Goal: Task Accomplishment & Management: Use online tool/utility

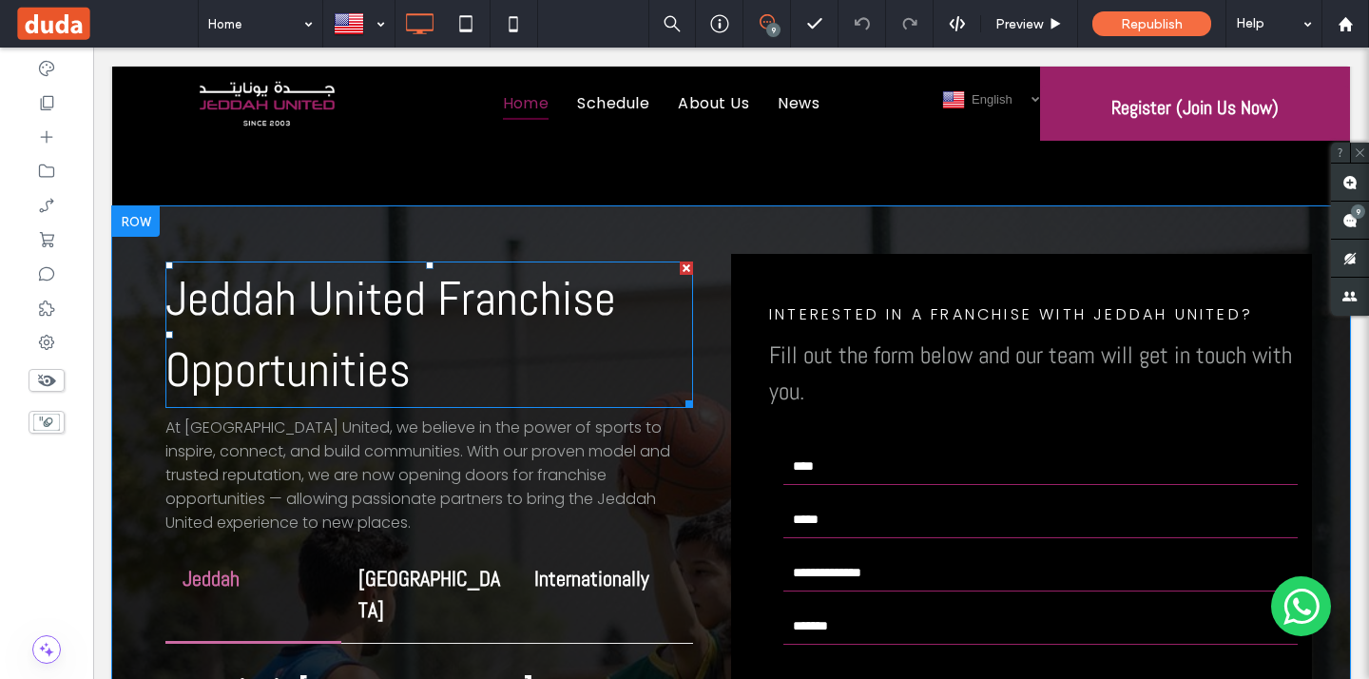
scroll to position [4833, 0]
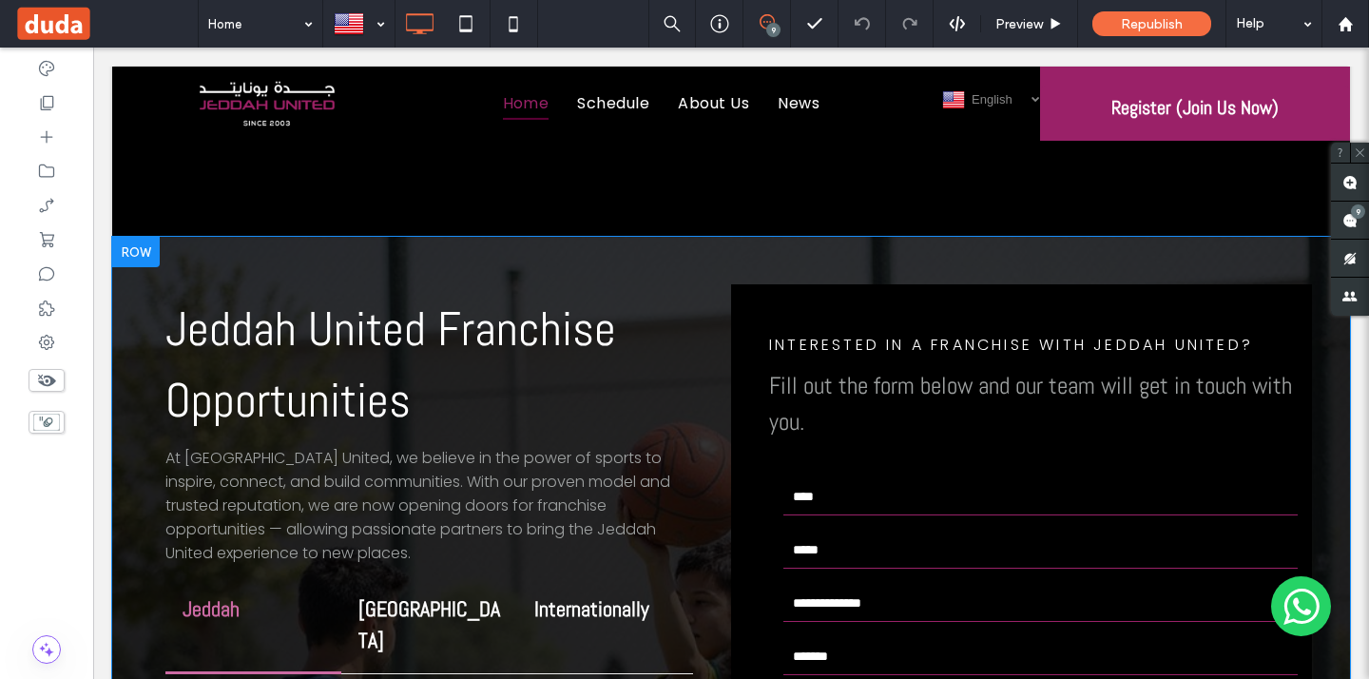
click at [138, 237] on div at bounding box center [136, 252] width 48 height 30
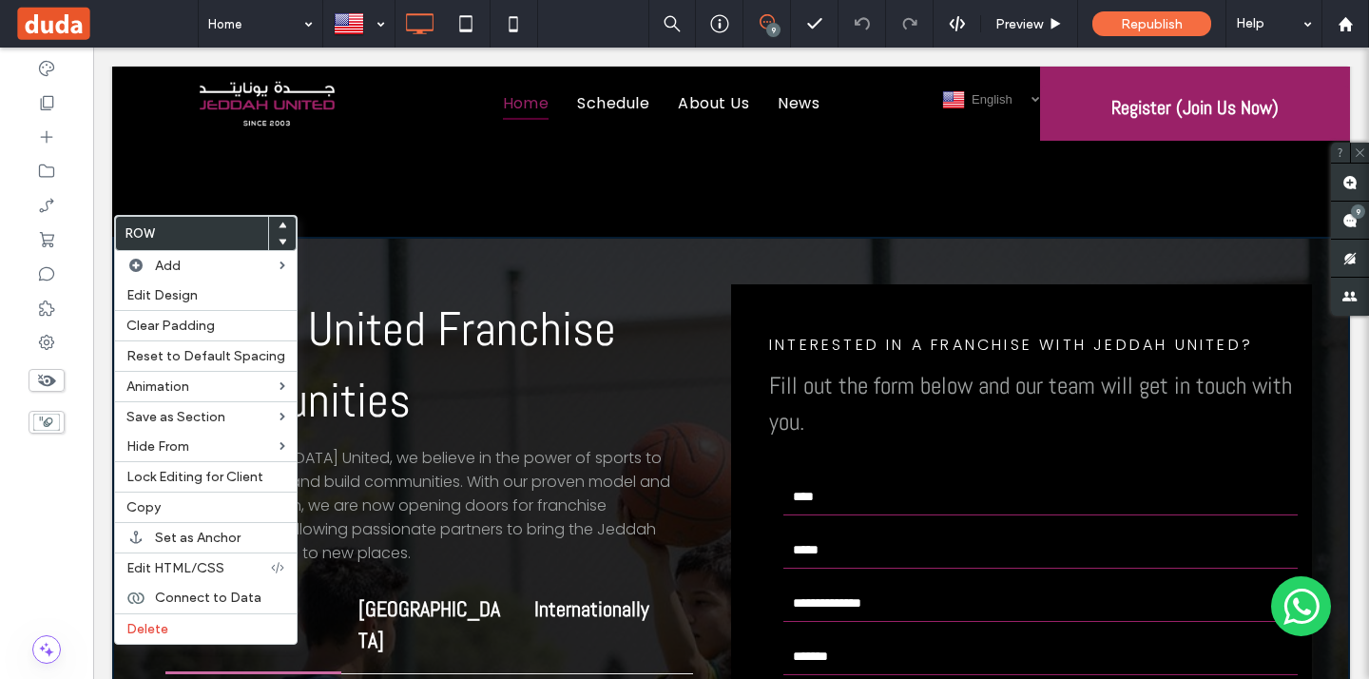
click at [348, 242] on div "Jeddah United Franchise Opportunities At [GEOGRAPHIC_DATA] United, we believe i…" at bounding box center [731, 593] width 1238 height 713
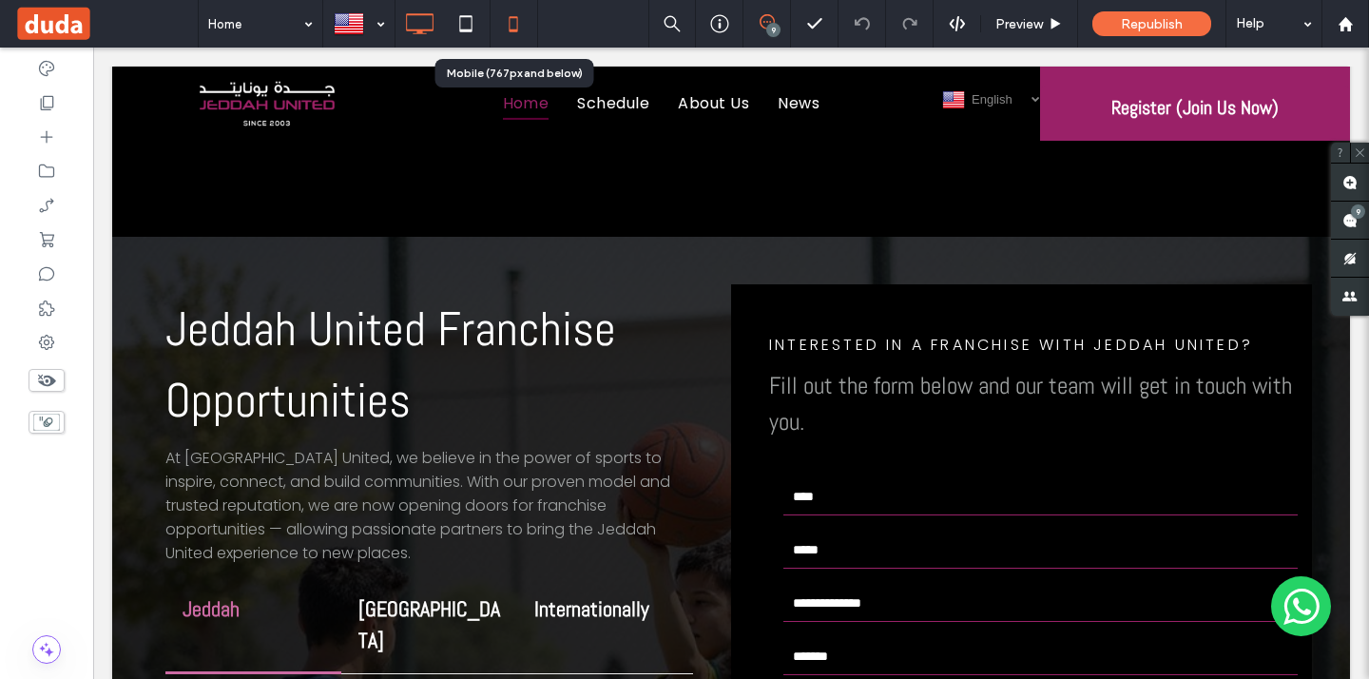
click at [514, 17] on use at bounding box center [513, 23] width 9 height 15
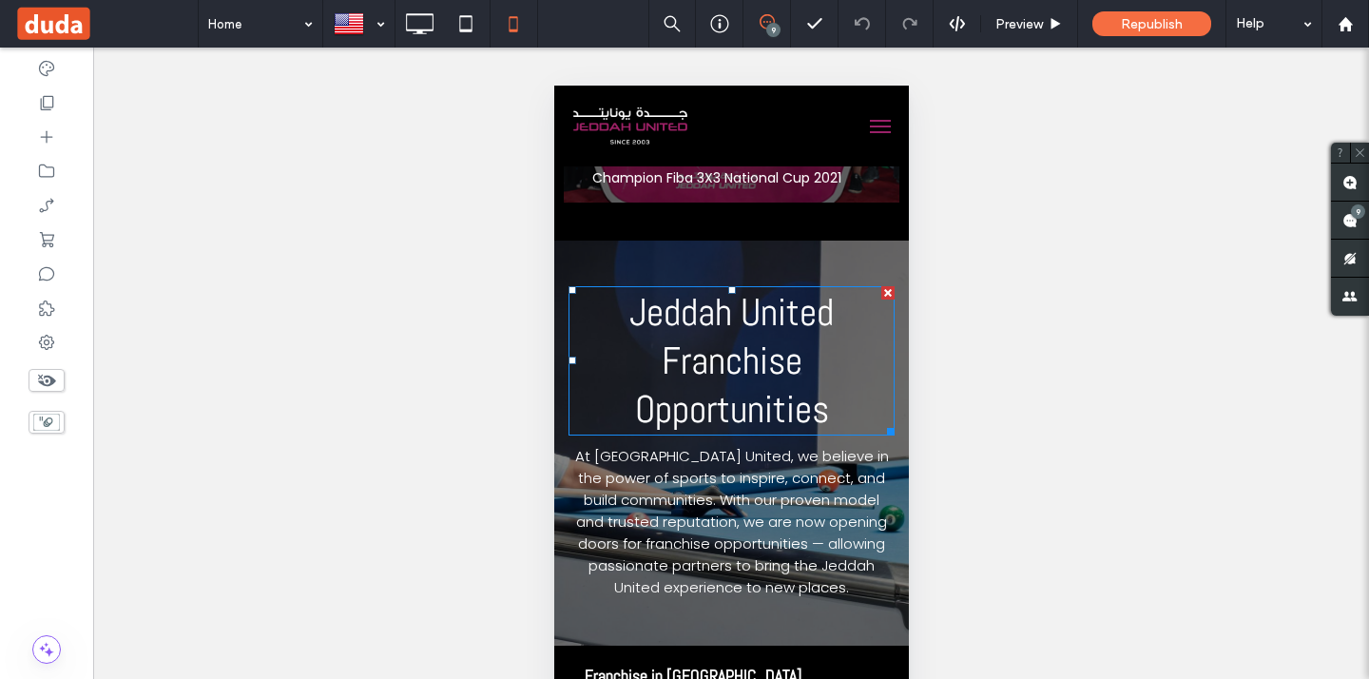
scroll to position [4730, 0]
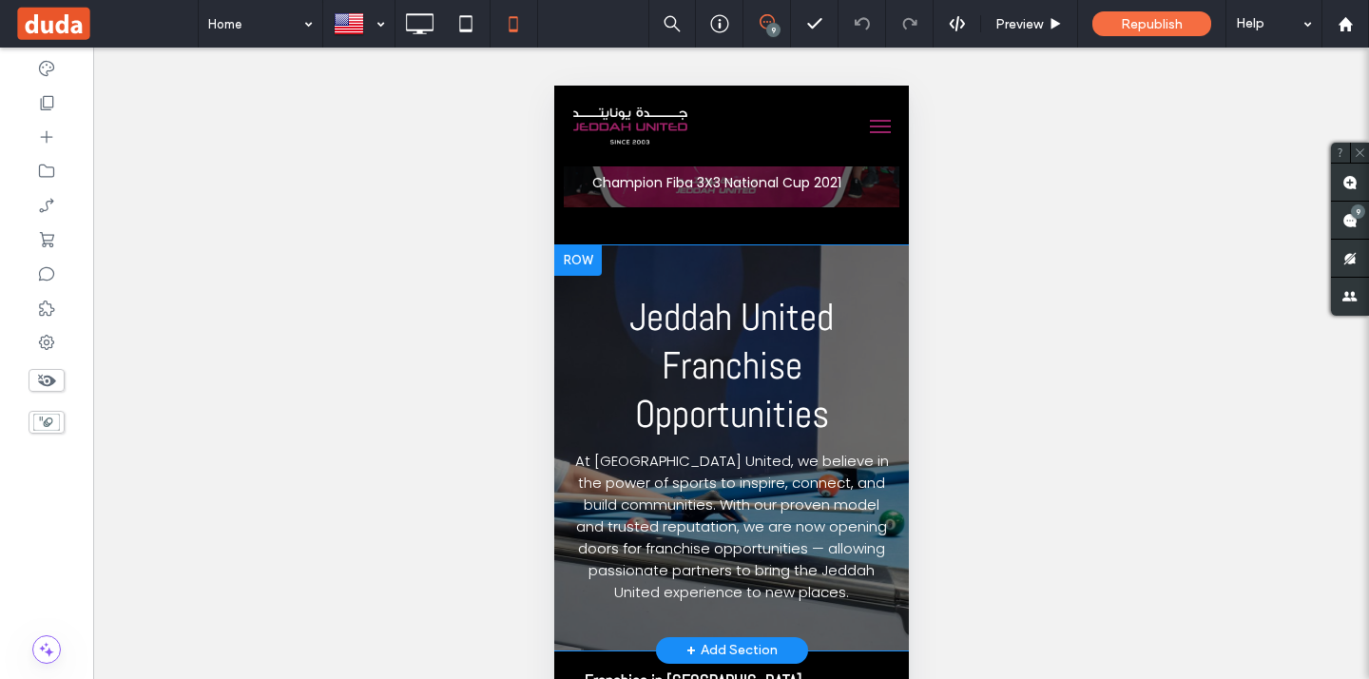
click at [580, 249] on div at bounding box center [577, 260] width 48 height 30
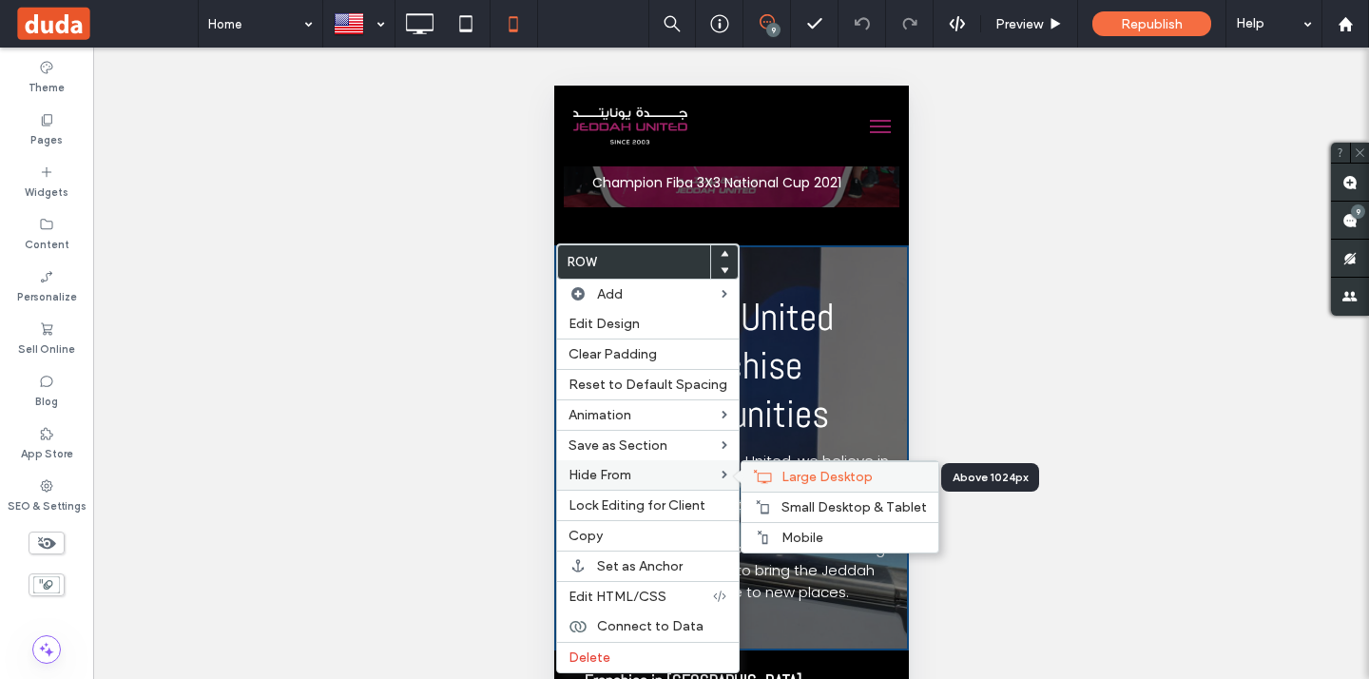
click at [761, 481] on icon at bounding box center [762, 476] width 19 height 15
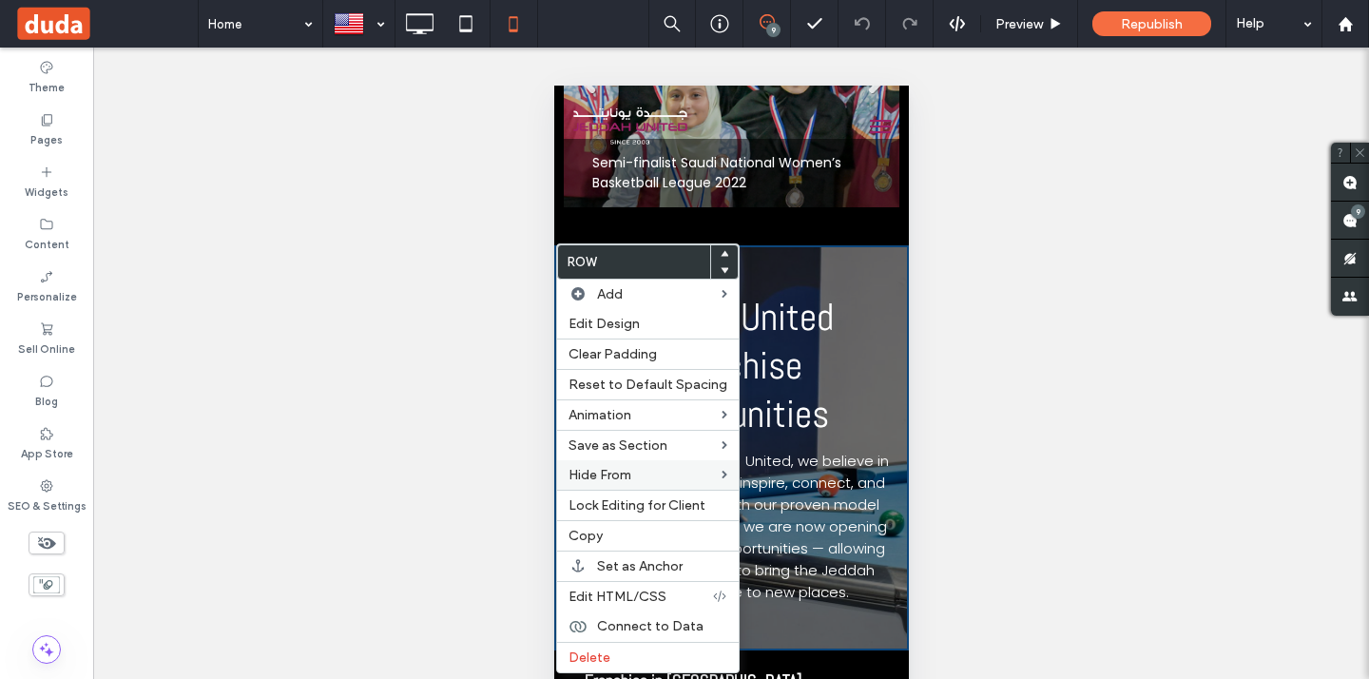
click at [805, 439] on div at bounding box center [684, 339] width 1369 height 679
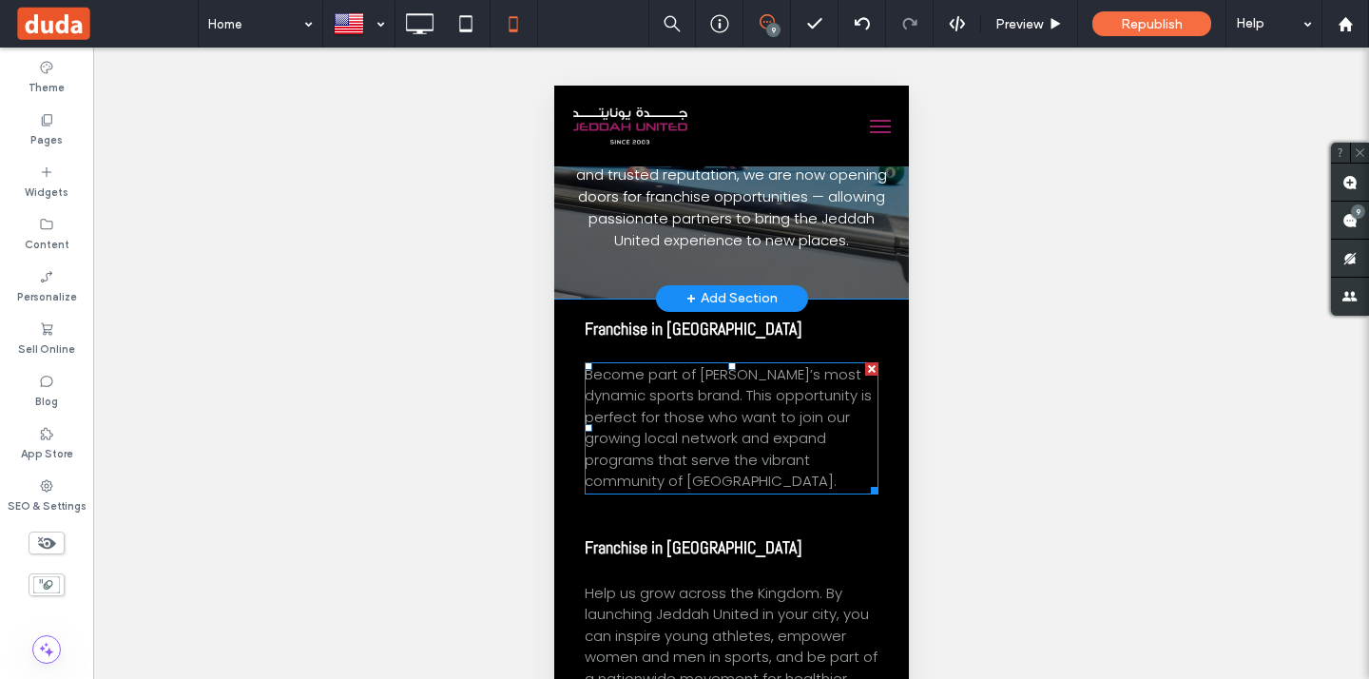
scroll to position [5035, 0]
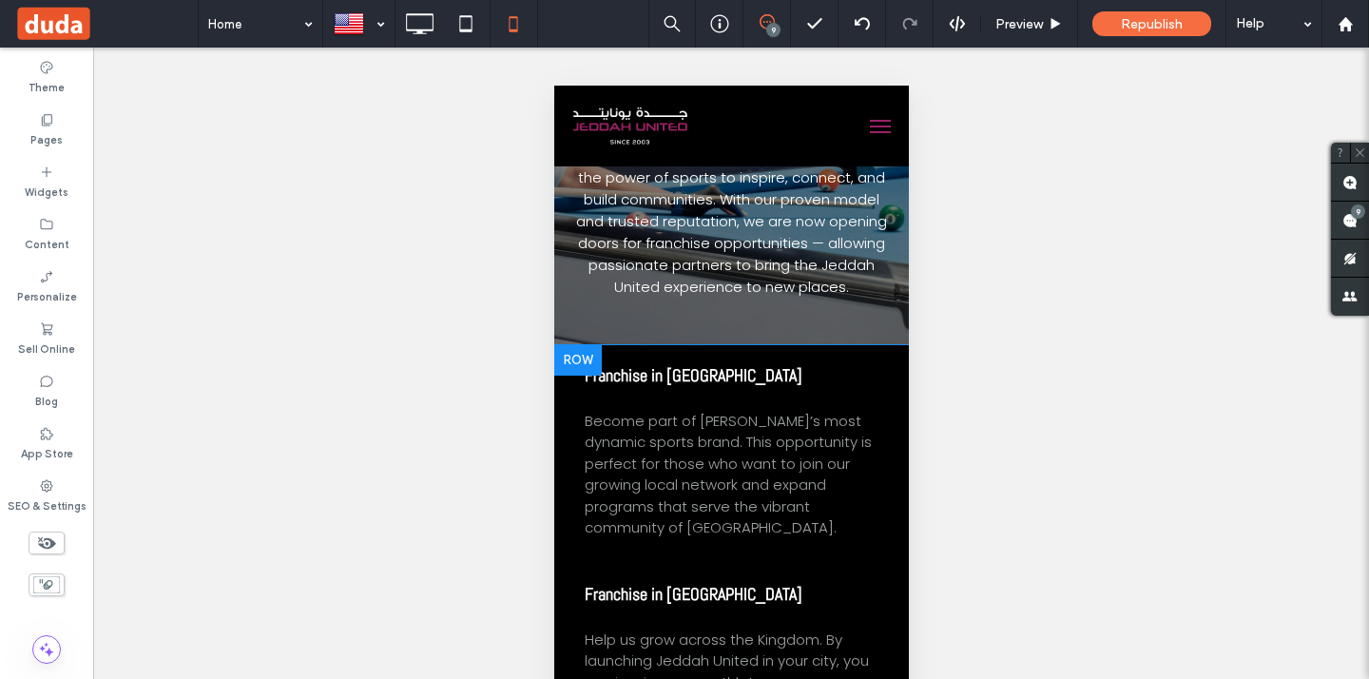
click at [590, 355] on div at bounding box center [577, 360] width 48 height 30
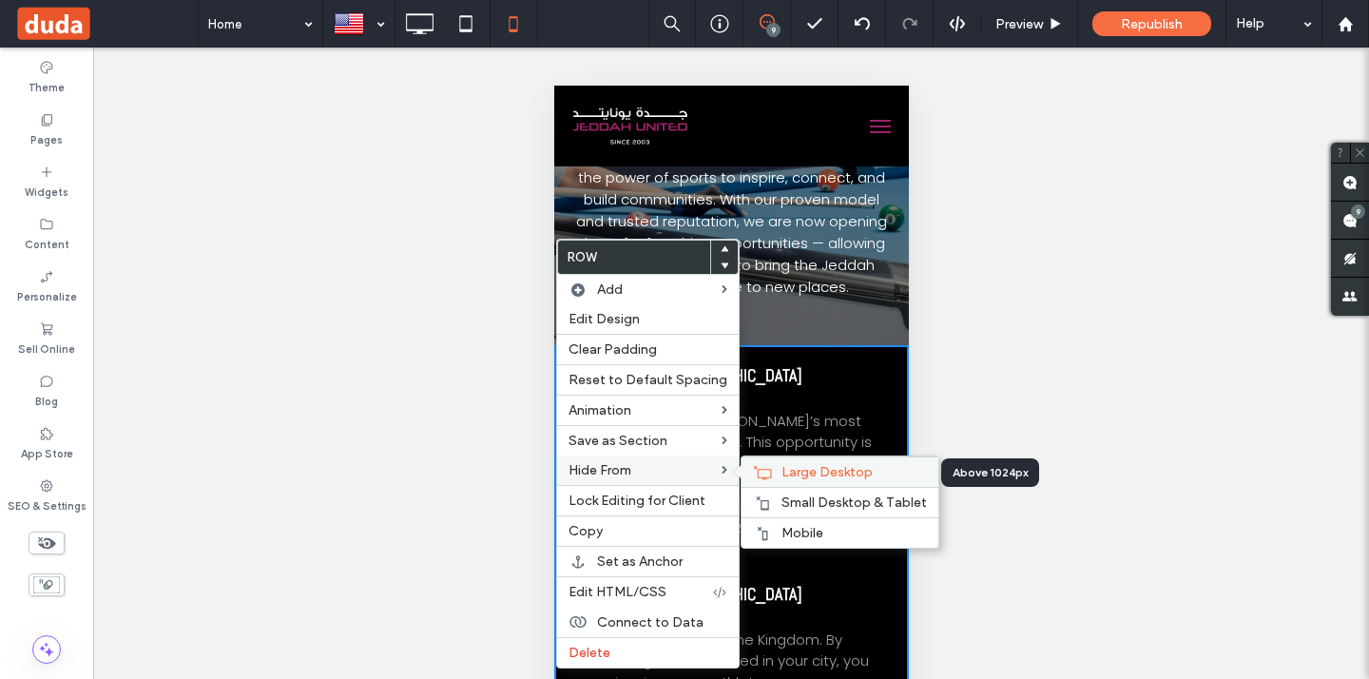
click at [759, 469] on icon at bounding box center [762, 472] width 19 height 15
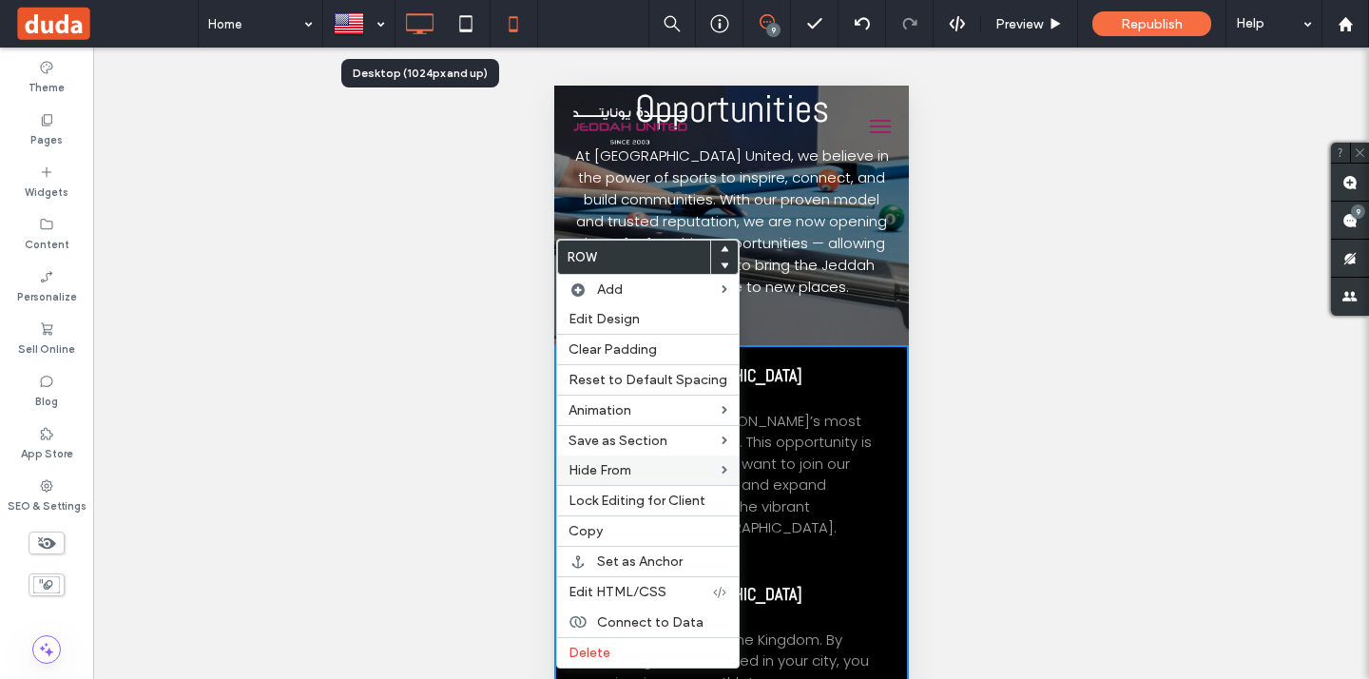
click at [418, 15] on icon at bounding box center [419, 24] width 38 height 38
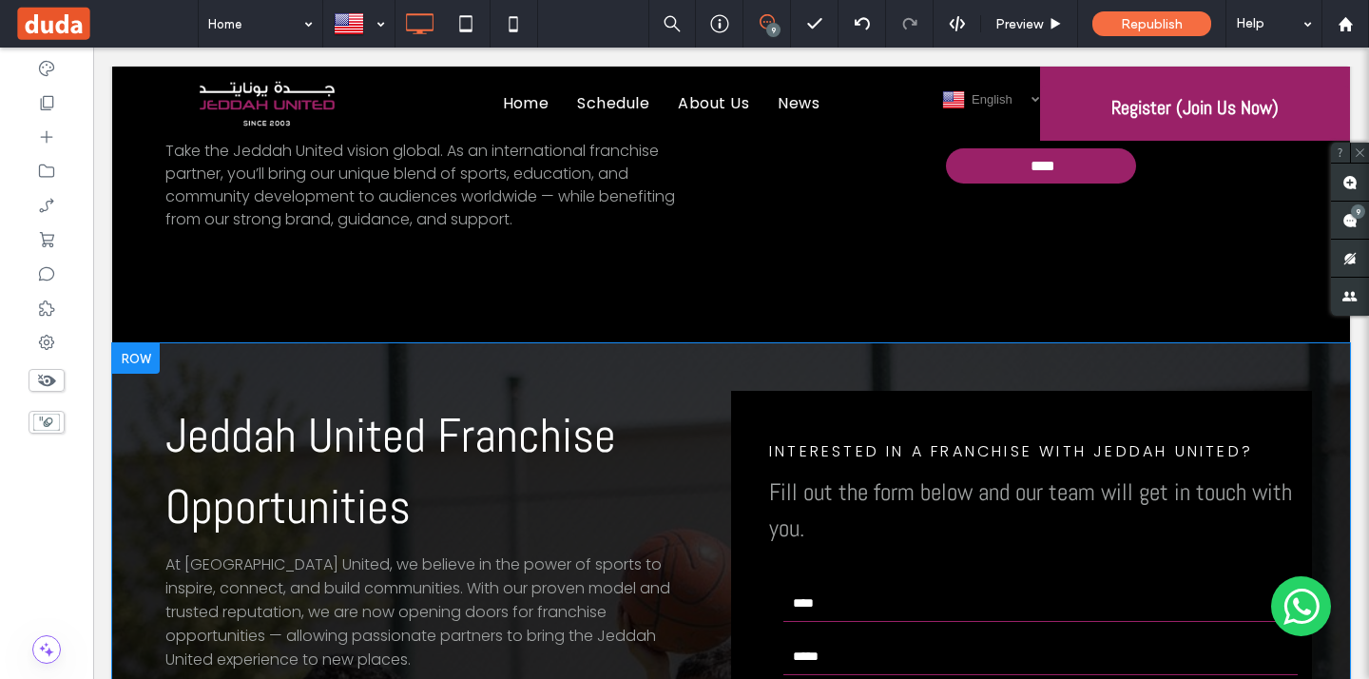
scroll to position [5830, 0]
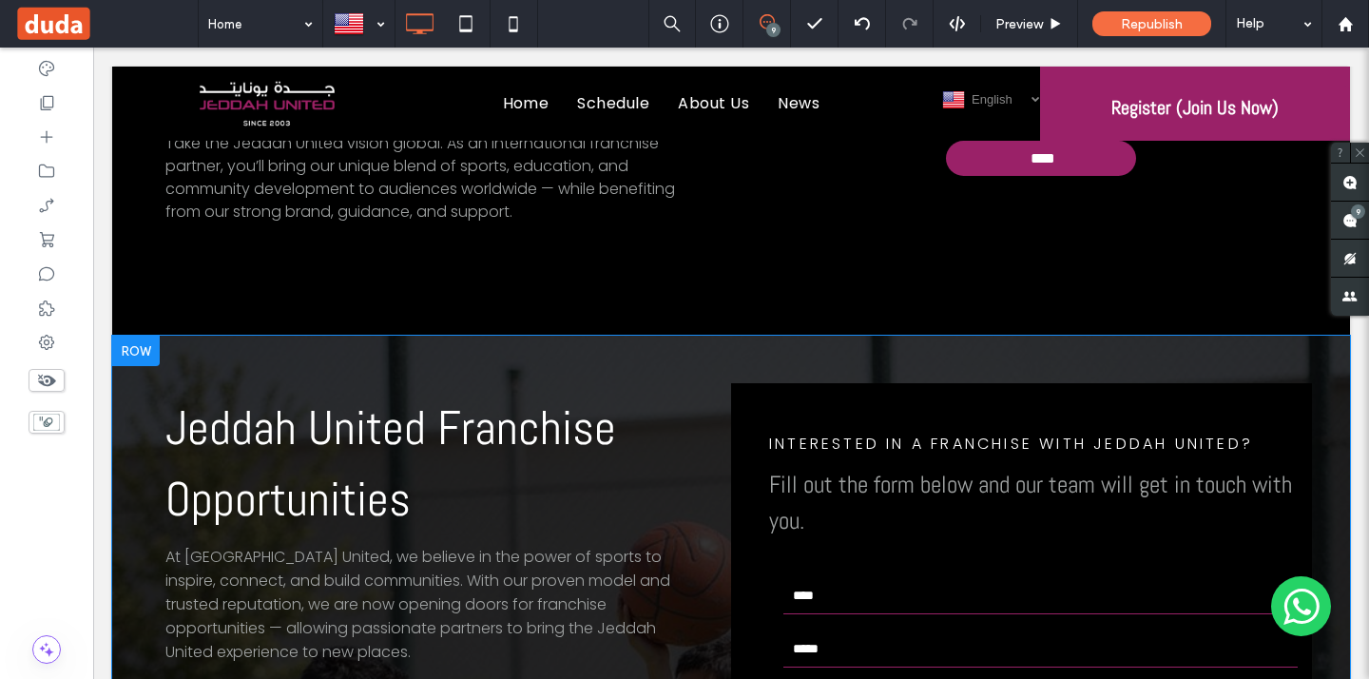
click at [144, 336] on div at bounding box center [136, 351] width 48 height 30
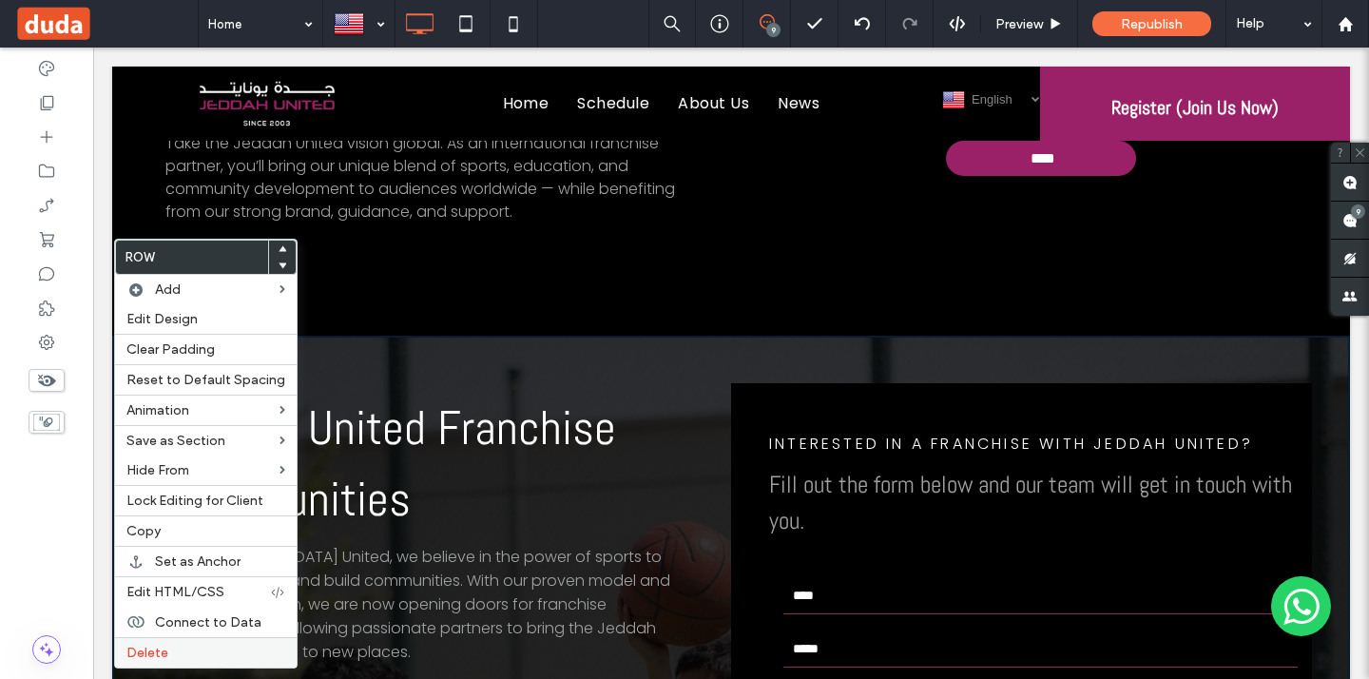
click at [221, 651] on label "Delete" at bounding box center [205, 652] width 159 height 16
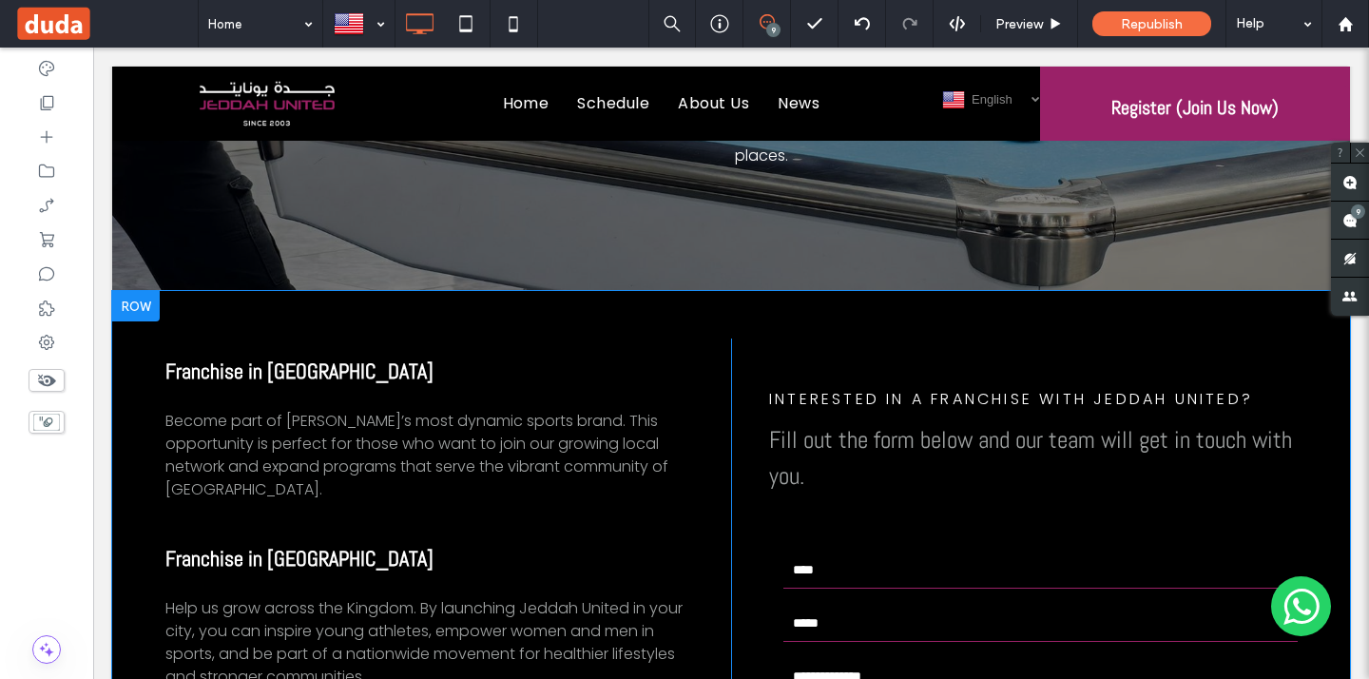
scroll to position [5175, 0]
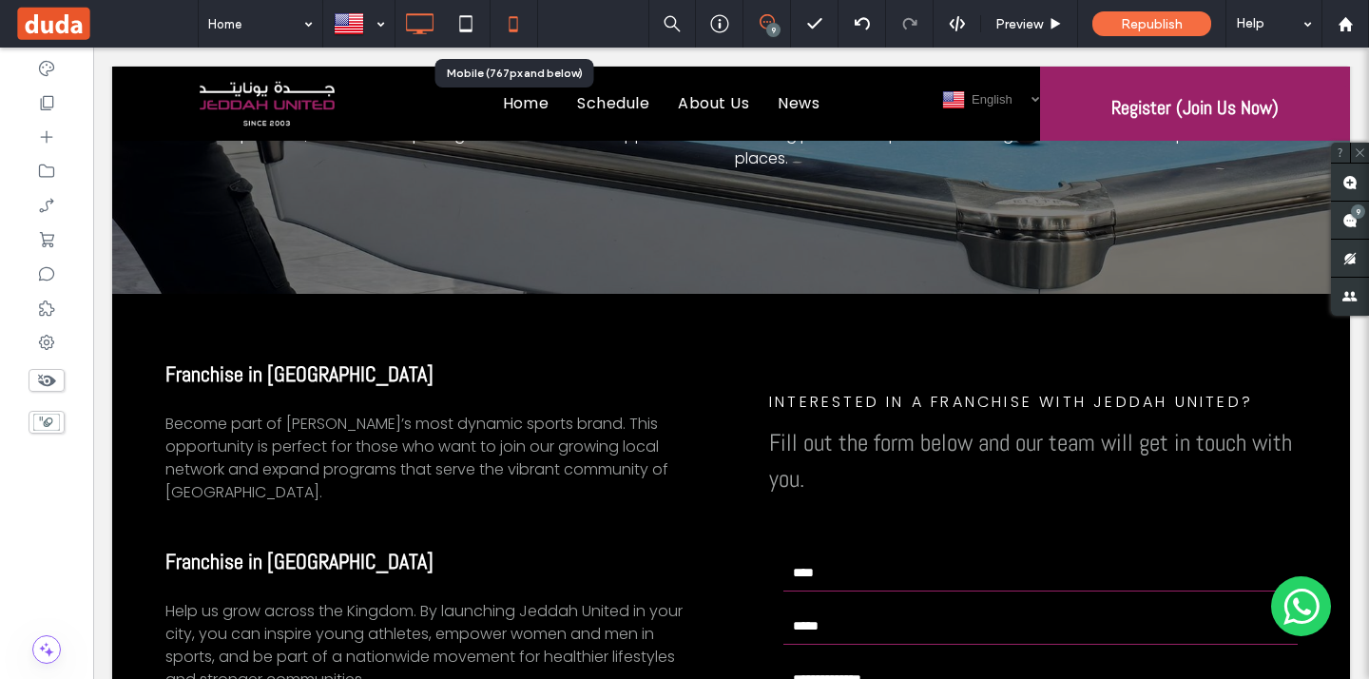
click at [502, 17] on icon at bounding box center [513, 24] width 38 height 38
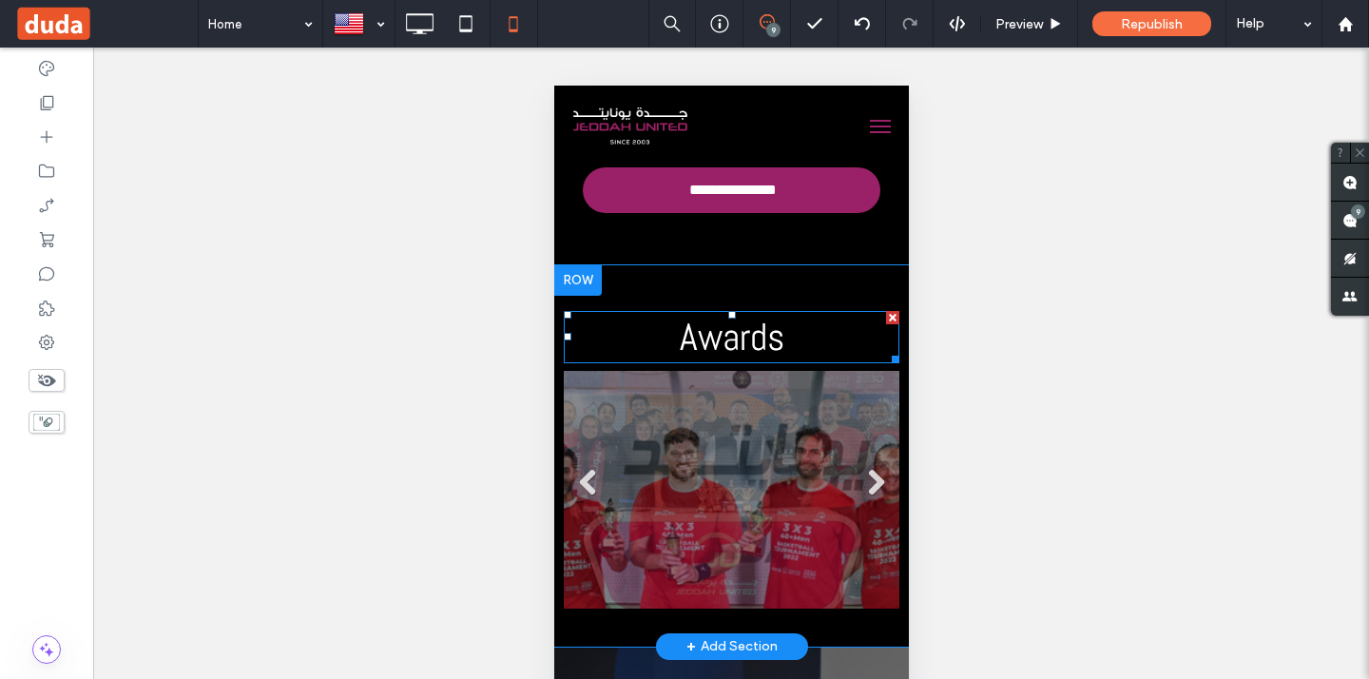
scroll to position [4319, 0]
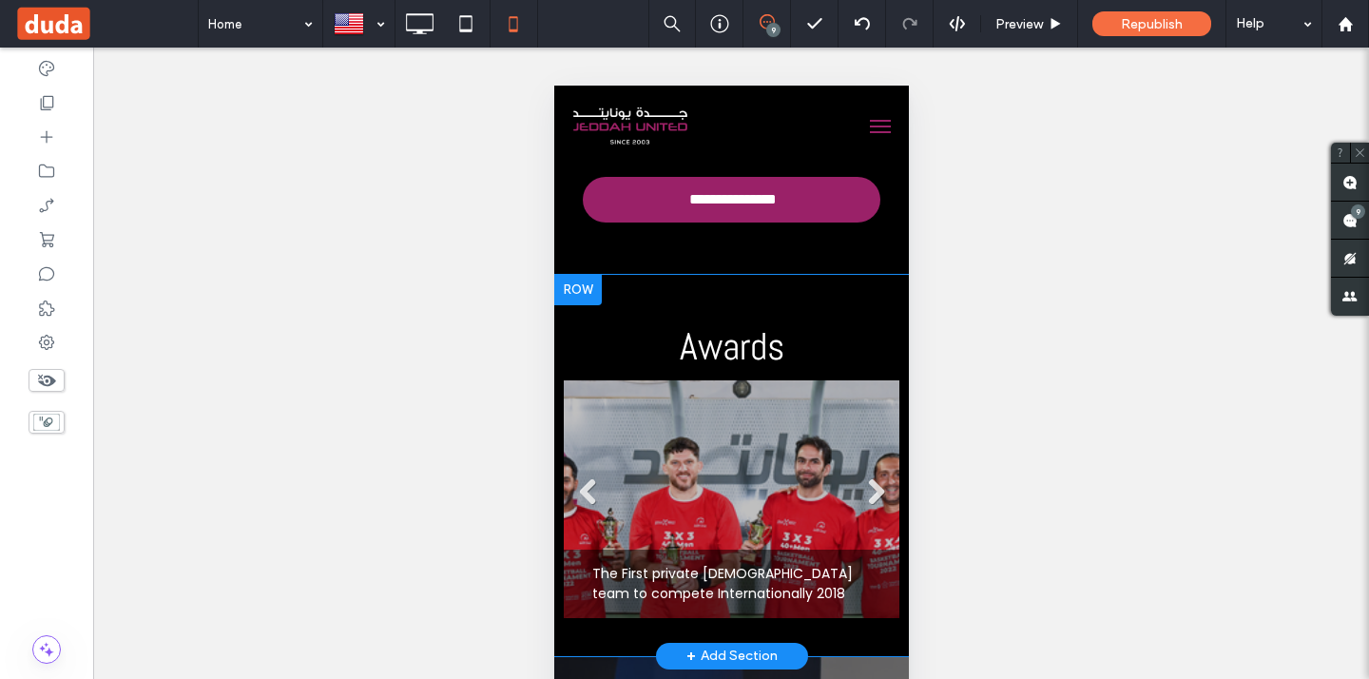
click at [583, 287] on div at bounding box center [577, 290] width 48 height 30
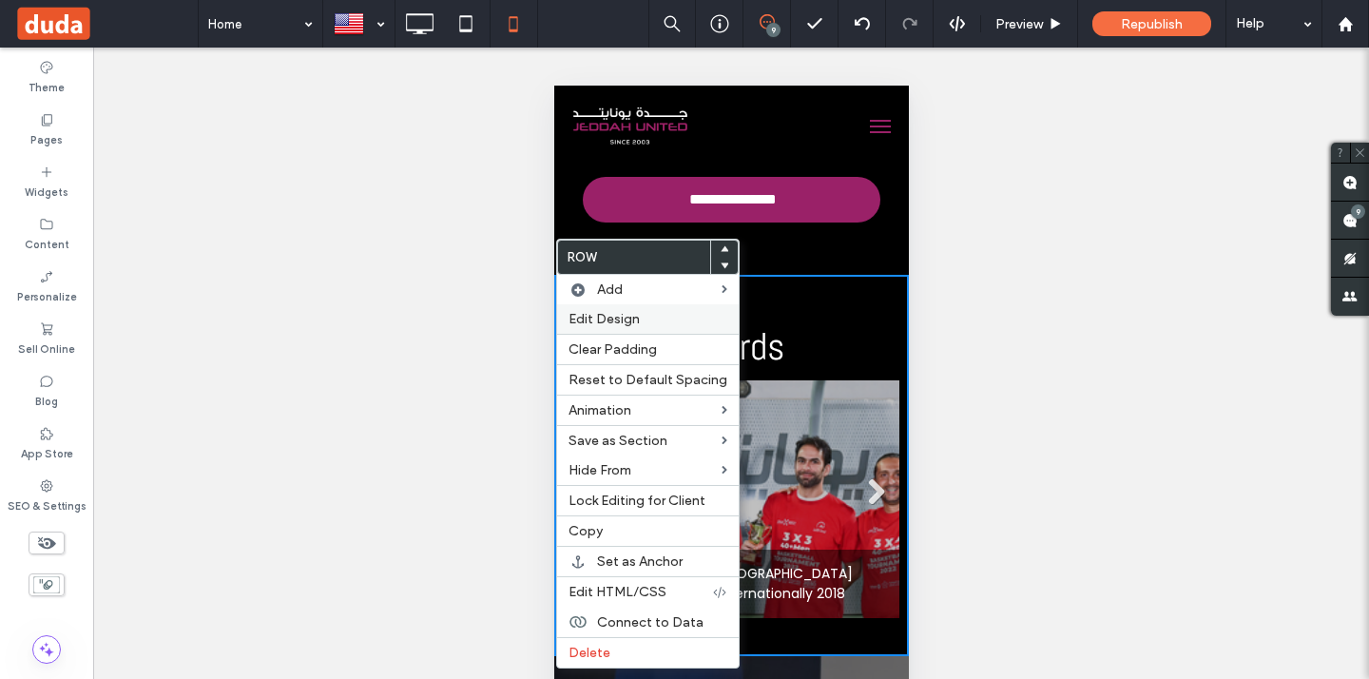
click at [617, 322] on span "Edit Design" at bounding box center [603, 319] width 71 height 16
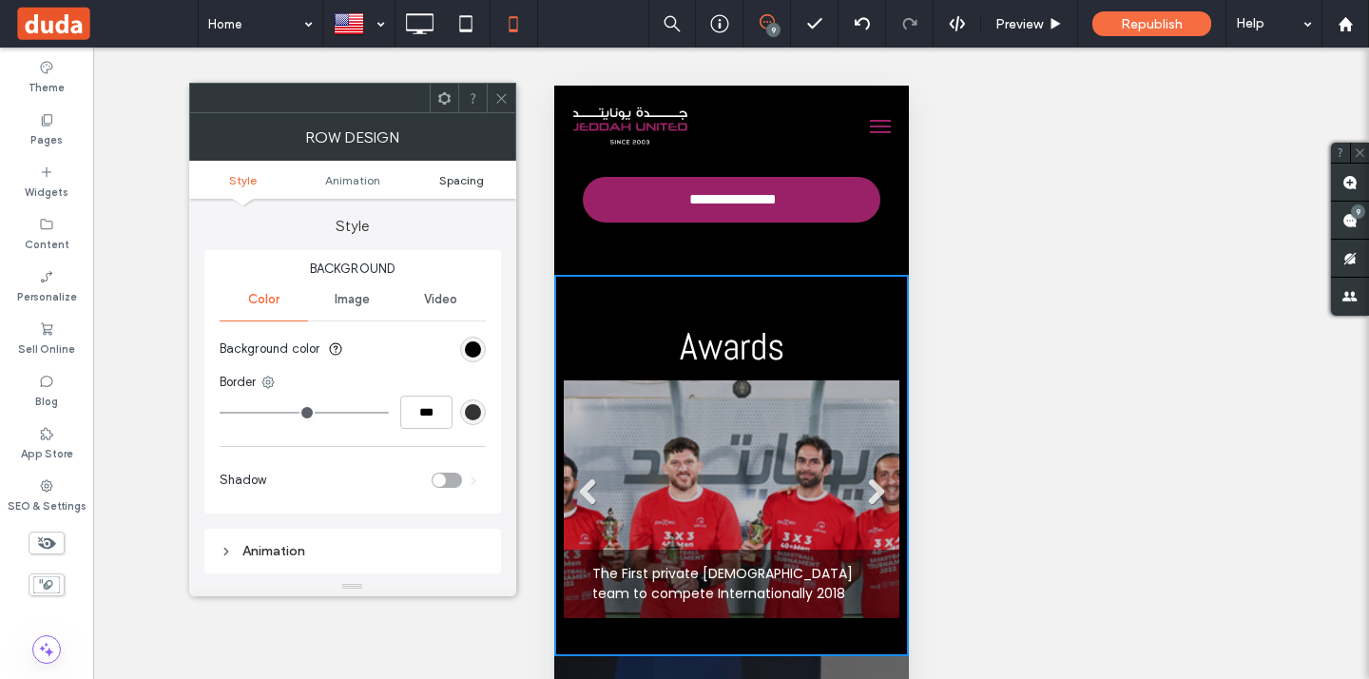
click at [457, 179] on span "Spacing" at bounding box center [461, 180] width 45 height 14
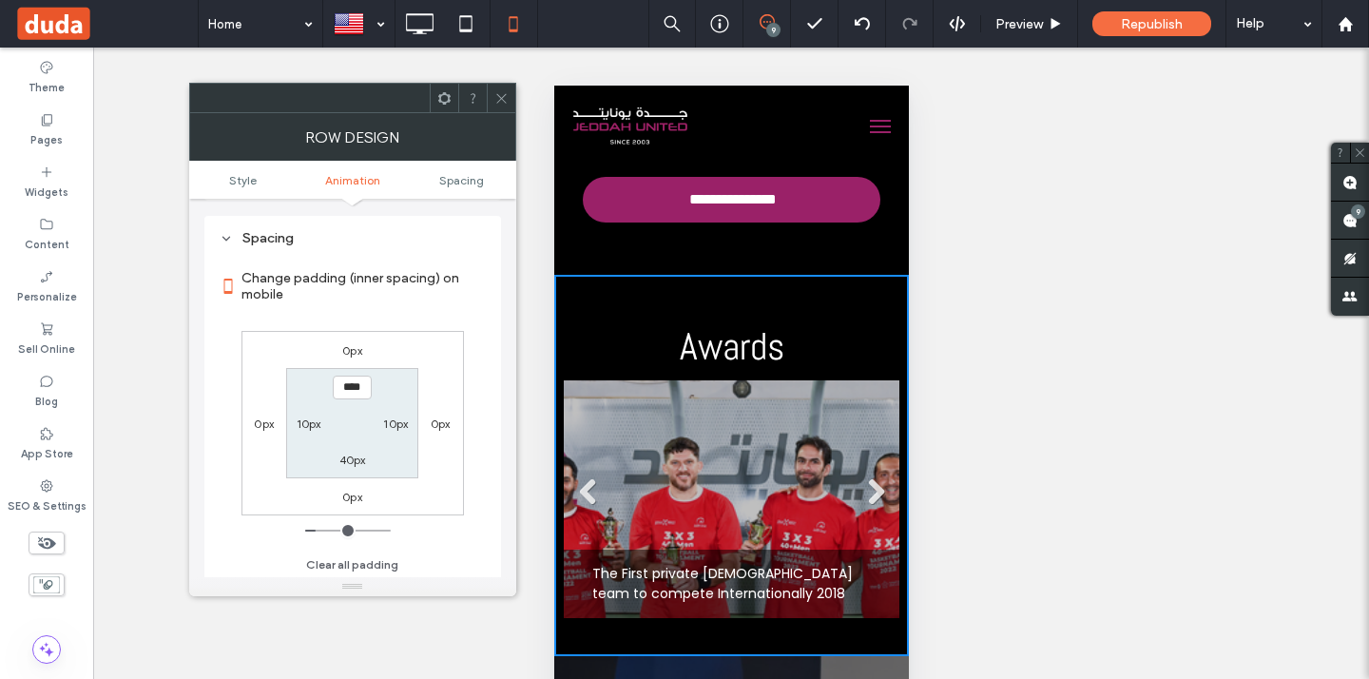
scroll to position [375, 0]
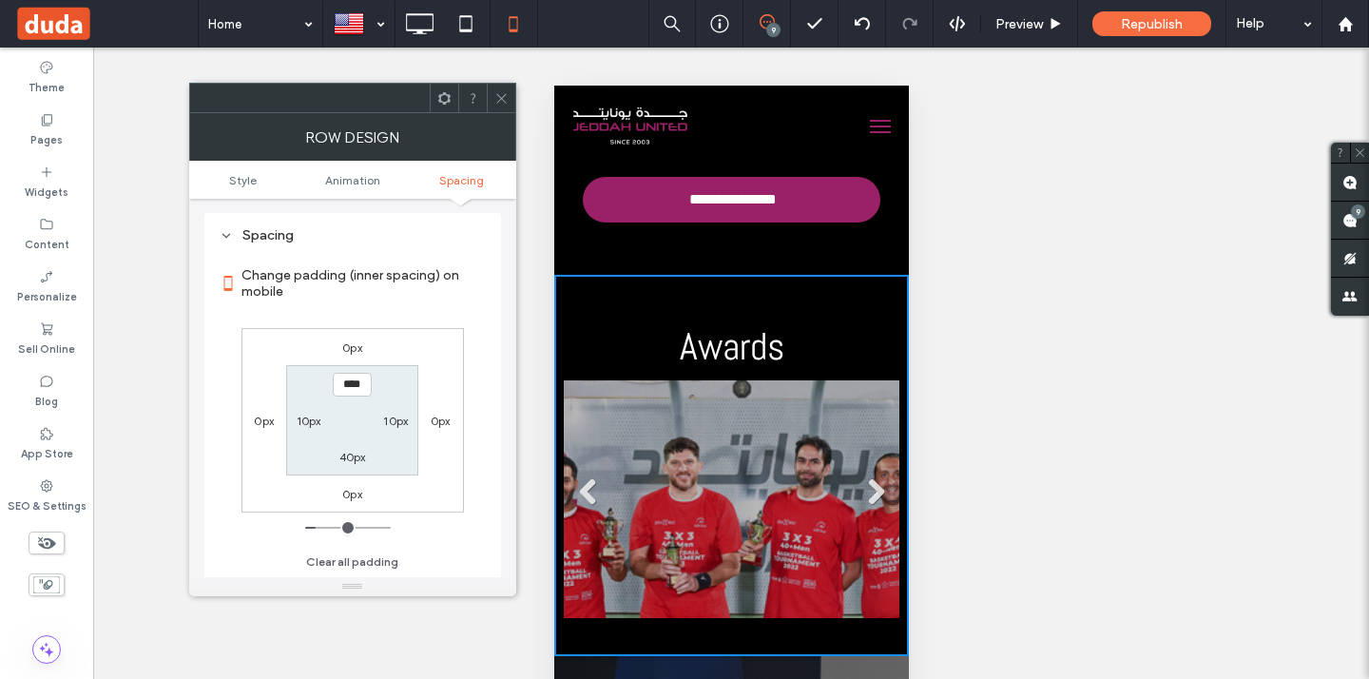
click at [347, 458] on label "40px" at bounding box center [352, 457] width 27 height 14
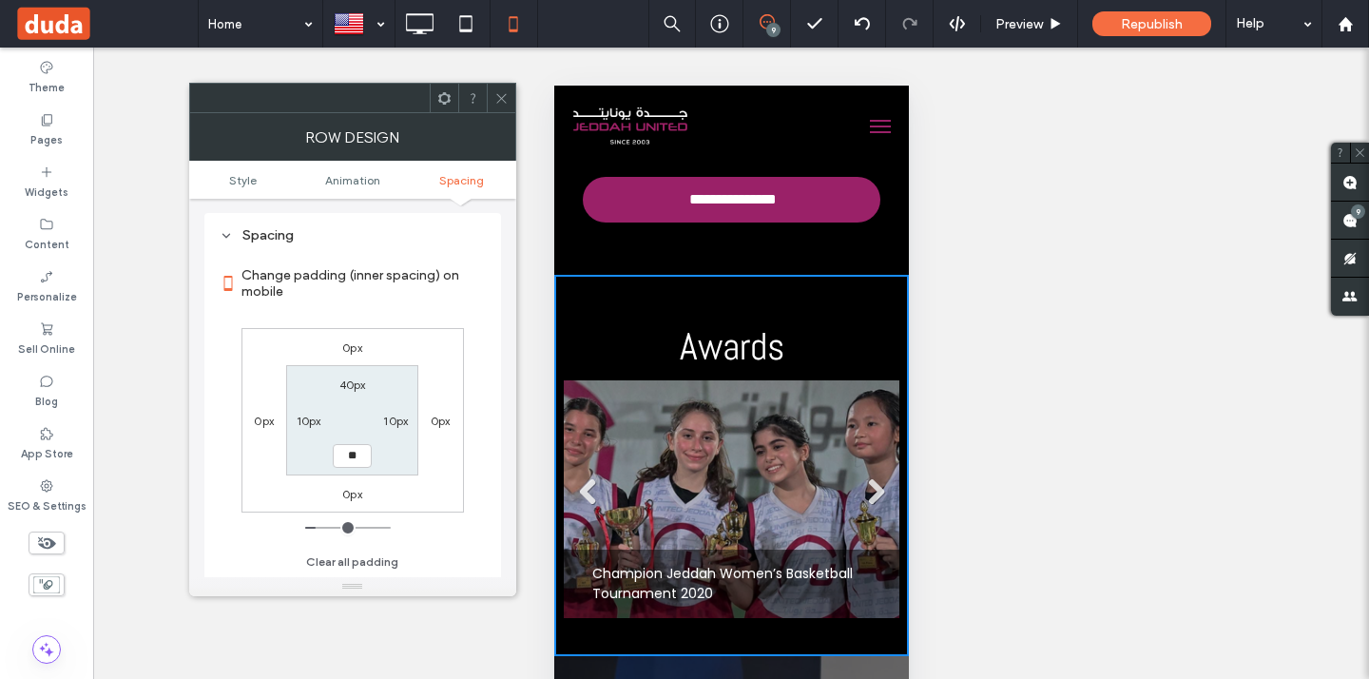
type input "**"
type input "****"
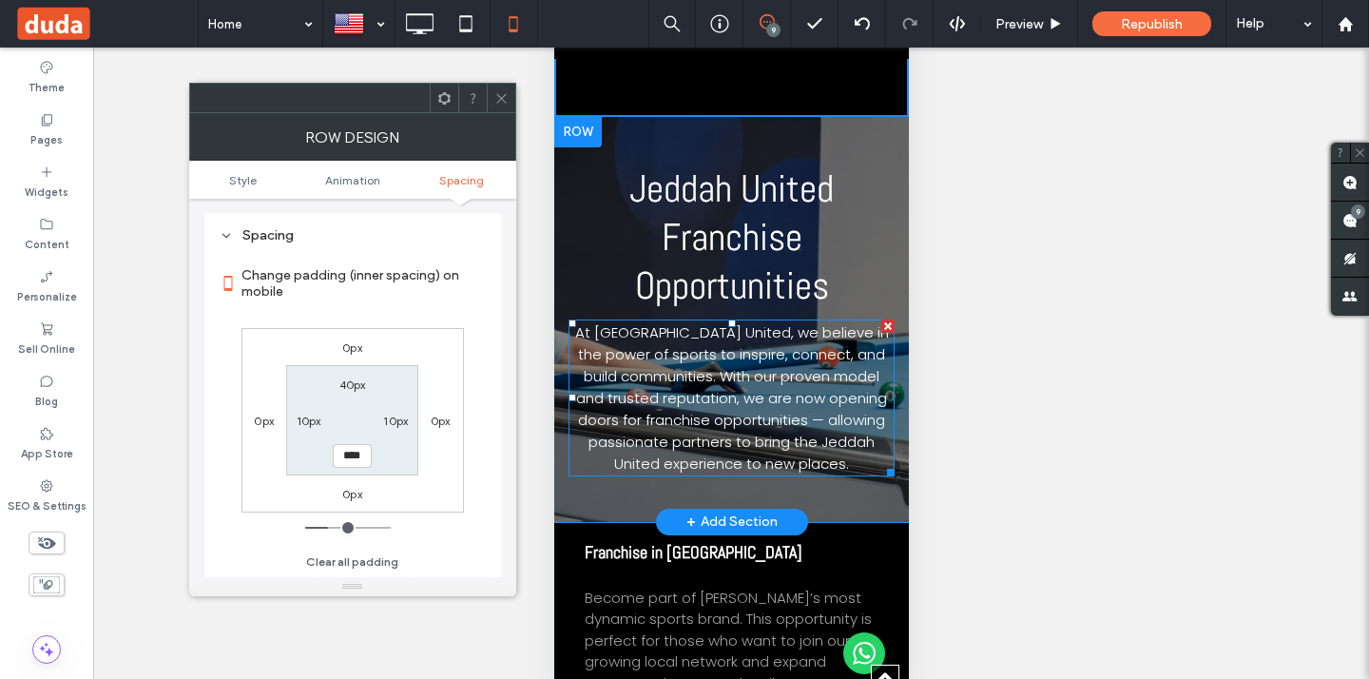
scroll to position [4793, 0]
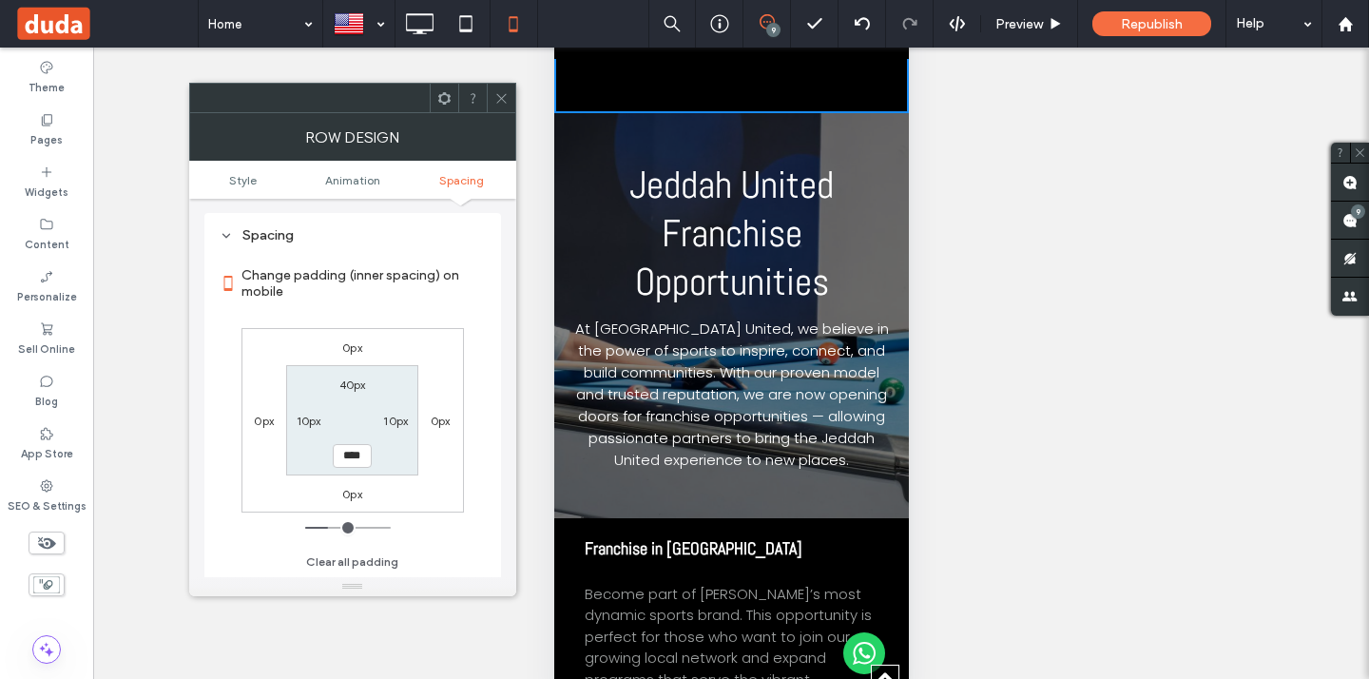
click at [497, 96] on icon at bounding box center [501, 98] width 14 height 14
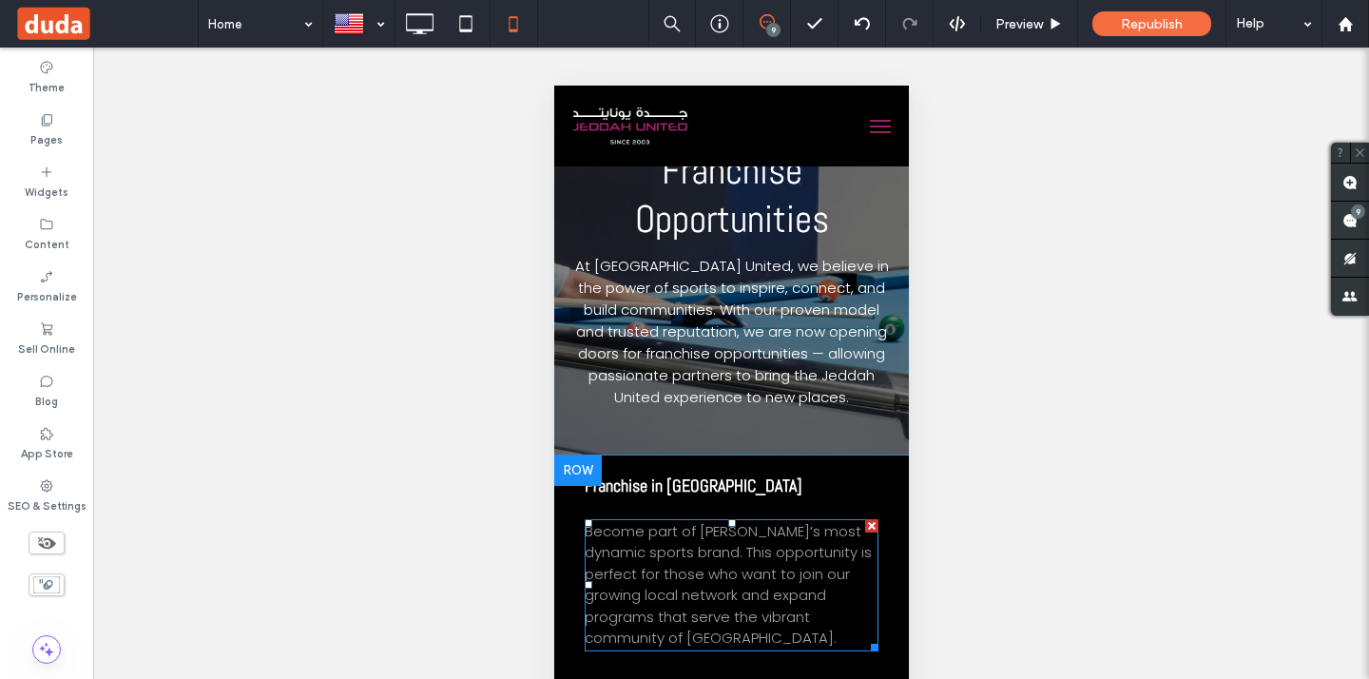
scroll to position [4986, 0]
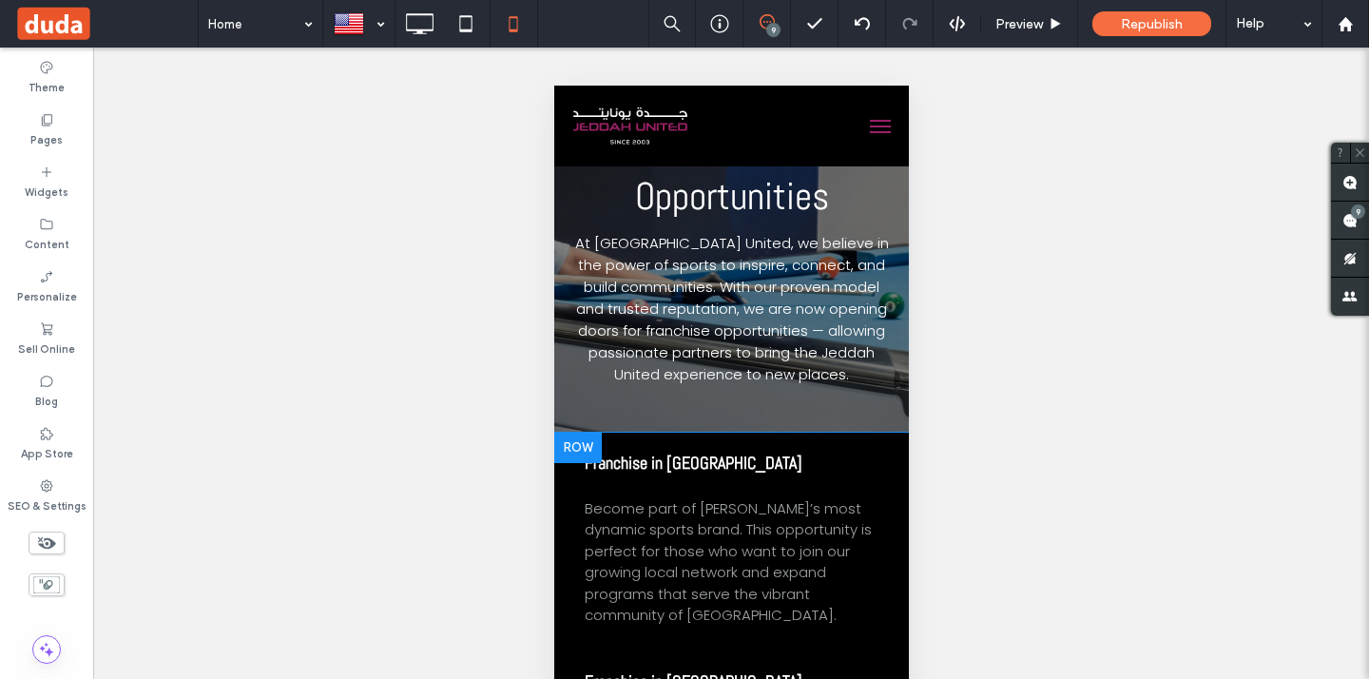
click at [568, 449] on div at bounding box center [577, 447] width 48 height 30
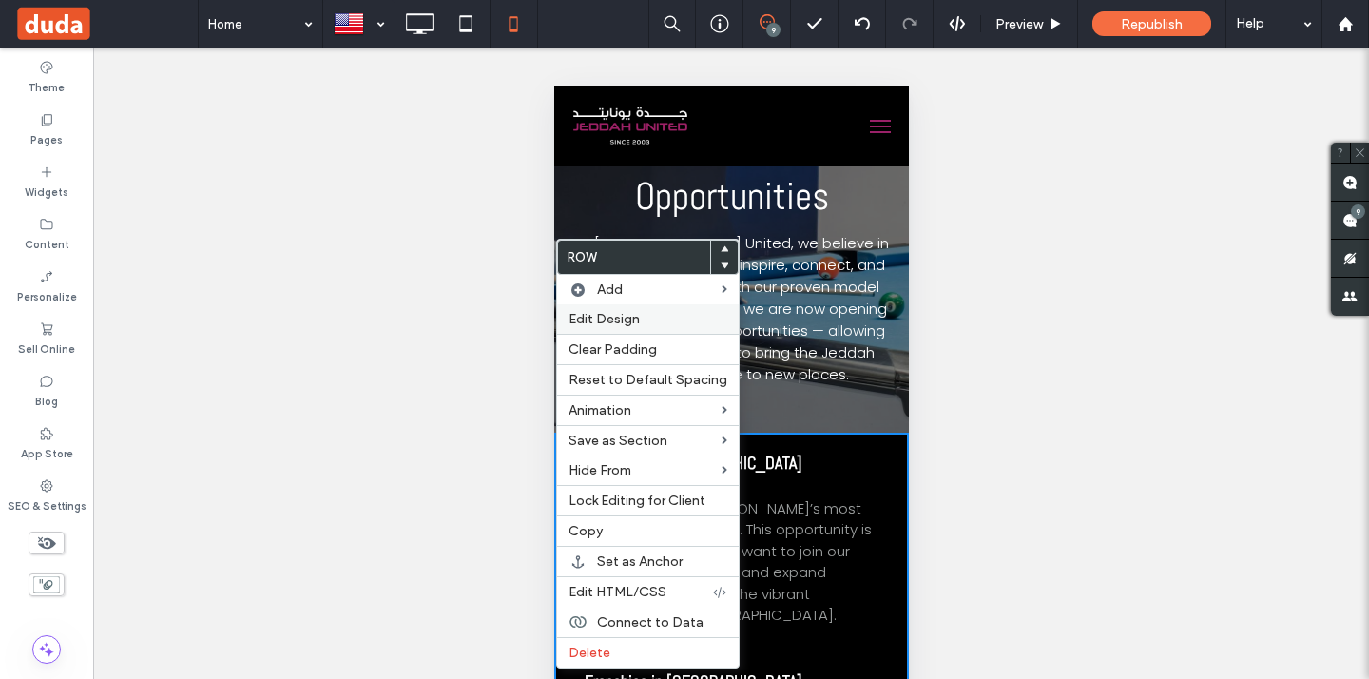
click at [610, 322] on span "Edit Design" at bounding box center [603, 319] width 71 height 16
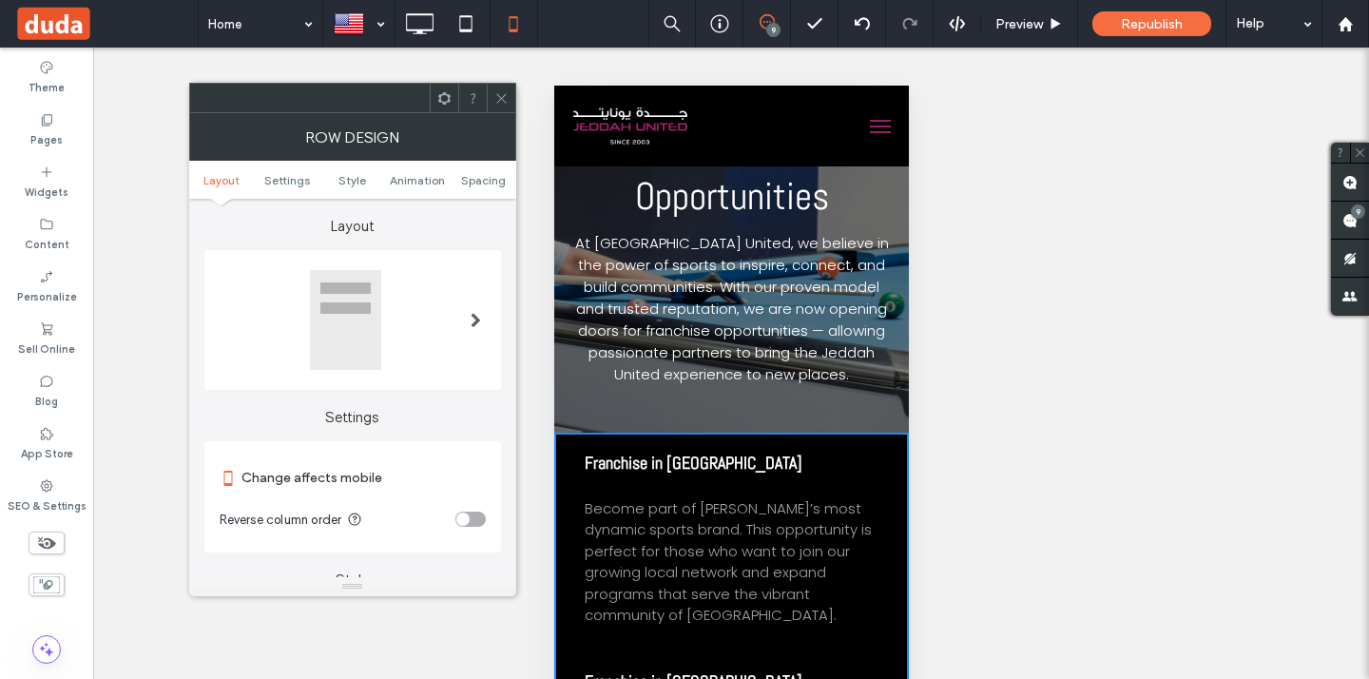
click at [475, 188] on ul "Layout Settings Style Animation Spacing" at bounding box center [352, 180] width 327 height 38
click at [475, 187] on ul "Layout Settings Style Animation Spacing" at bounding box center [352, 180] width 327 height 38
click at [475, 180] on span "Spacing" at bounding box center [483, 180] width 45 height 14
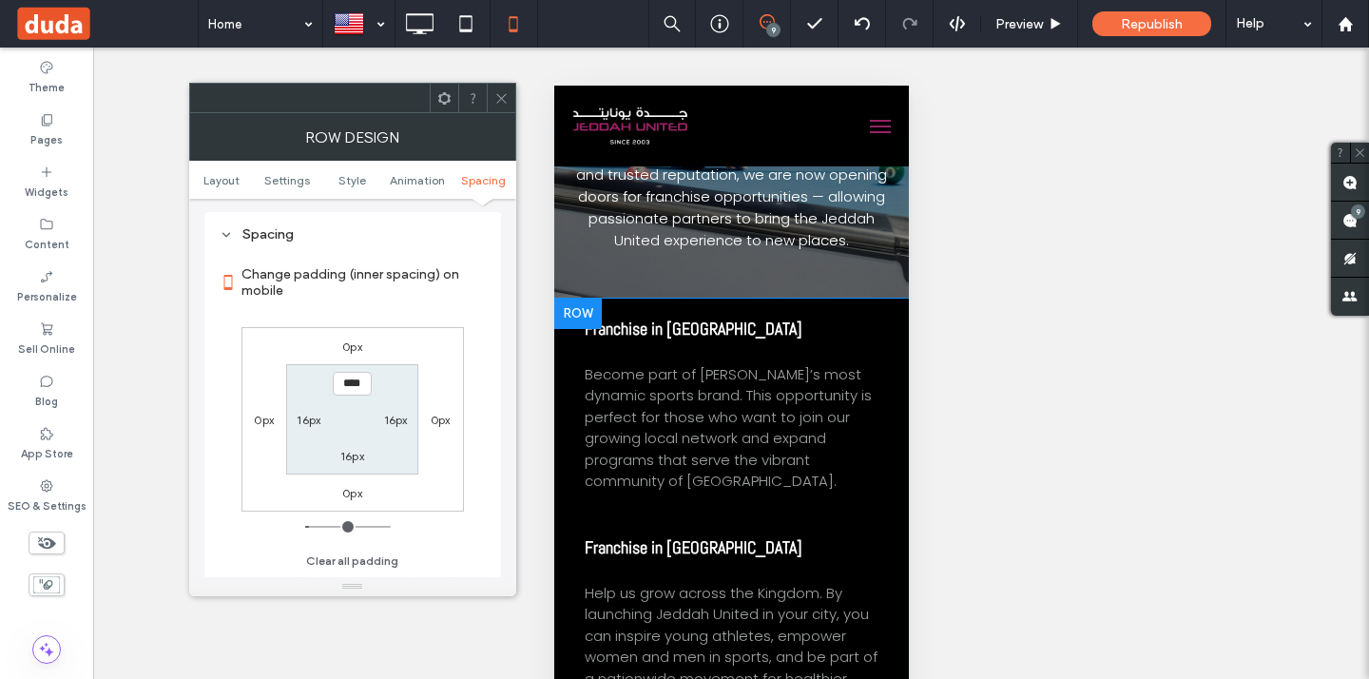
scroll to position [5162, 0]
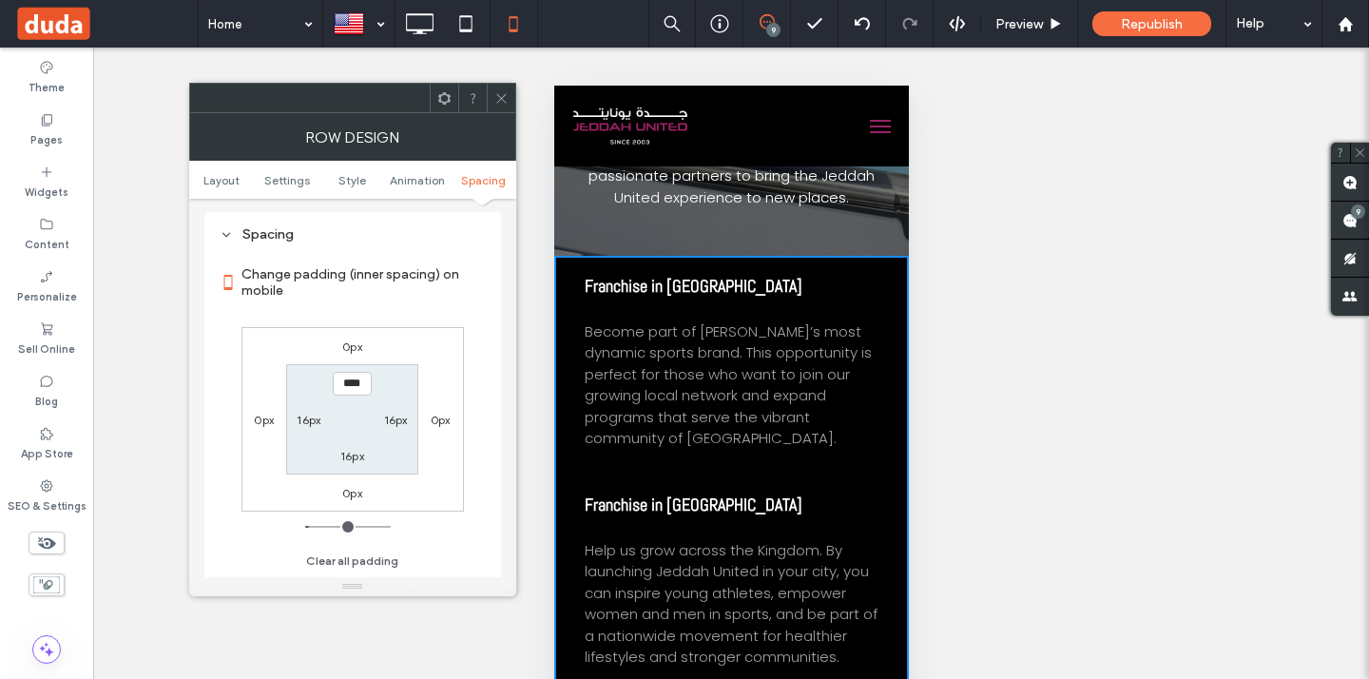
click at [507, 105] on span at bounding box center [501, 98] width 14 height 29
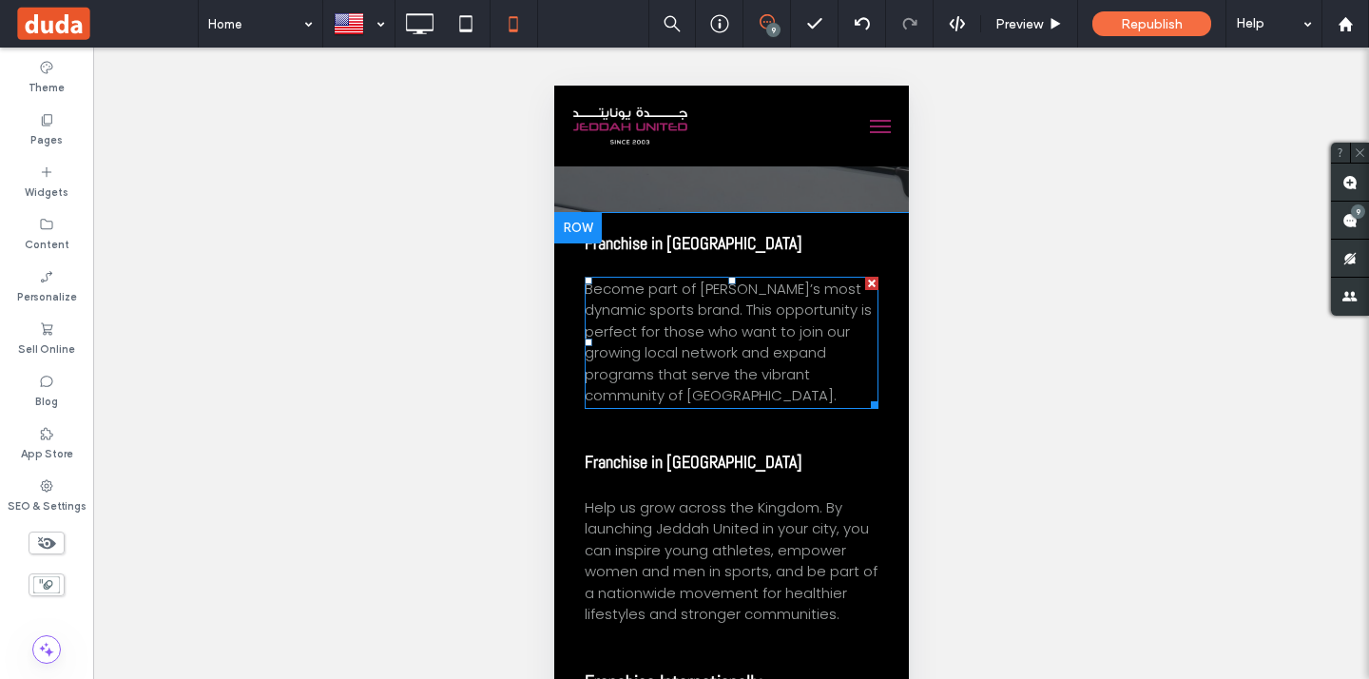
scroll to position [5123, 0]
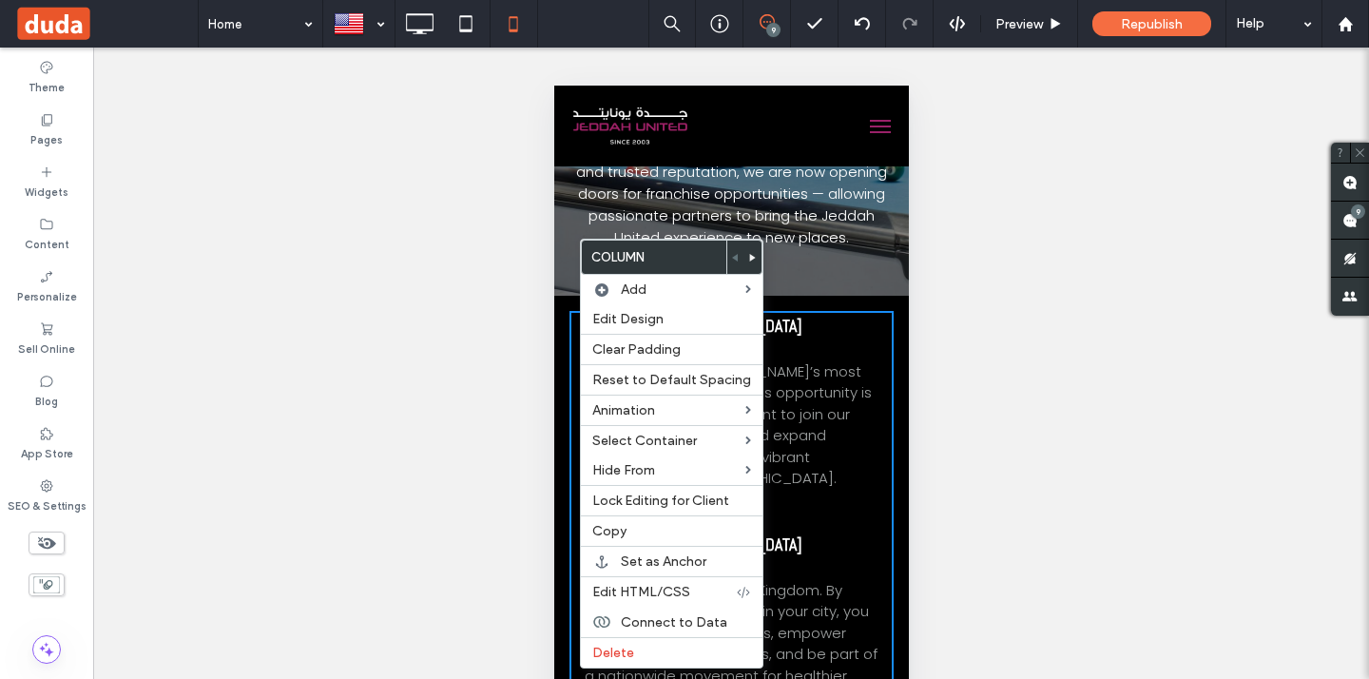
click at [749, 256] on use at bounding box center [752, 258] width 6 height 8
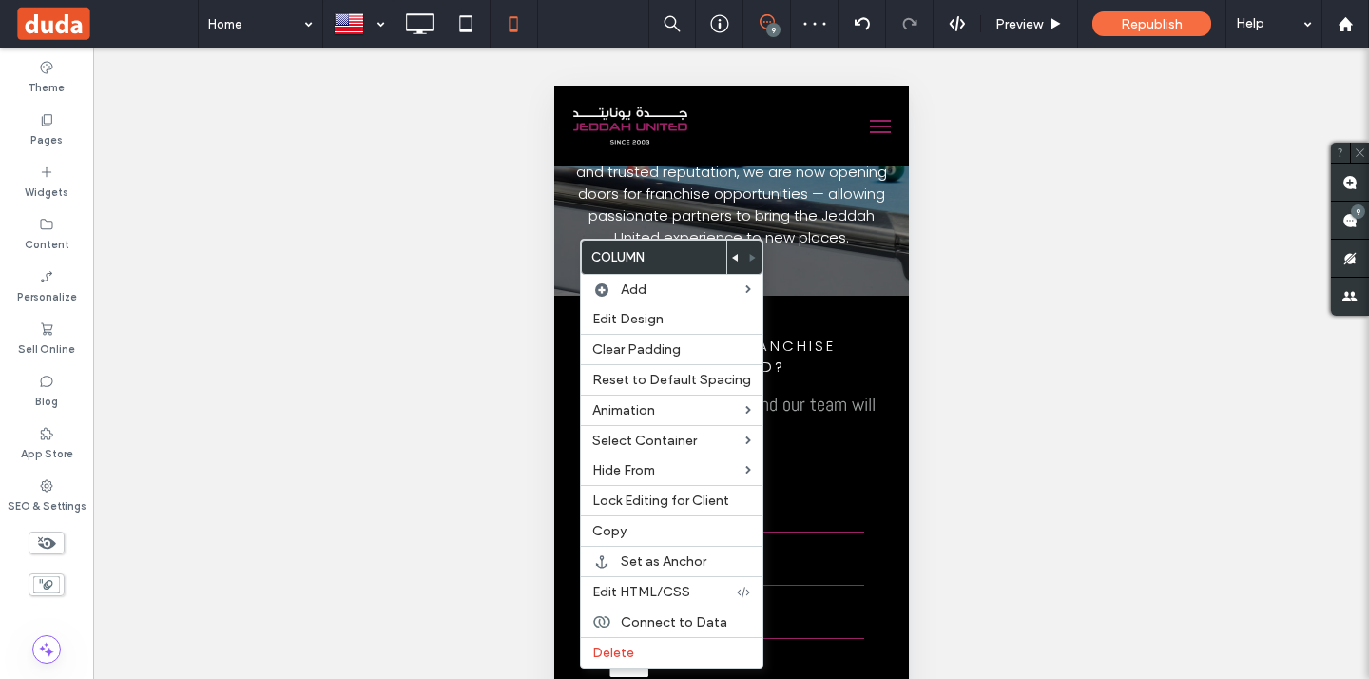
click at [780, 324] on div "Interested in a franchise with Jeddah United? Fill out the form below and our t…" at bounding box center [730, 570] width 324 height 519
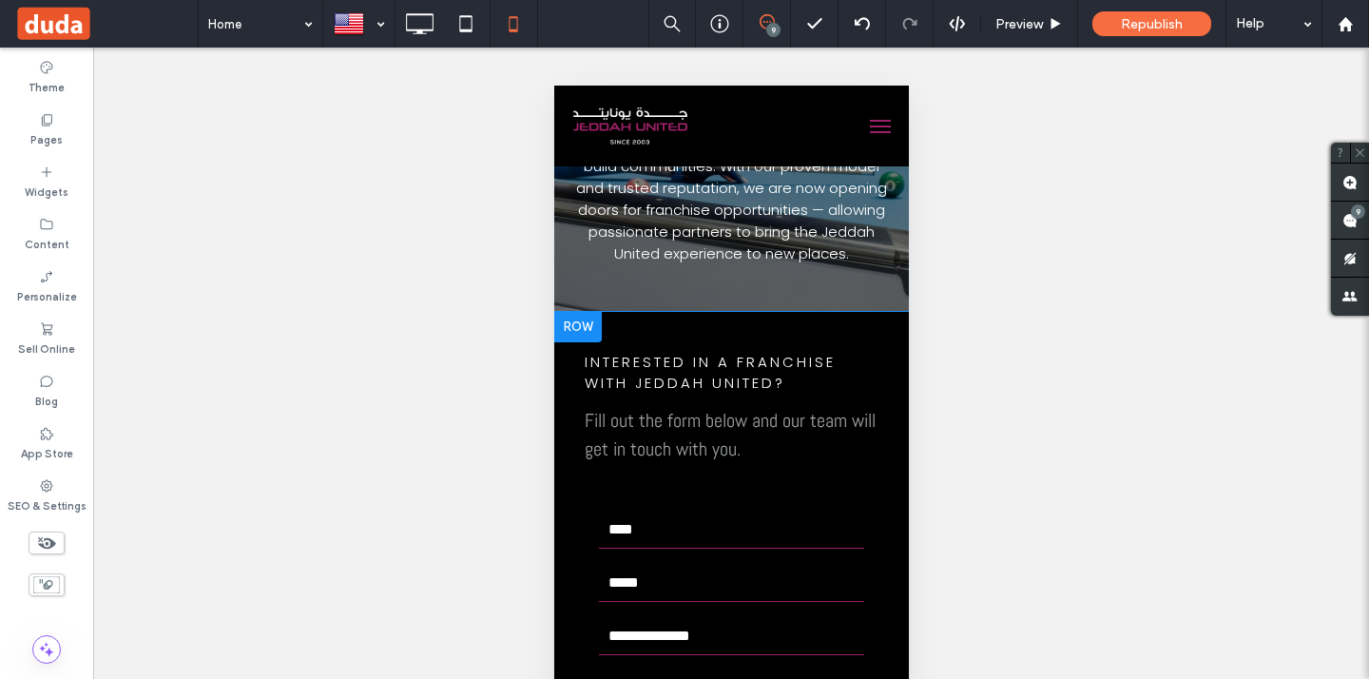
scroll to position [5103, 0]
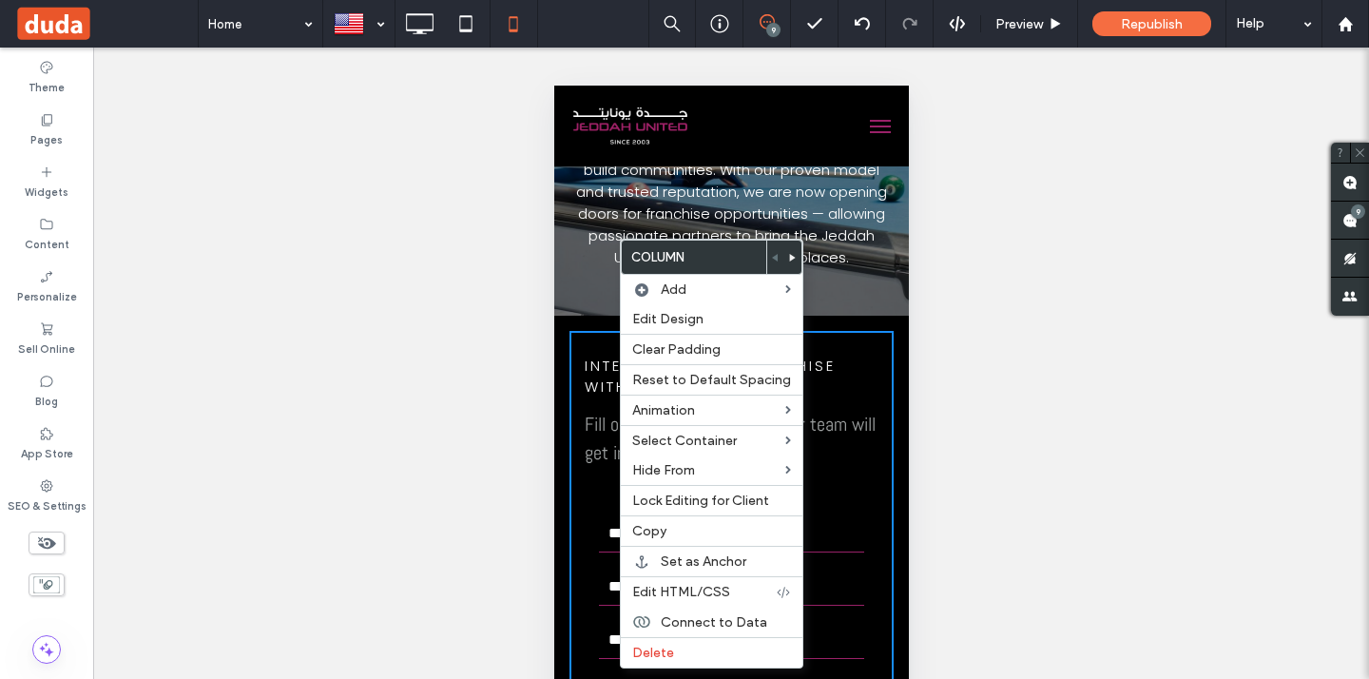
click at [565, 269] on div "Jeddah United Franchise Opportunities At [GEOGRAPHIC_DATA] United, we believe i…" at bounding box center [730, 113] width 355 height 329
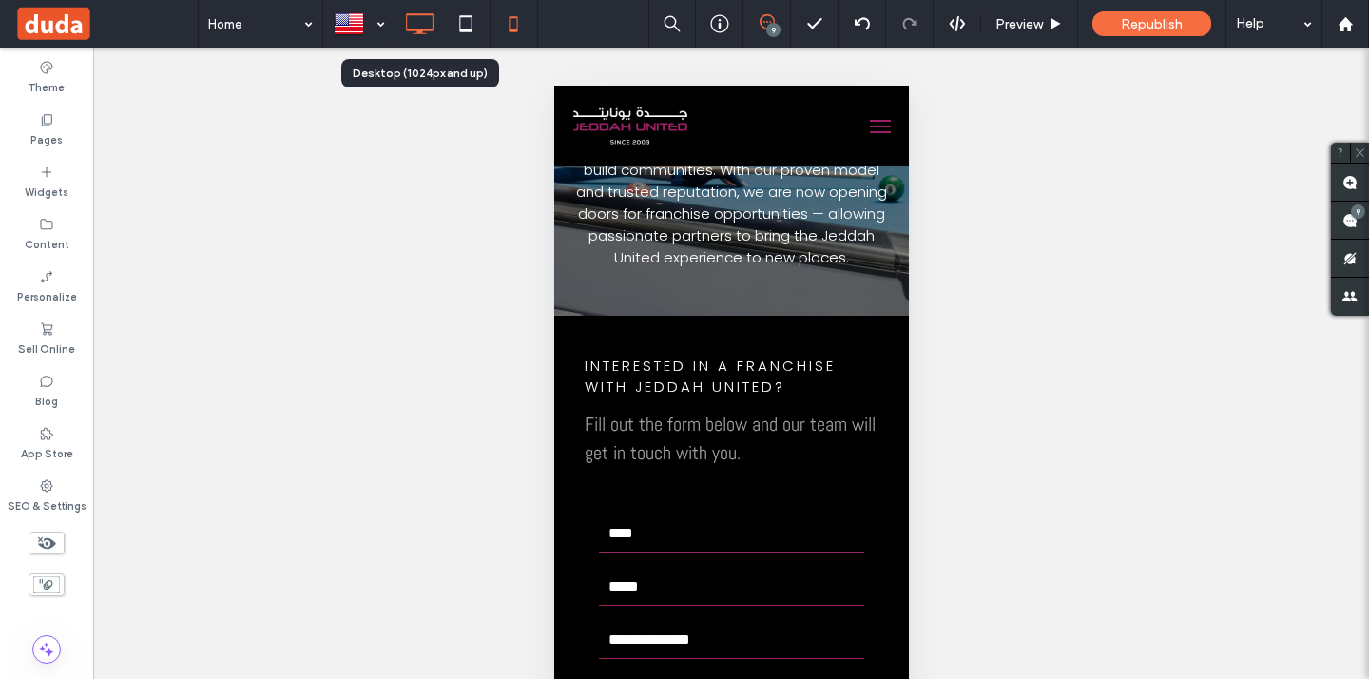
click at [430, 20] on icon at bounding box center [419, 24] width 38 height 38
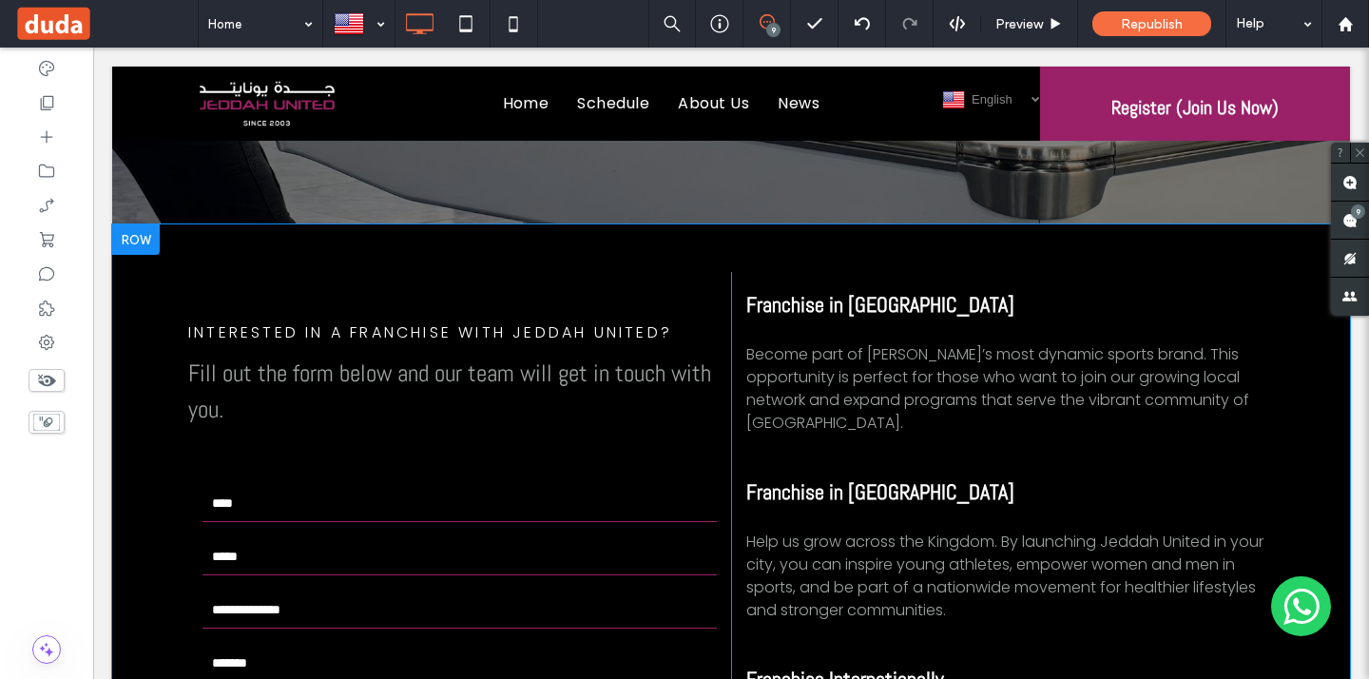
scroll to position [5229, 0]
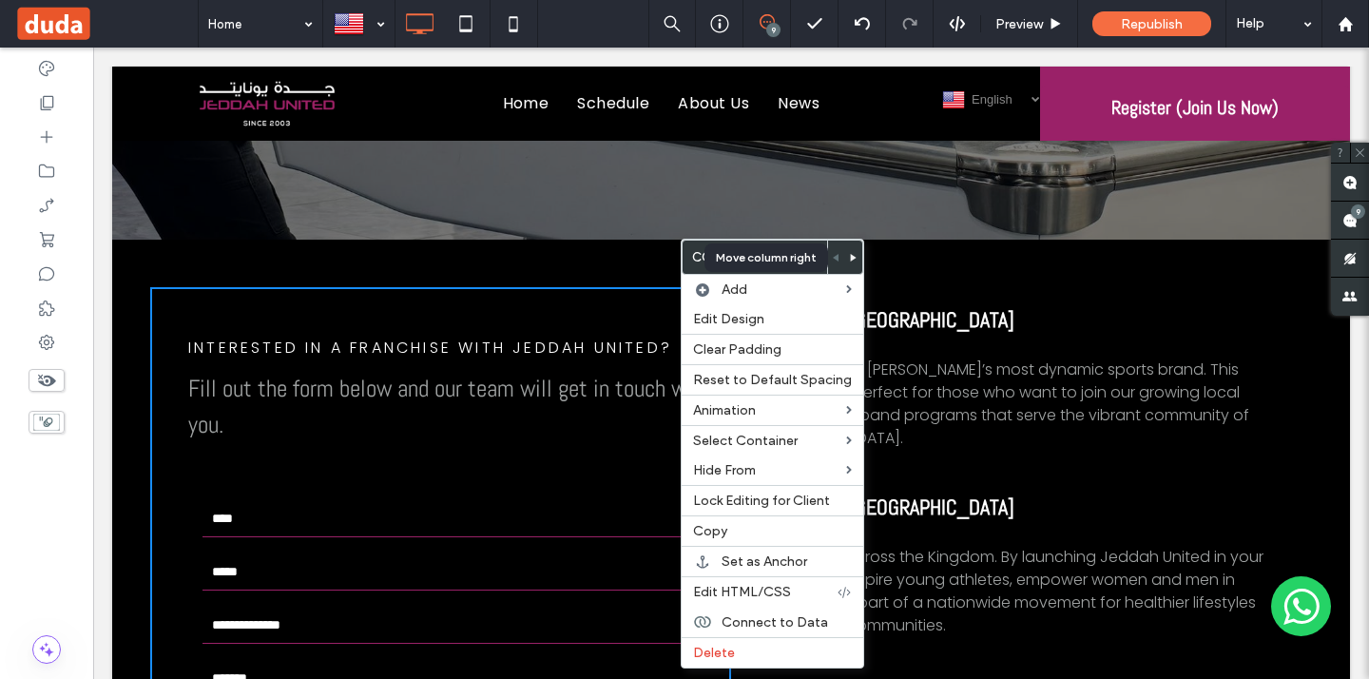
click at [850, 261] on span at bounding box center [854, 256] width 8 height 33
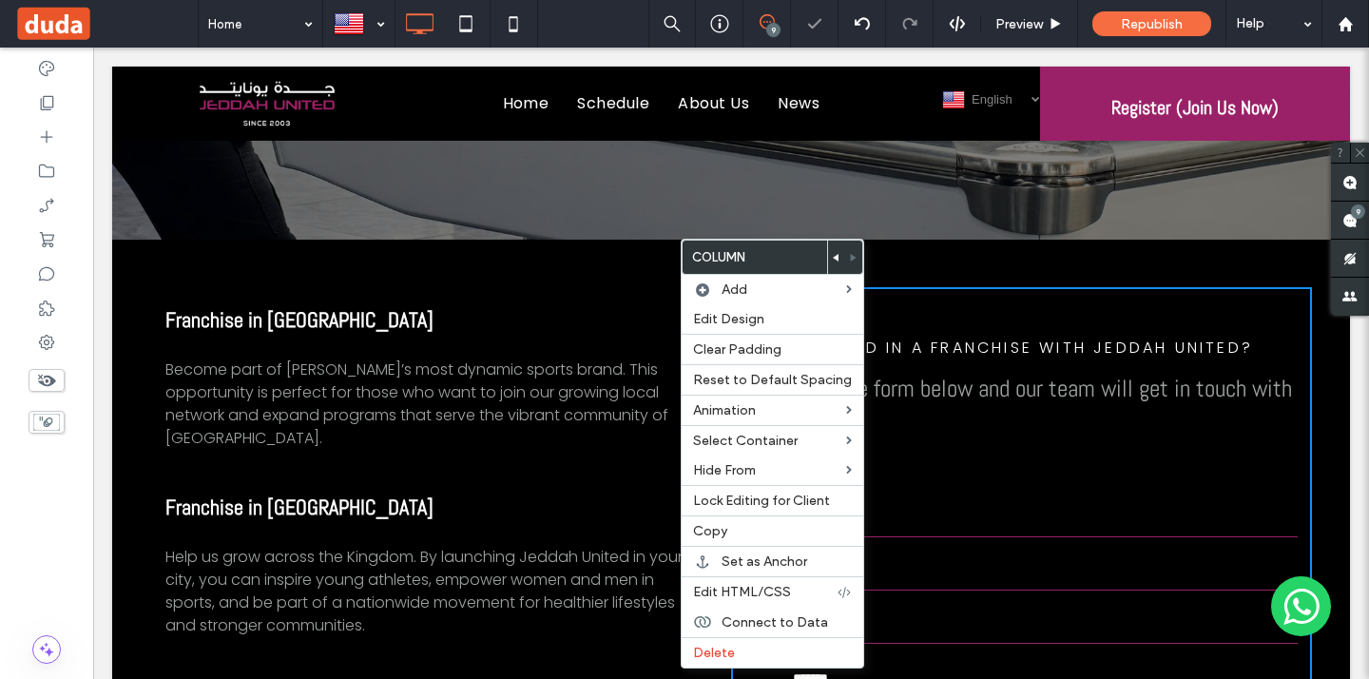
click at [625, 275] on div at bounding box center [684, 339] width 1369 height 679
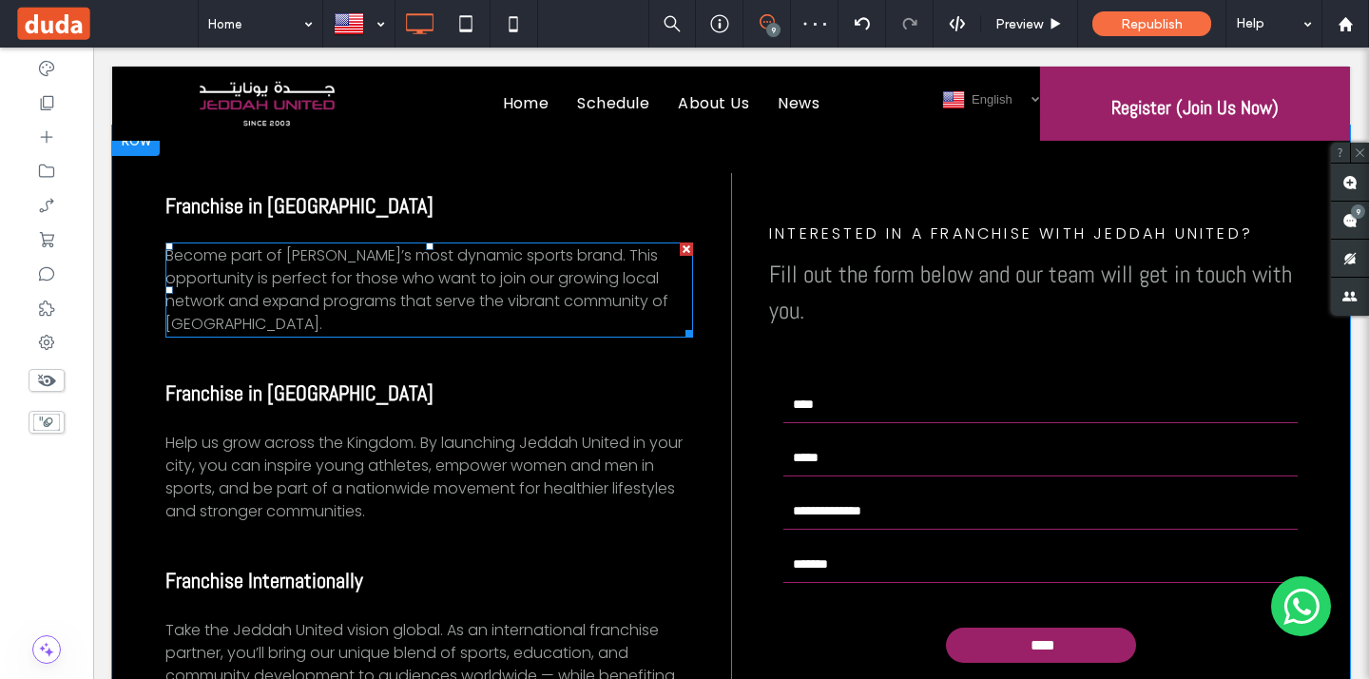
scroll to position [5298, 0]
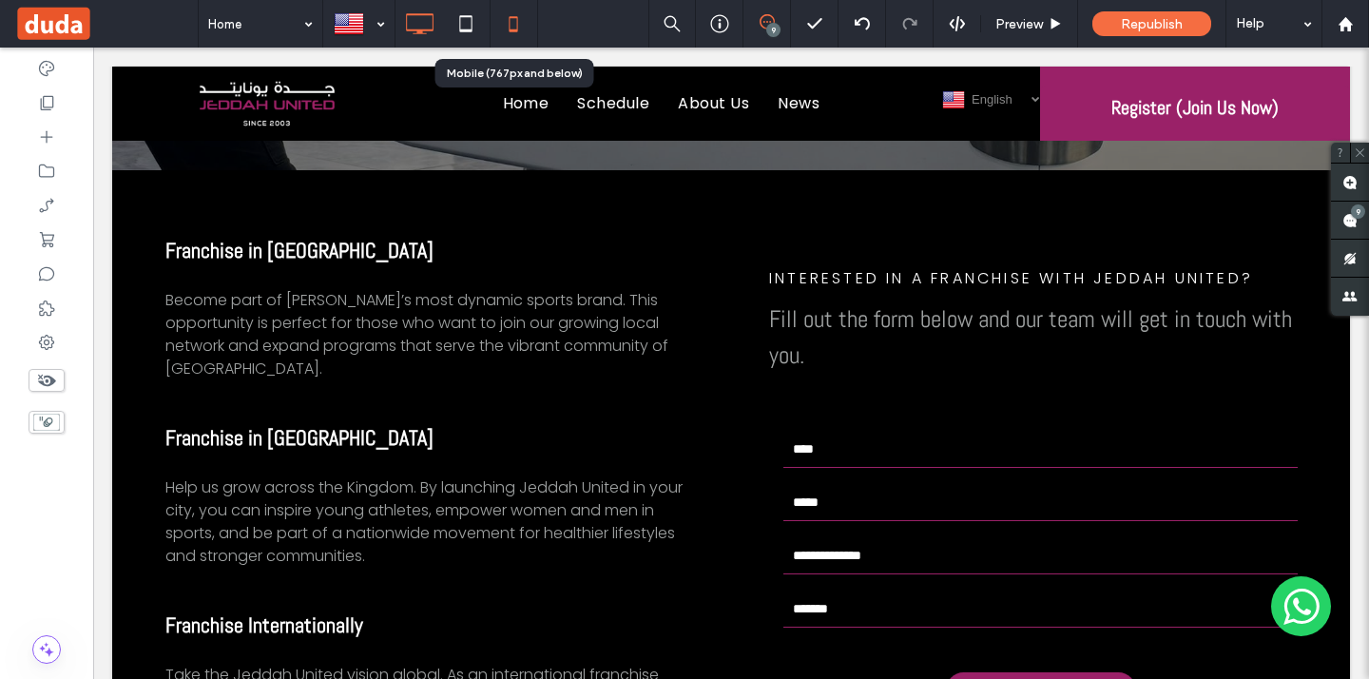
click at [511, 20] on icon at bounding box center [513, 24] width 38 height 38
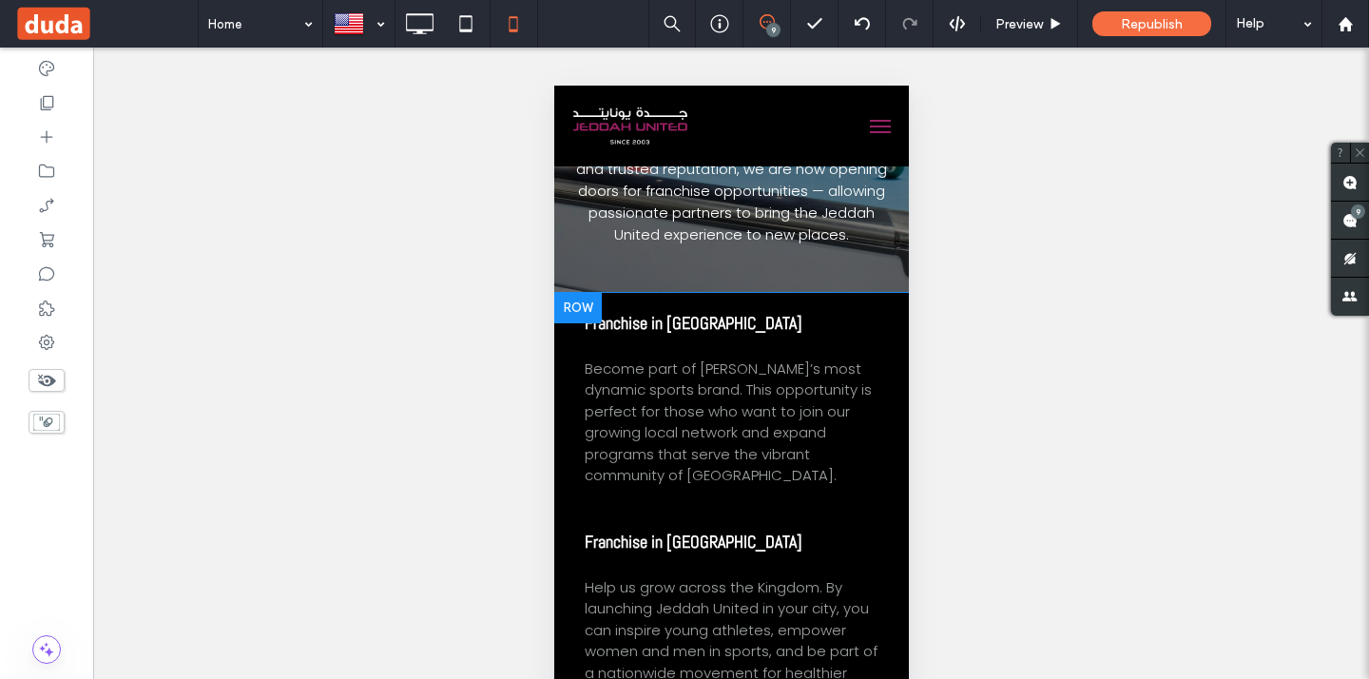
scroll to position [5103, 0]
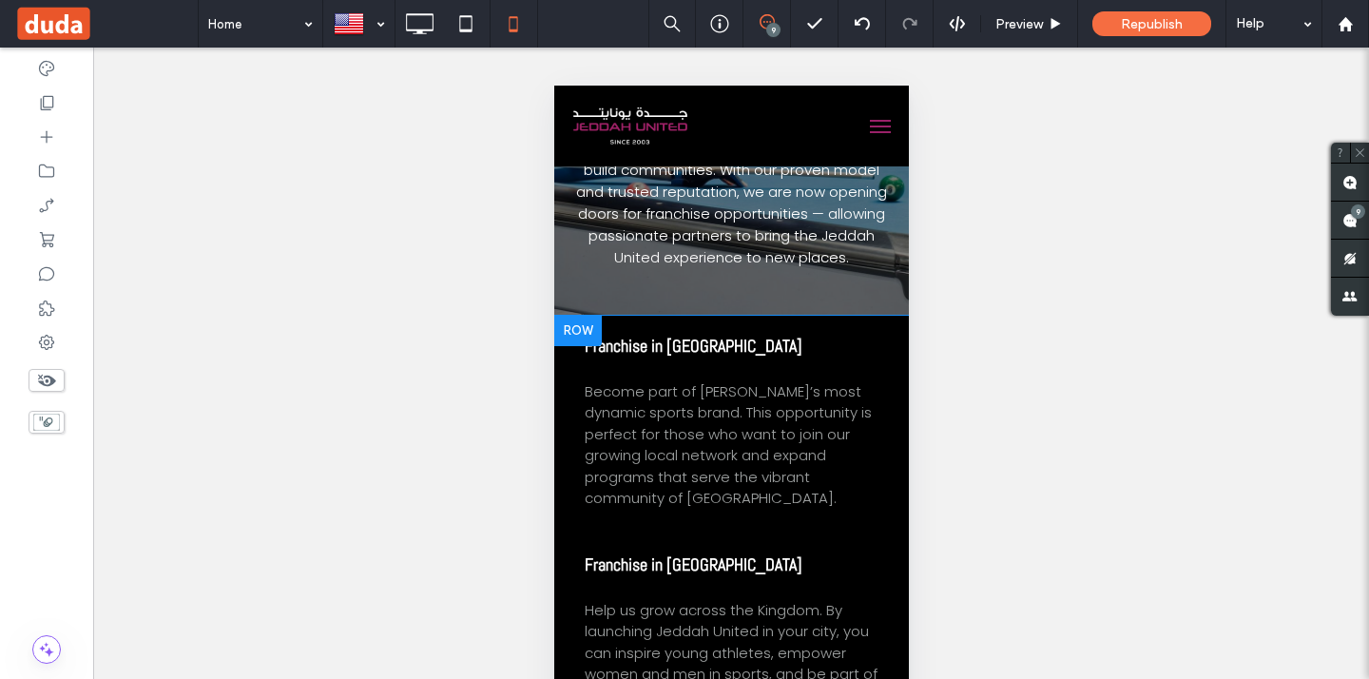
click at [573, 325] on div at bounding box center [577, 331] width 48 height 30
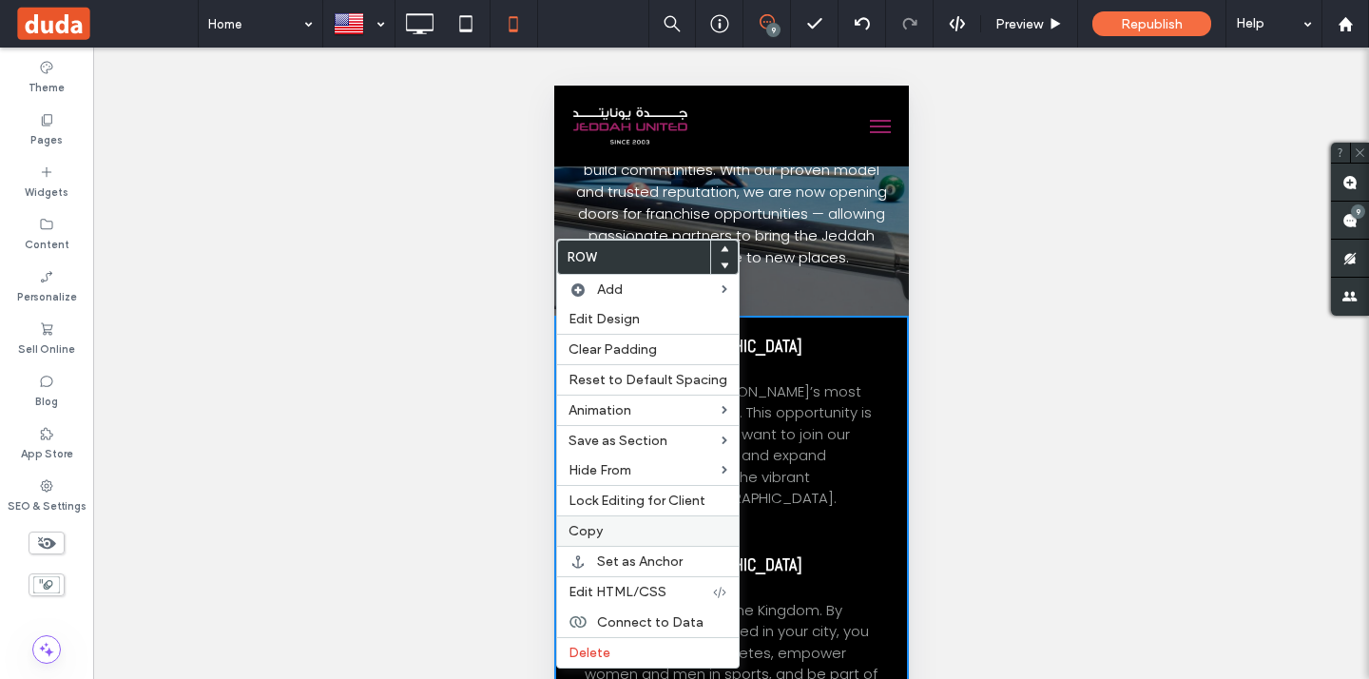
click at [618, 533] on label "Copy" at bounding box center [647, 531] width 159 height 16
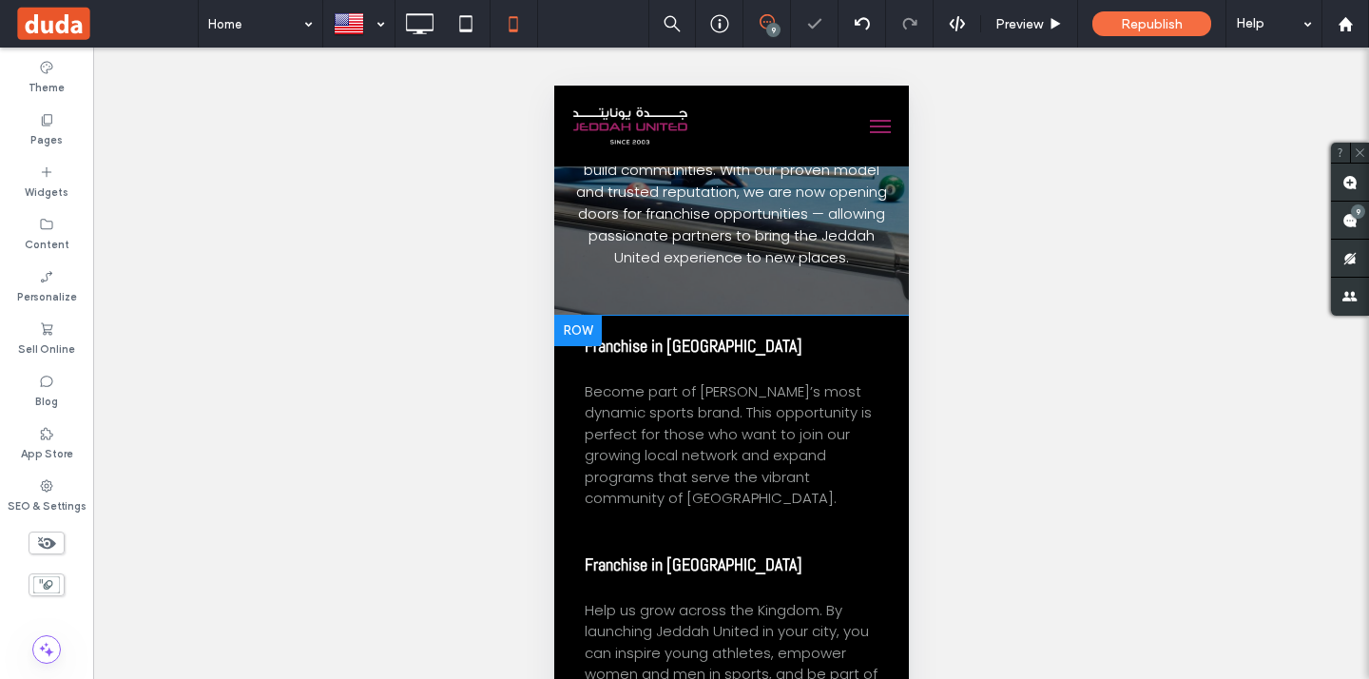
click at [571, 323] on div at bounding box center [577, 331] width 48 height 30
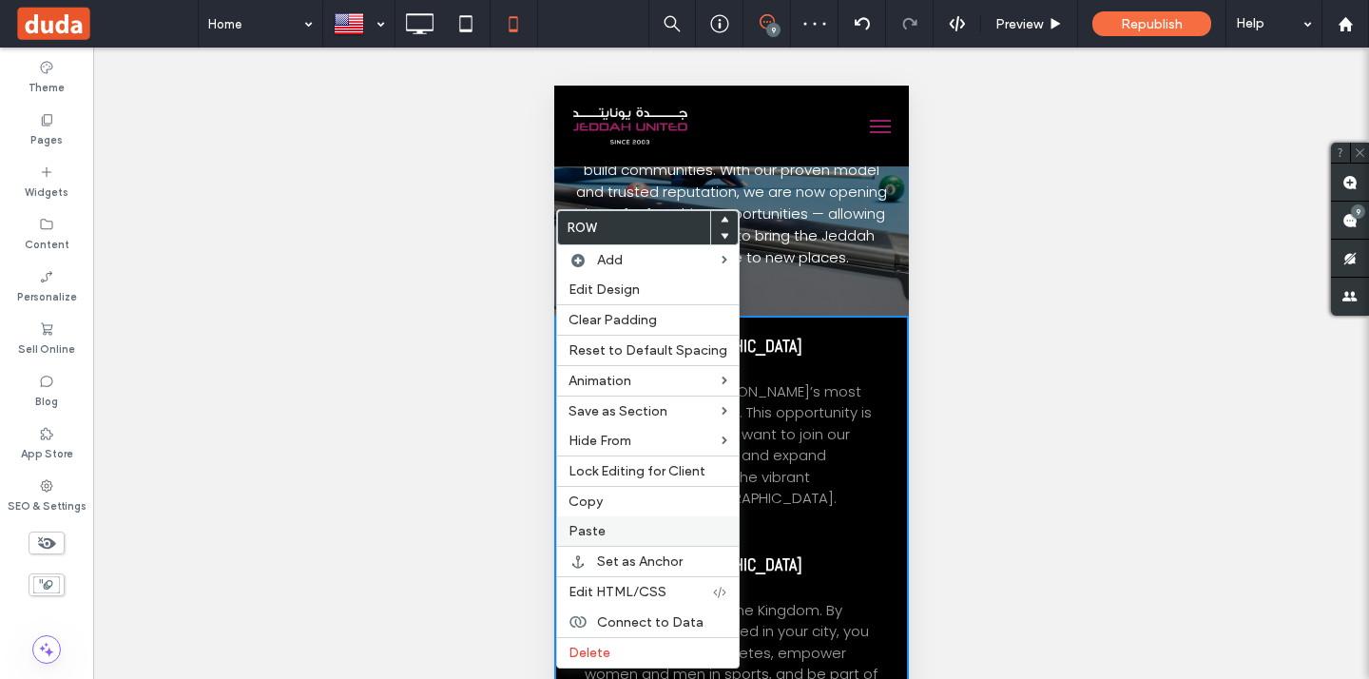
click at [613, 526] on label "Paste" at bounding box center [647, 531] width 159 height 16
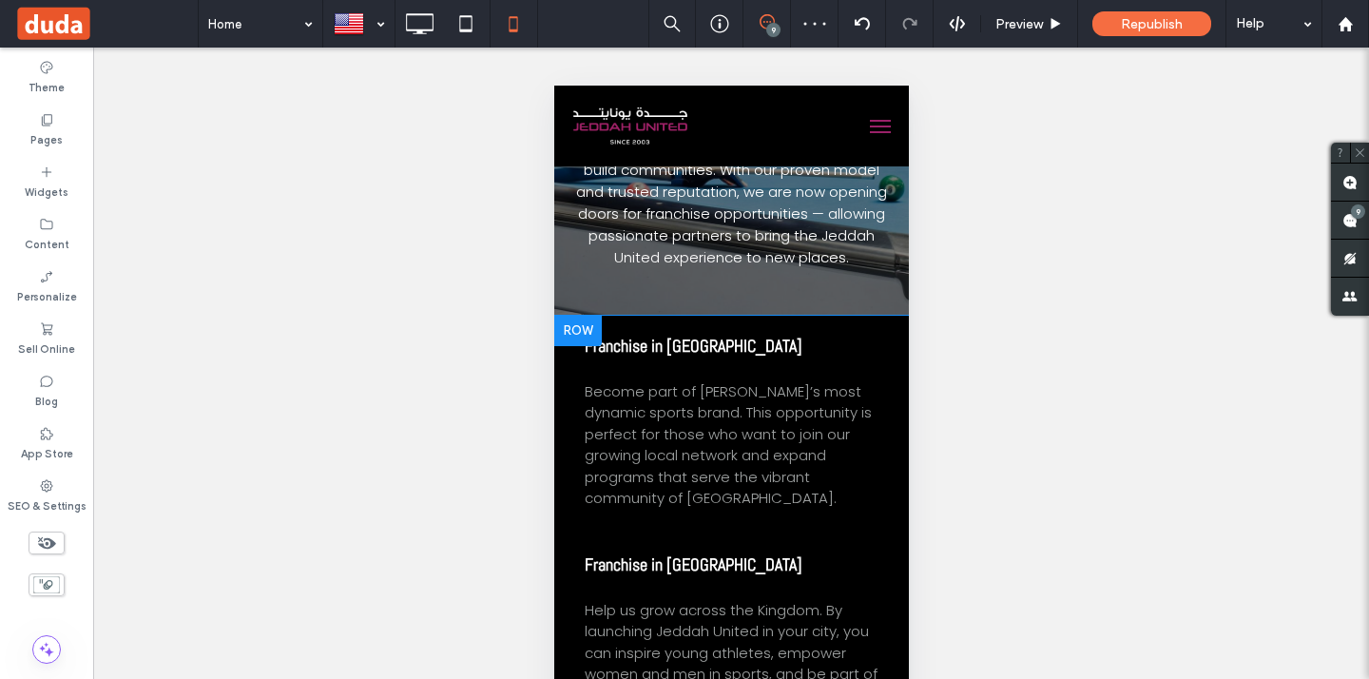
click at [583, 326] on div at bounding box center [577, 331] width 48 height 30
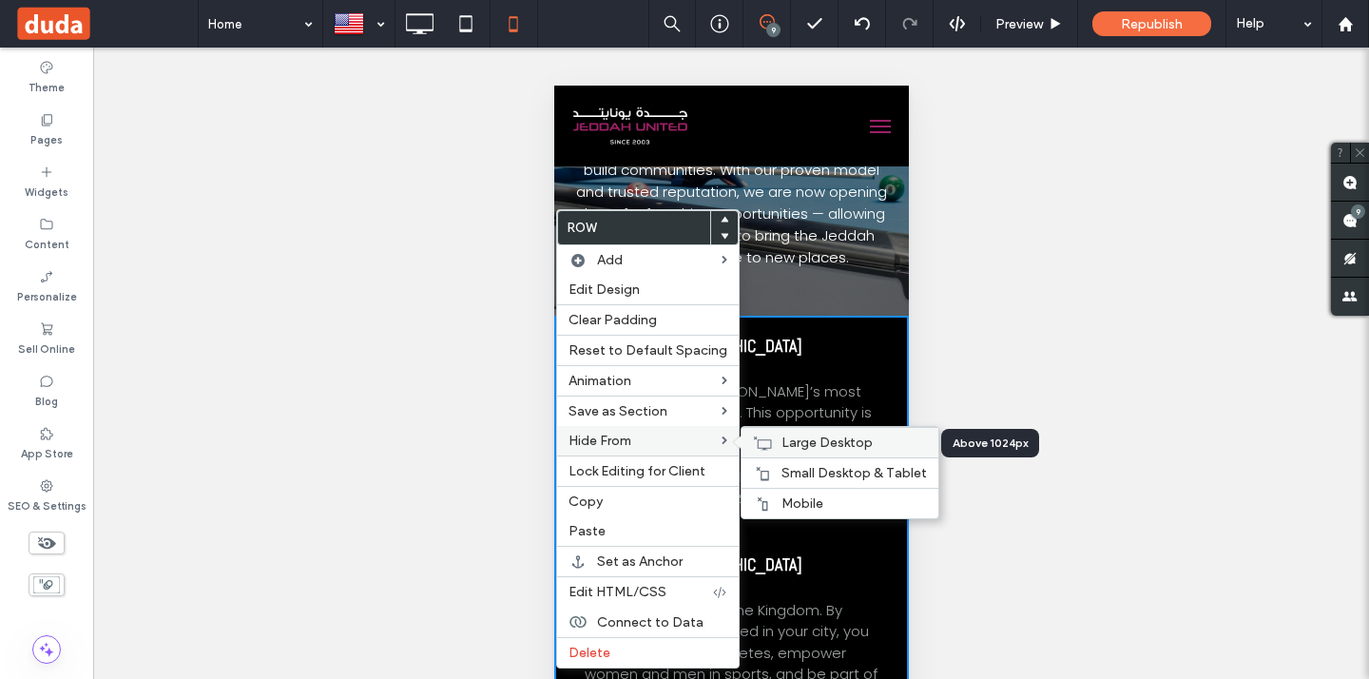
click at [752, 433] on div "Large Desktop" at bounding box center [839, 442] width 197 height 30
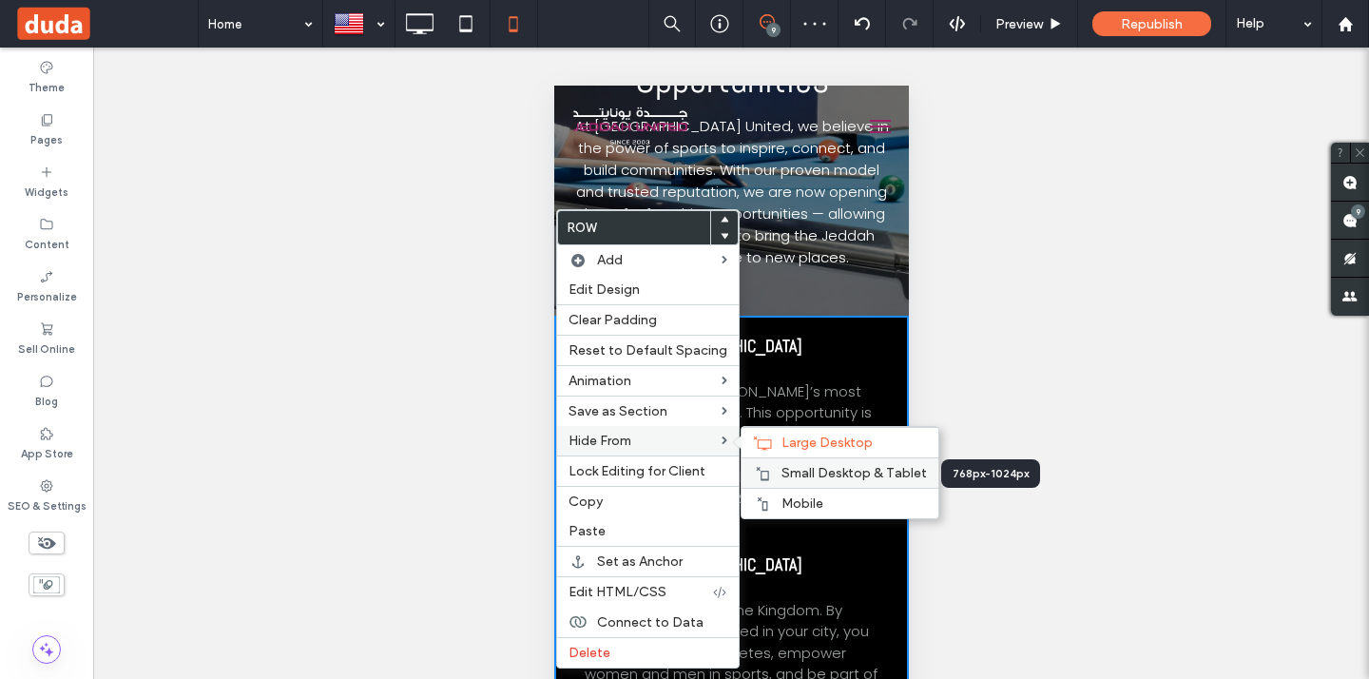
click at [755, 463] on div "Small Desktop & Tablet" at bounding box center [839, 472] width 197 height 30
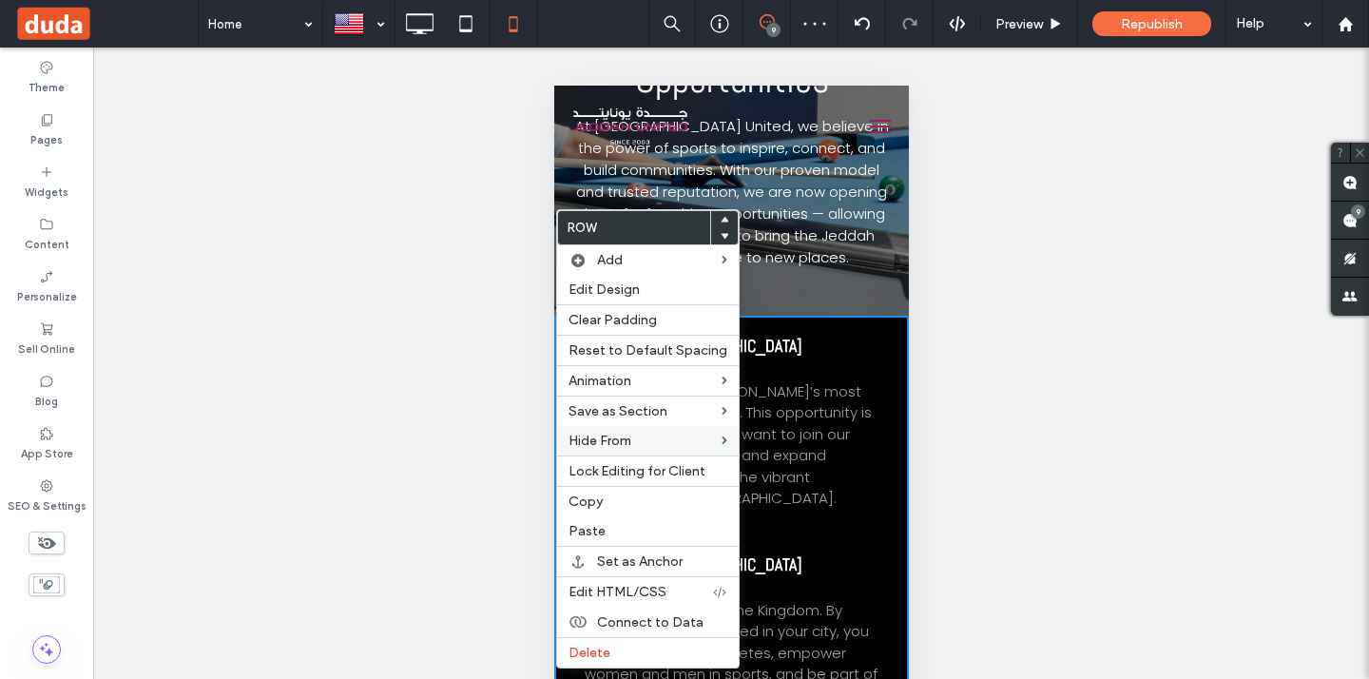
click at [755, 381] on span "Become part of [PERSON_NAME]’s most dynamic sports brand. This opportunity is p…" at bounding box center [727, 444] width 287 height 127
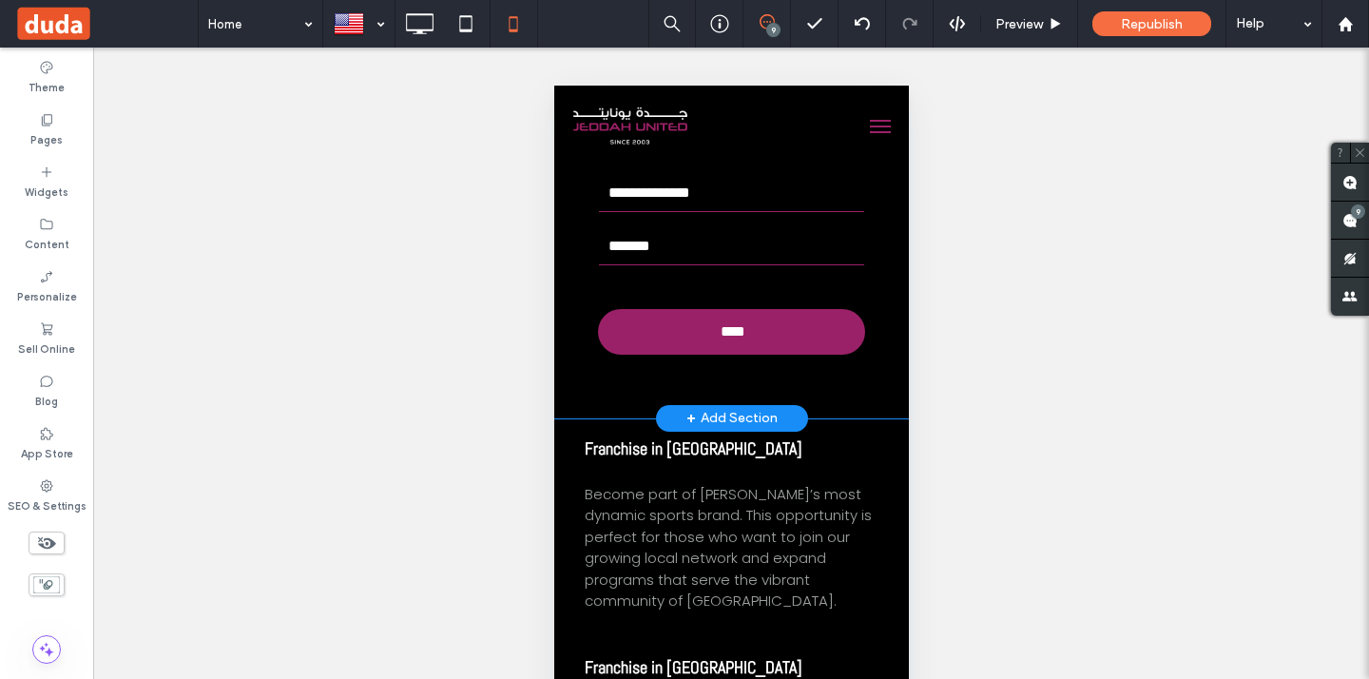
scroll to position [6199, 0]
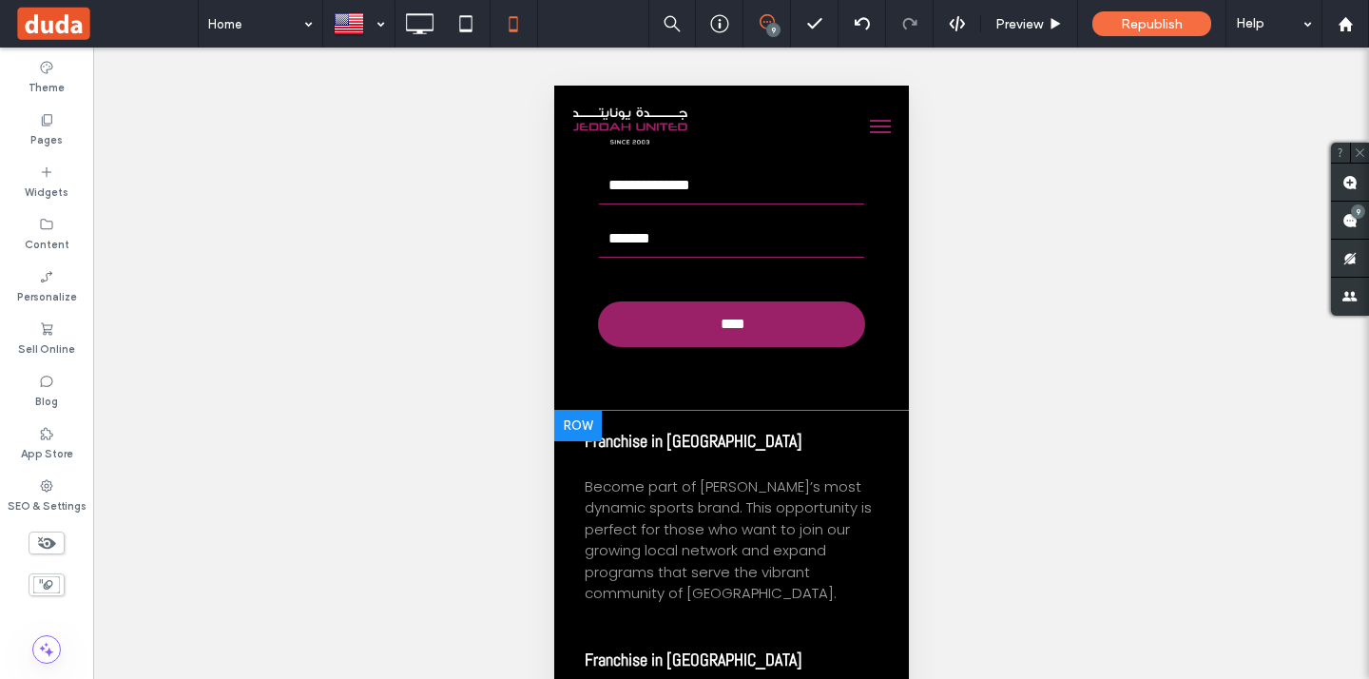
click at [589, 411] on div at bounding box center [577, 426] width 48 height 30
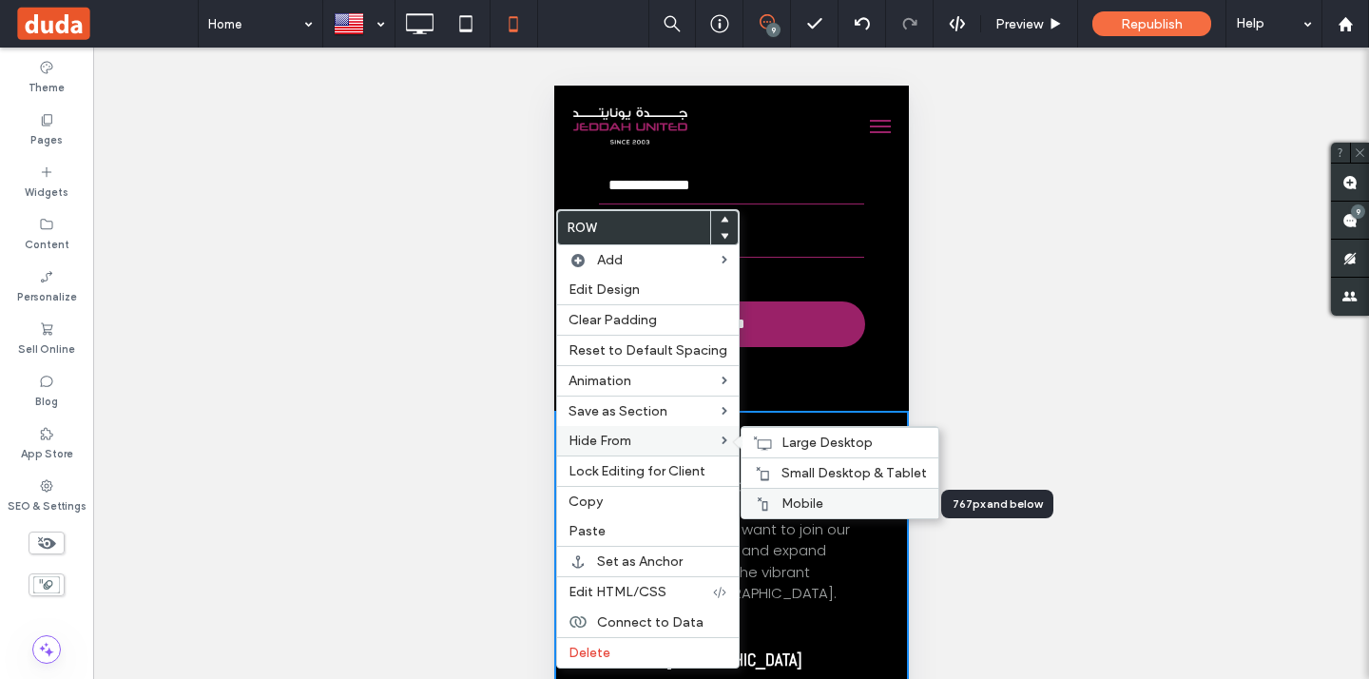
click at [781, 496] on span "Mobile" at bounding box center [802, 503] width 42 height 16
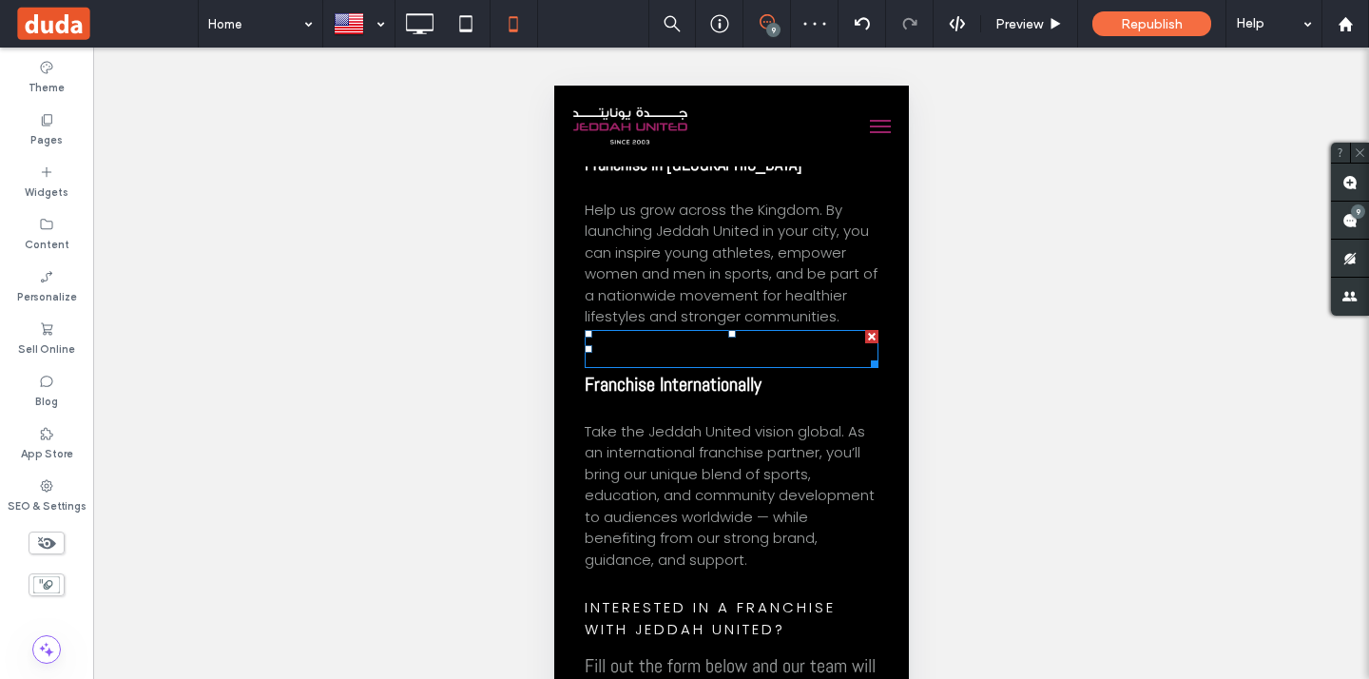
scroll to position [5499, 0]
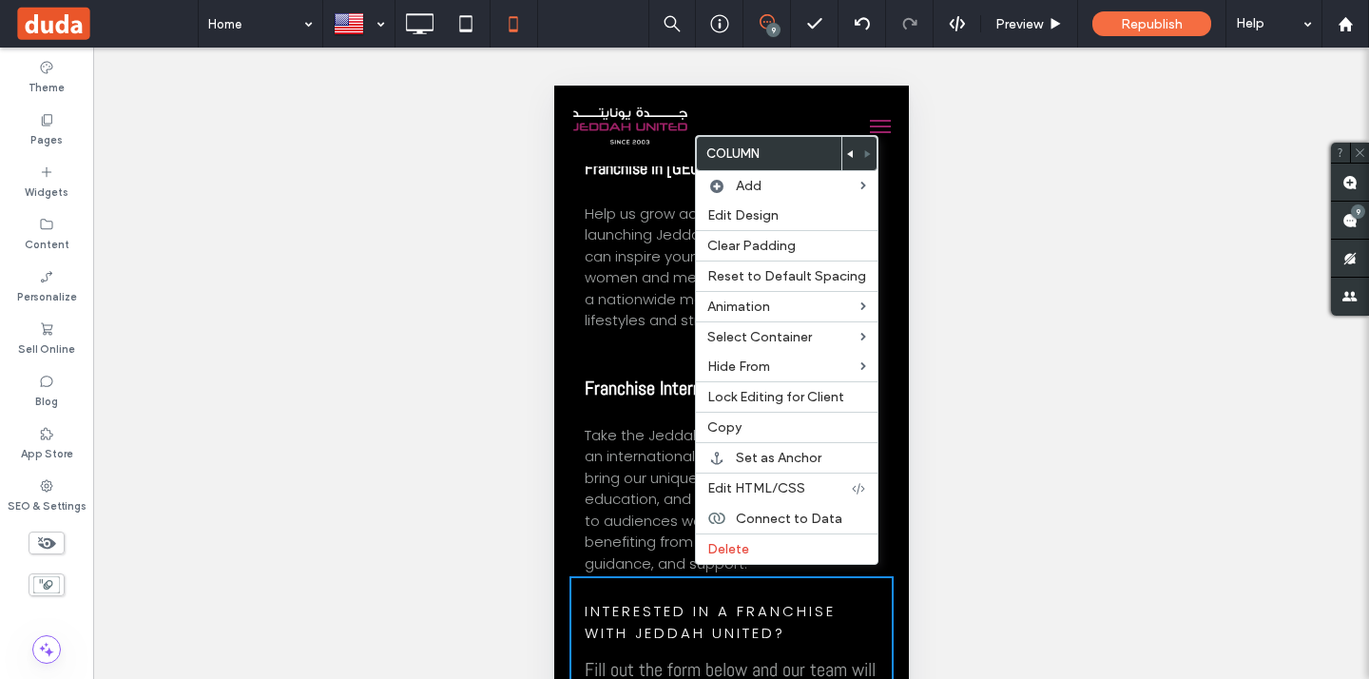
click at [848, 145] on div at bounding box center [850, 153] width 17 height 33
click at [847, 153] on use at bounding box center [850, 154] width 6 height 8
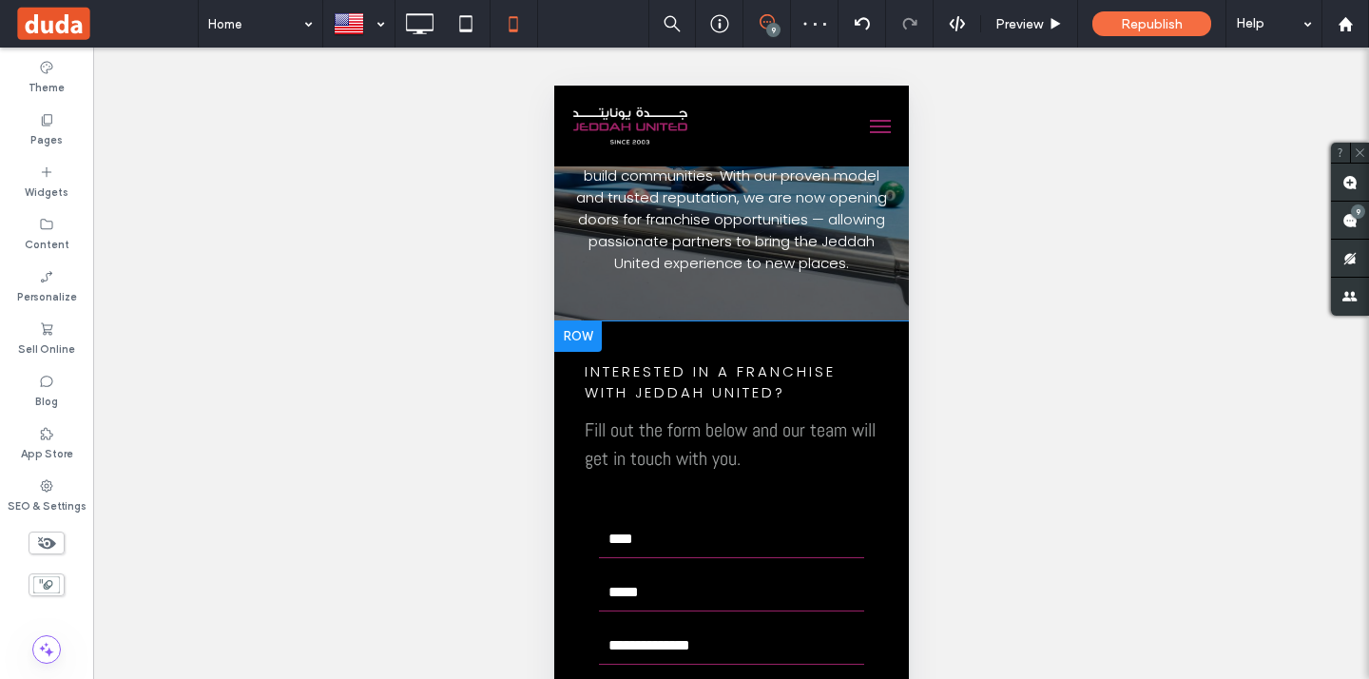
scroll to position [5094, 0]
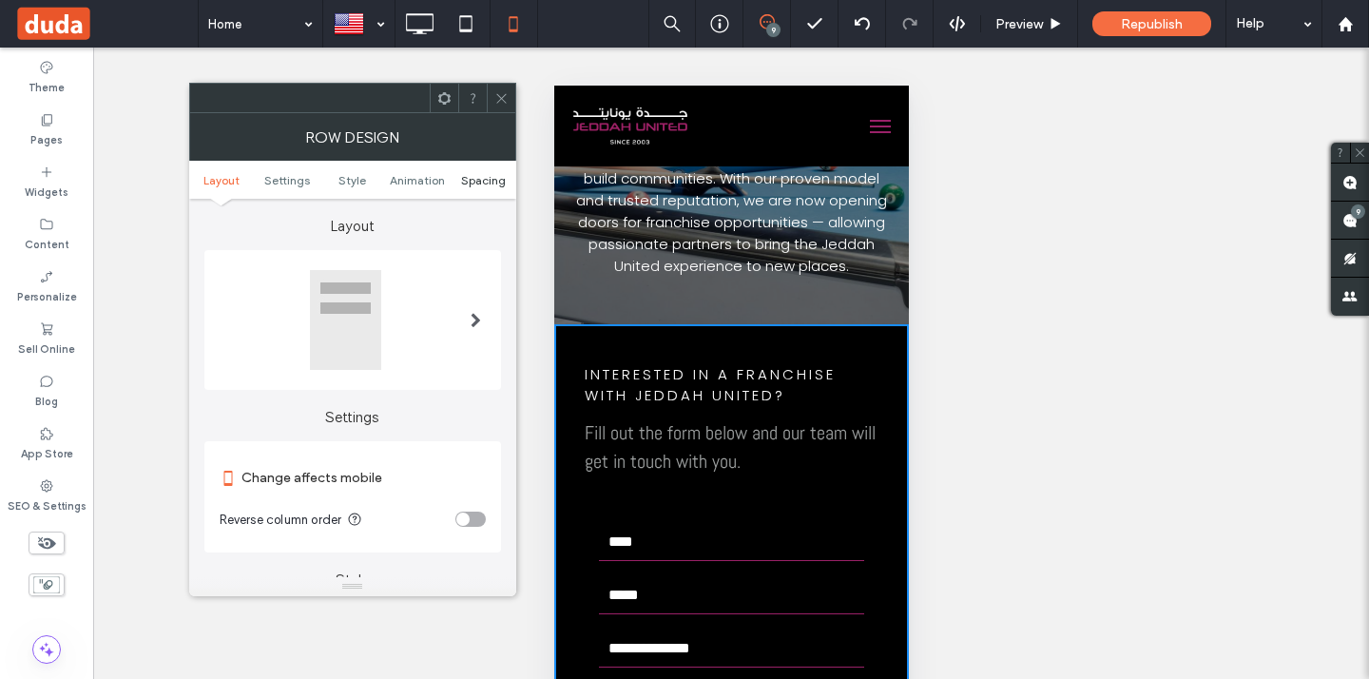
click at [497, 179] on span "Spacing" at bounding box center [483, 180] width 45 height 14
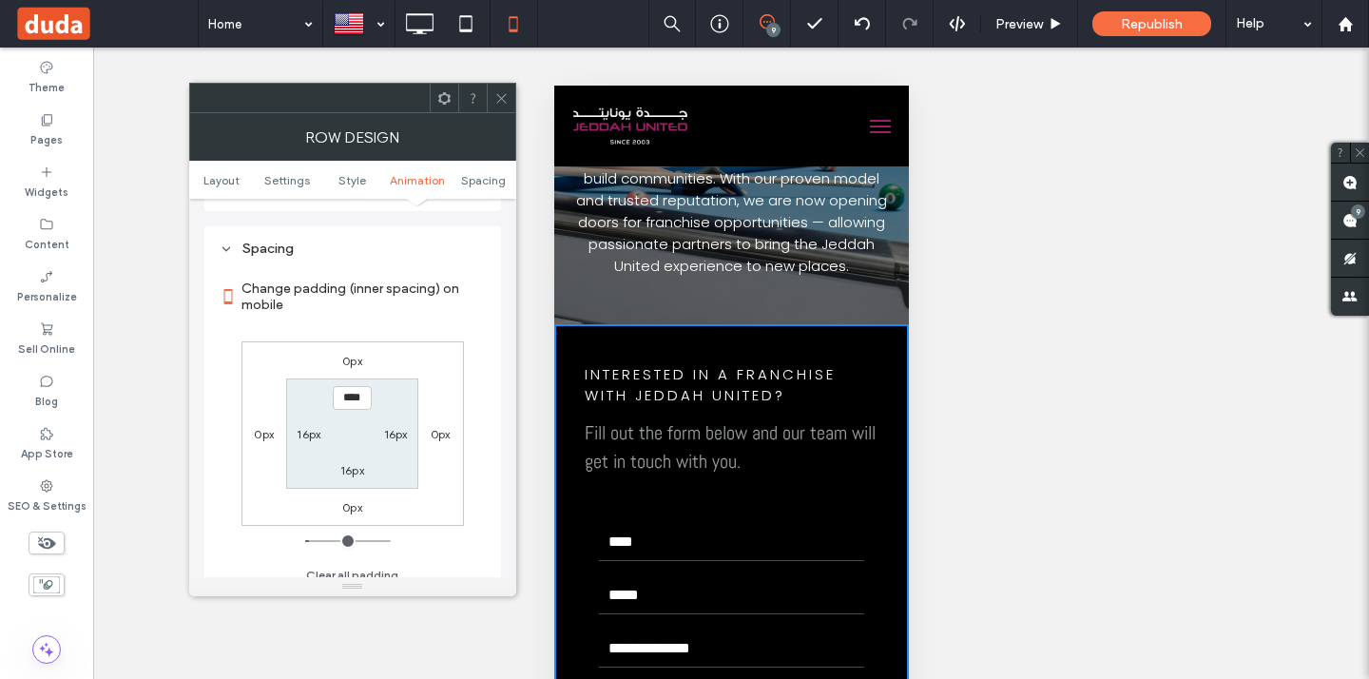
scroll to position [730, 0]
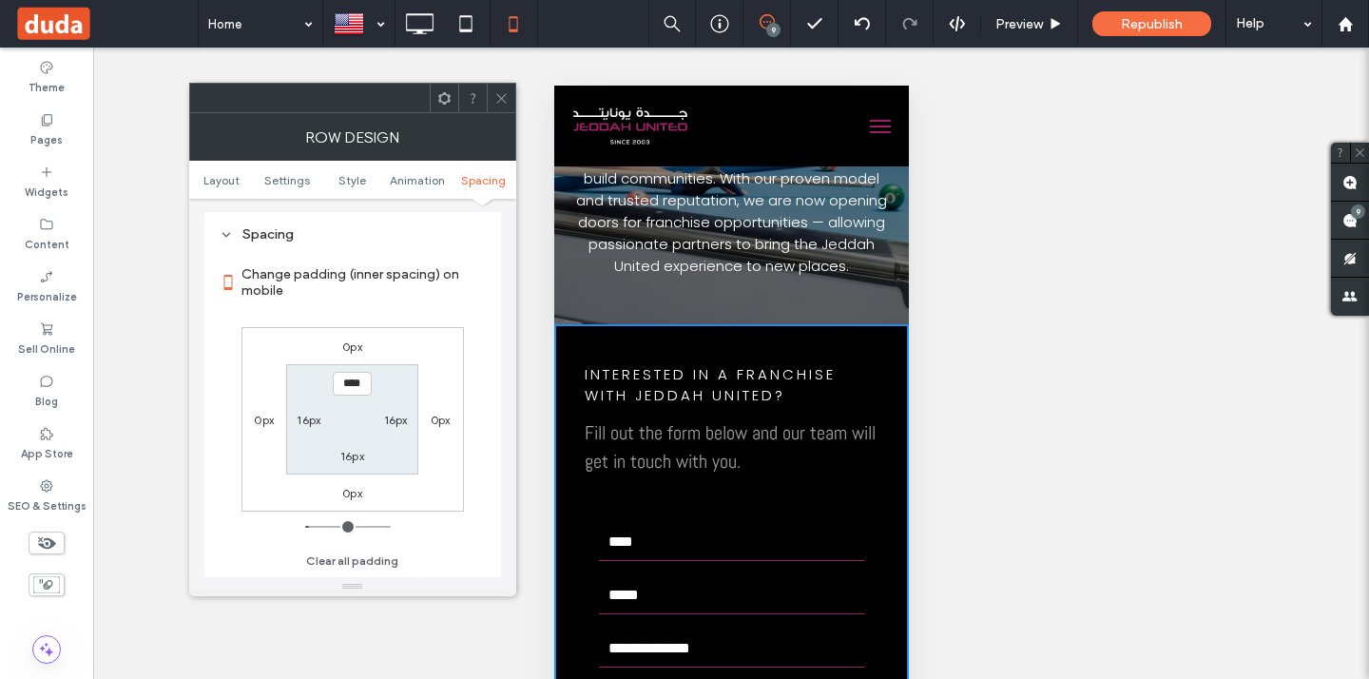
click at [355, 462] on label "16px" at bounding box center [352, 456] width 24 height 14
type input "**"
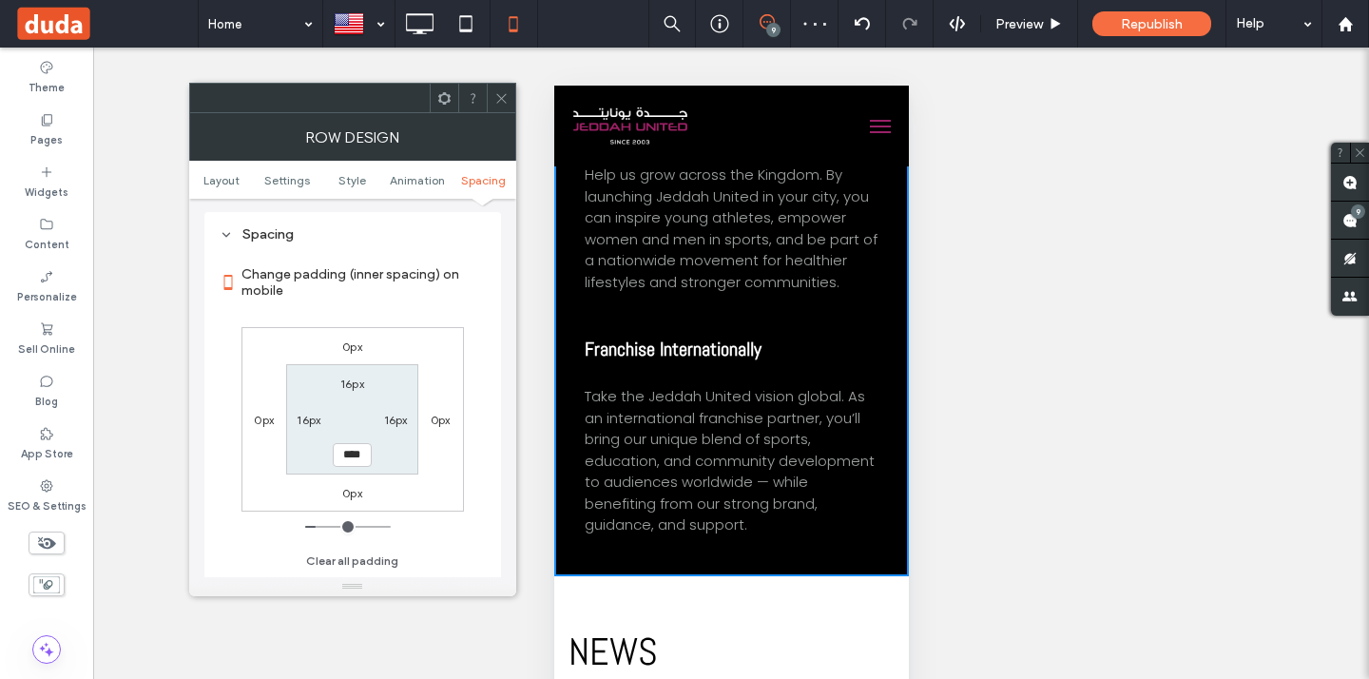
scroll to position [6050, 0]
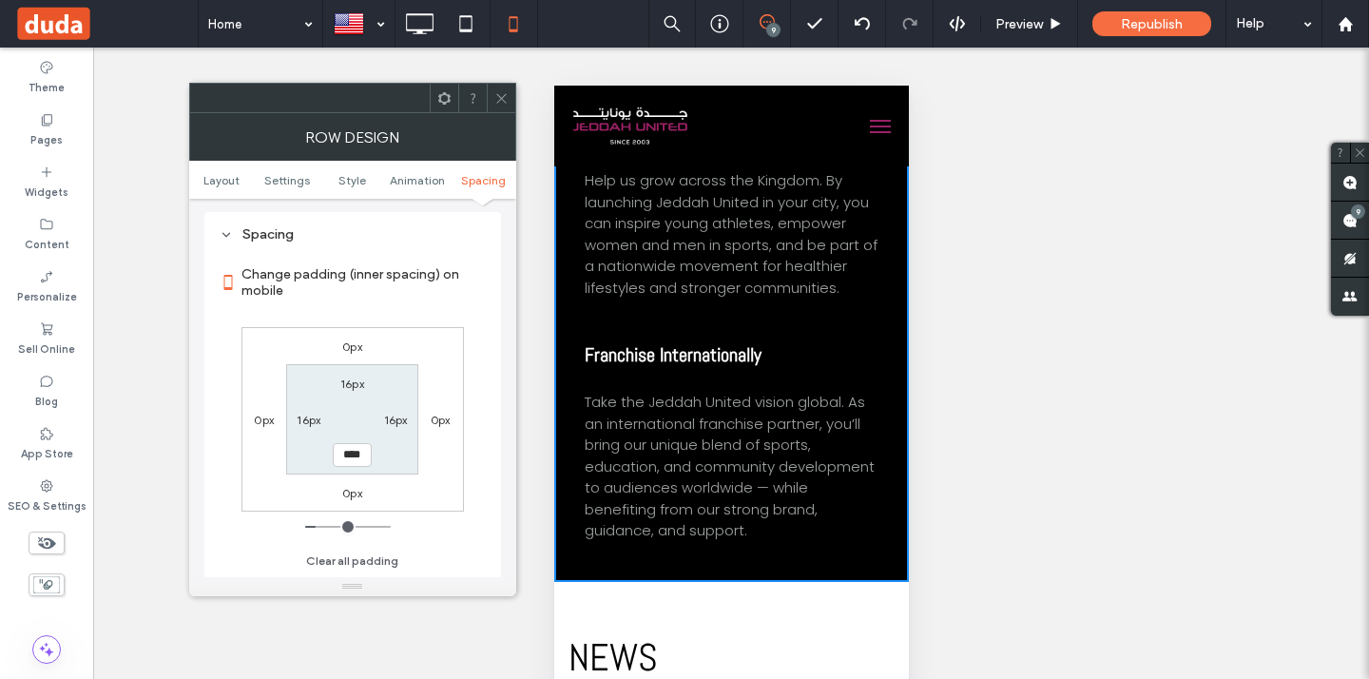
click at [340, 448] on input "****" at bounding box center [352, 455] width 39 height 24
type input "**"
type input "****"
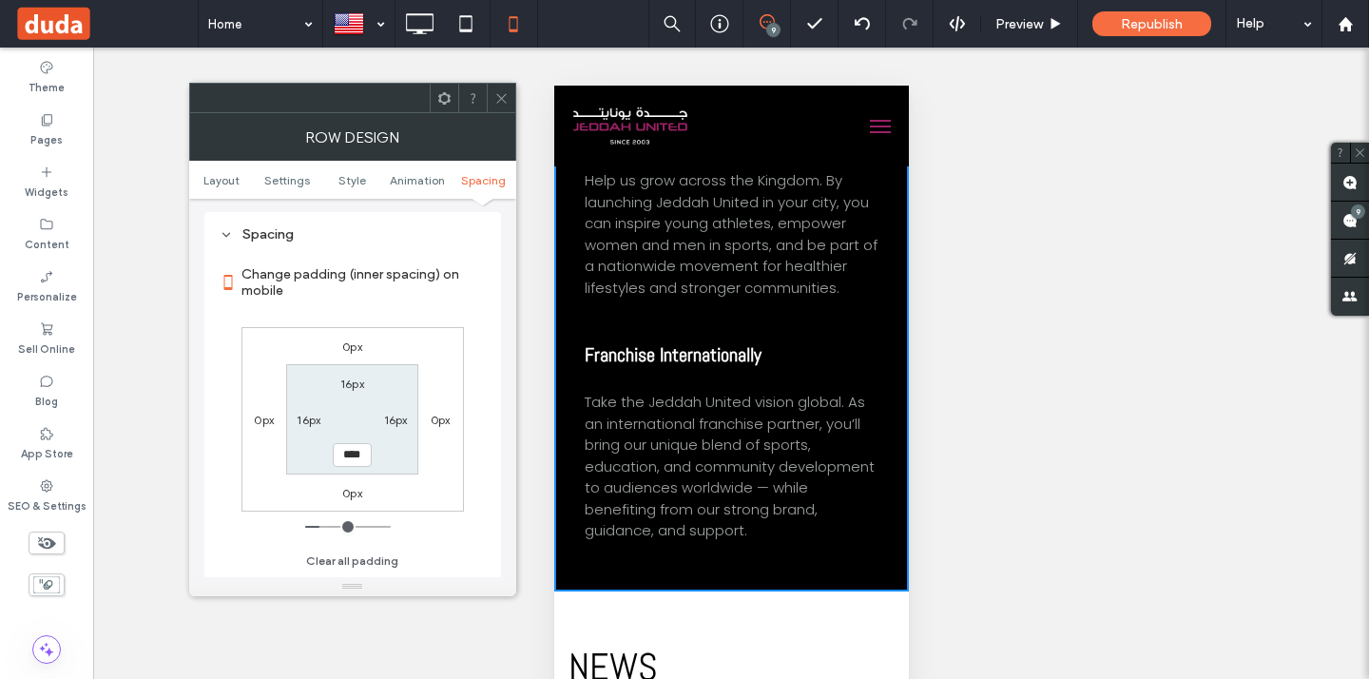
click at [503, 94] on icon at bounding box center [501, 98] width 14 height 14
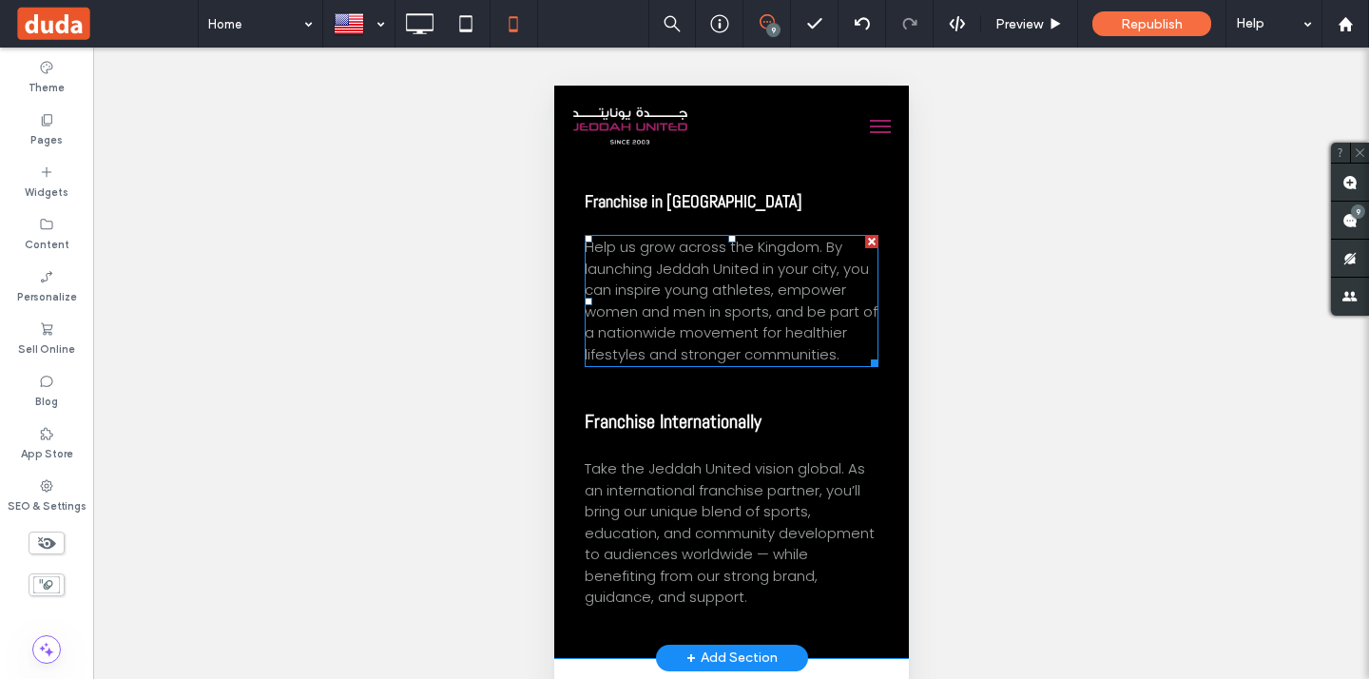
scroll to position [5948, 0]
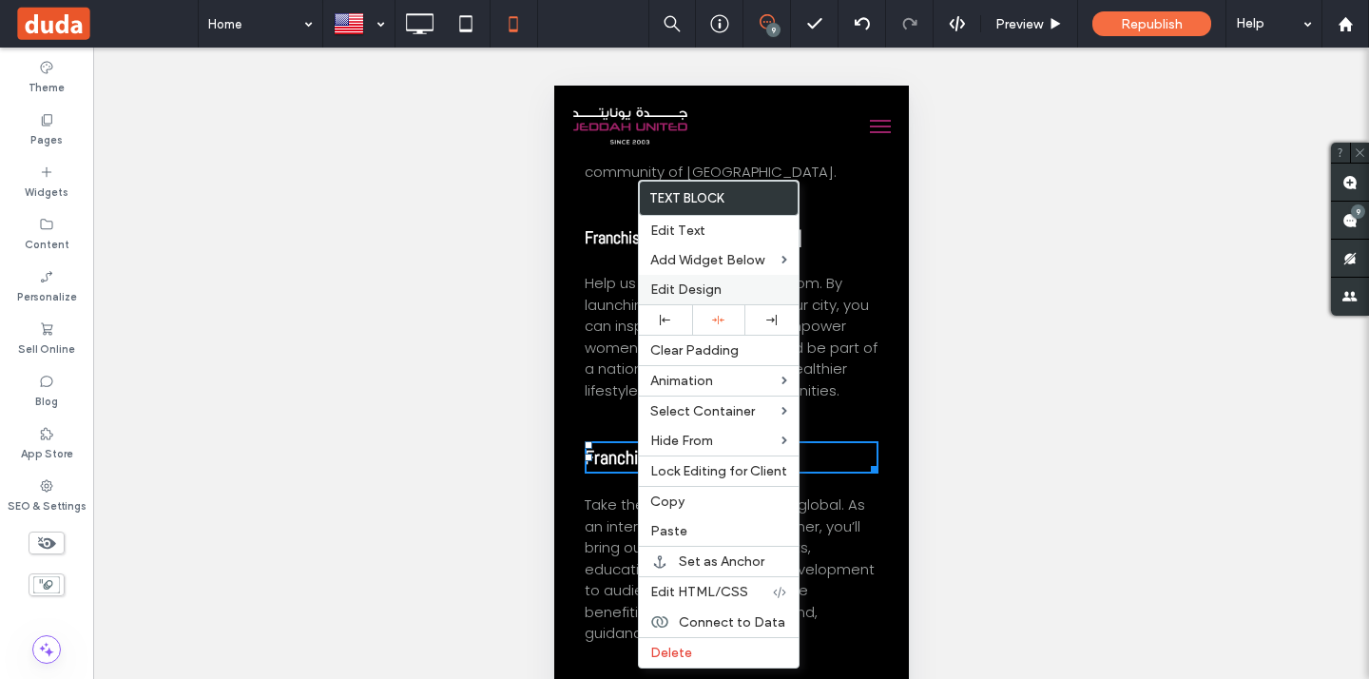
click at [679, 291] on span "Edit Design" at bounding box center [685, 289] width 71 height 16
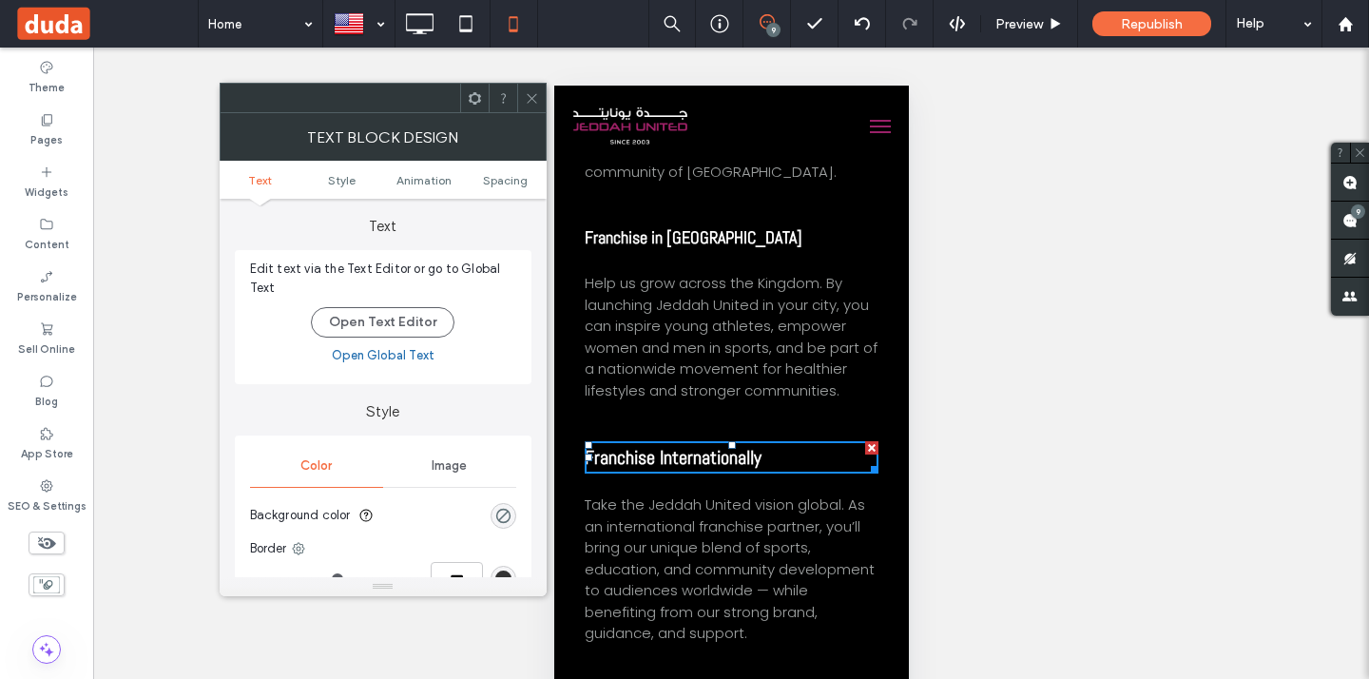
click at [511, 166] on ul "Text Style Animation Spacing" at bounding box center [383, 180] width 327 height 38
click at [511, 182] on span "Spacing" at bounding box center [505, 180] width 45 height 14
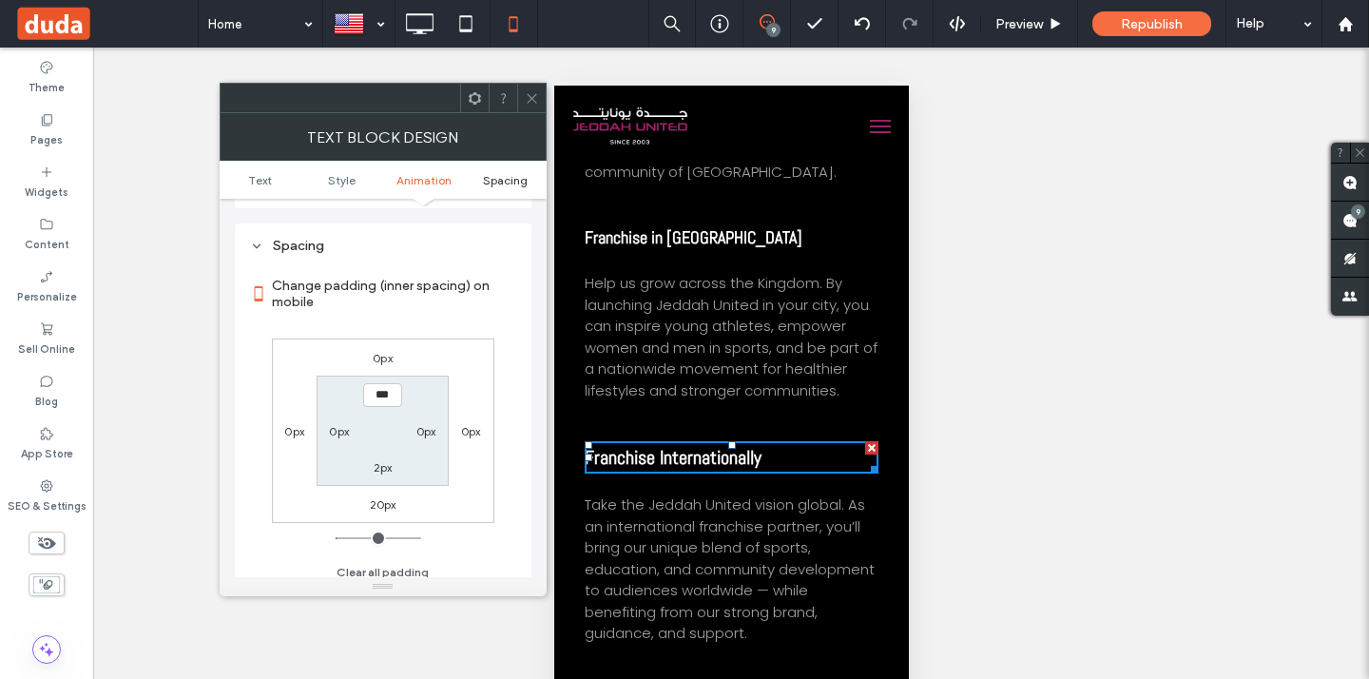
scroll to position [546, 0]
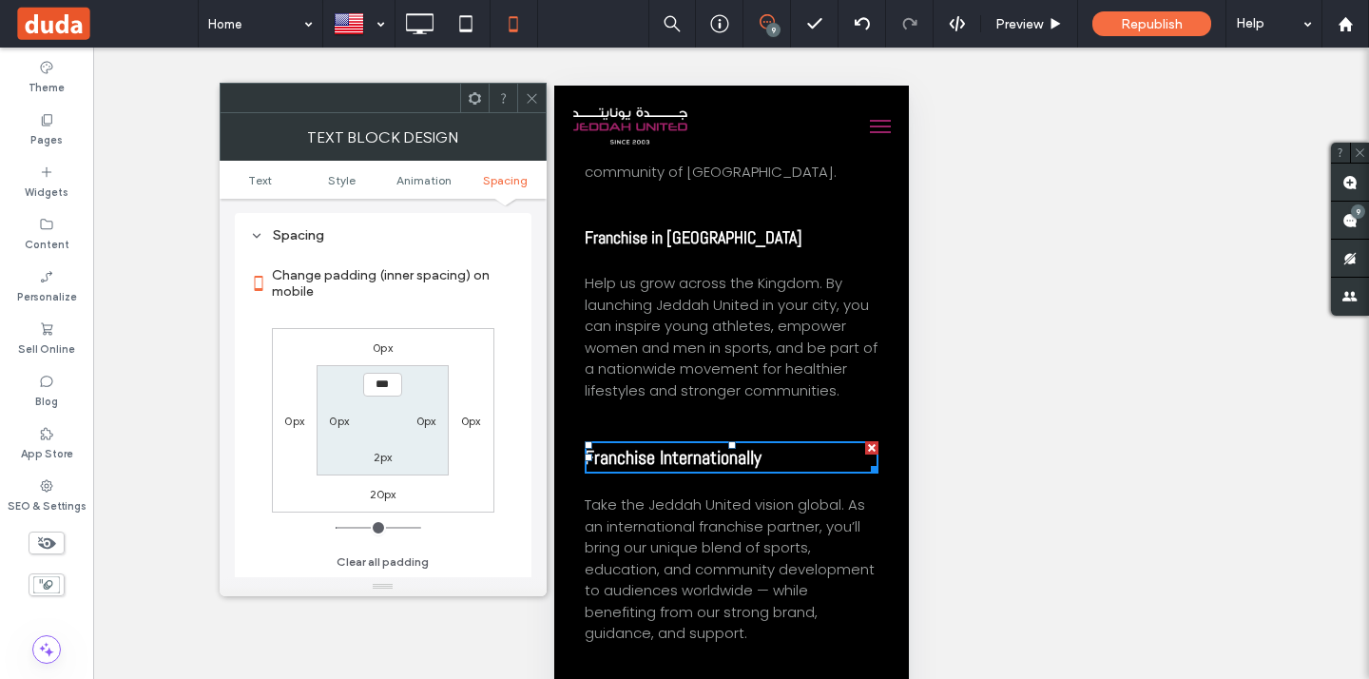
click at [383, 494] on label "20px" at bounding box center [383, 494] width 27 height 14
type input "**"
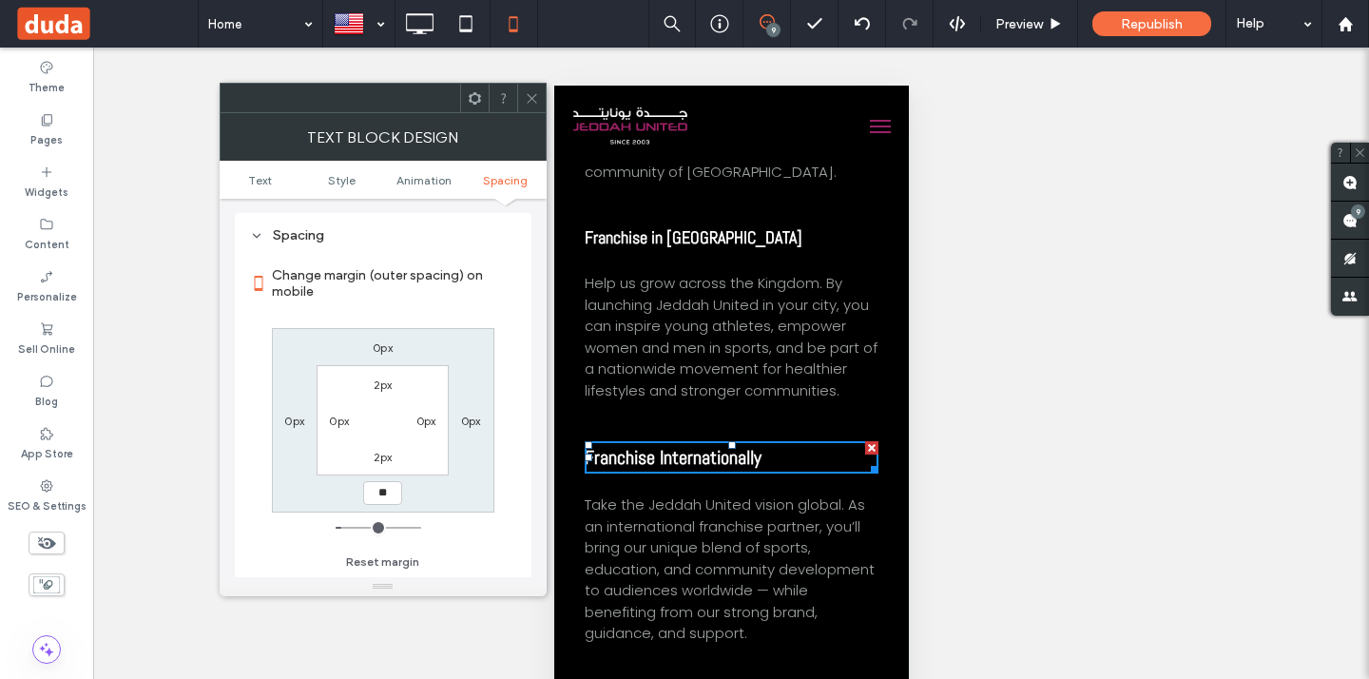
type input "**"
click at [383, 490] on input "****" at bounding box center [382, 493] width 39 height 24
click at [380, 490] on input "****" at bounding box center [382, 493] width 39 height 24
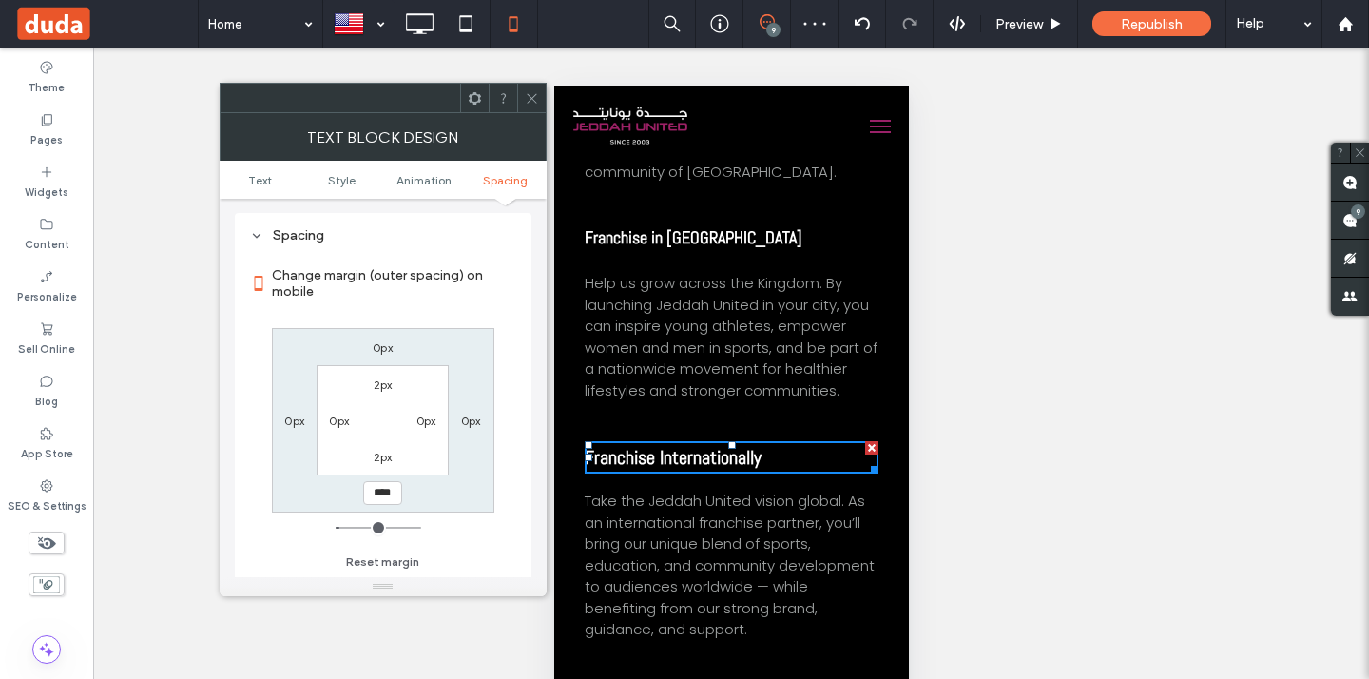
click at [379, 490] on input "****" at bounding box center [382, 493] width 39 height 24
click at [378, 490] on input "****" at bounding box center [382, 493] width 39 height 24
type input "****"
type input "**"
click at [533, 101] on use at bounding box center [532, 98] width 10 height 10
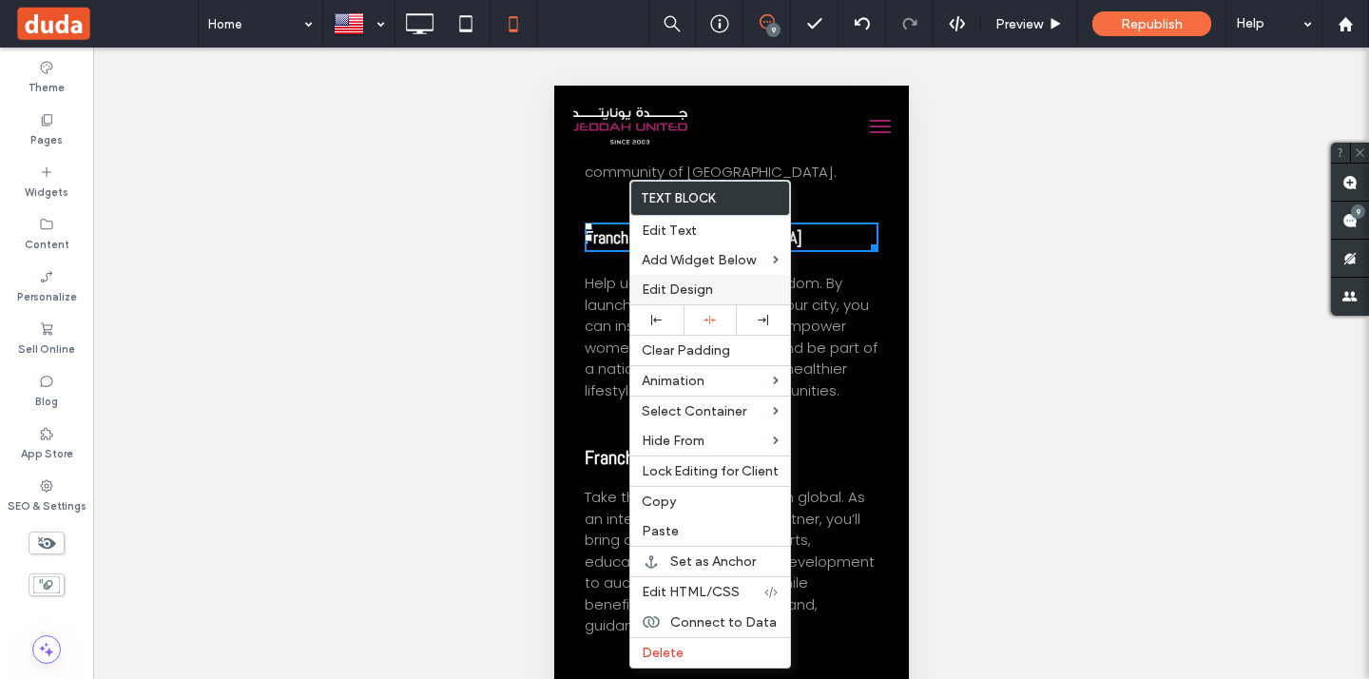
click at [658, 293] on span "Edit Design" at bounding box center [677, 289] width 71 height 16
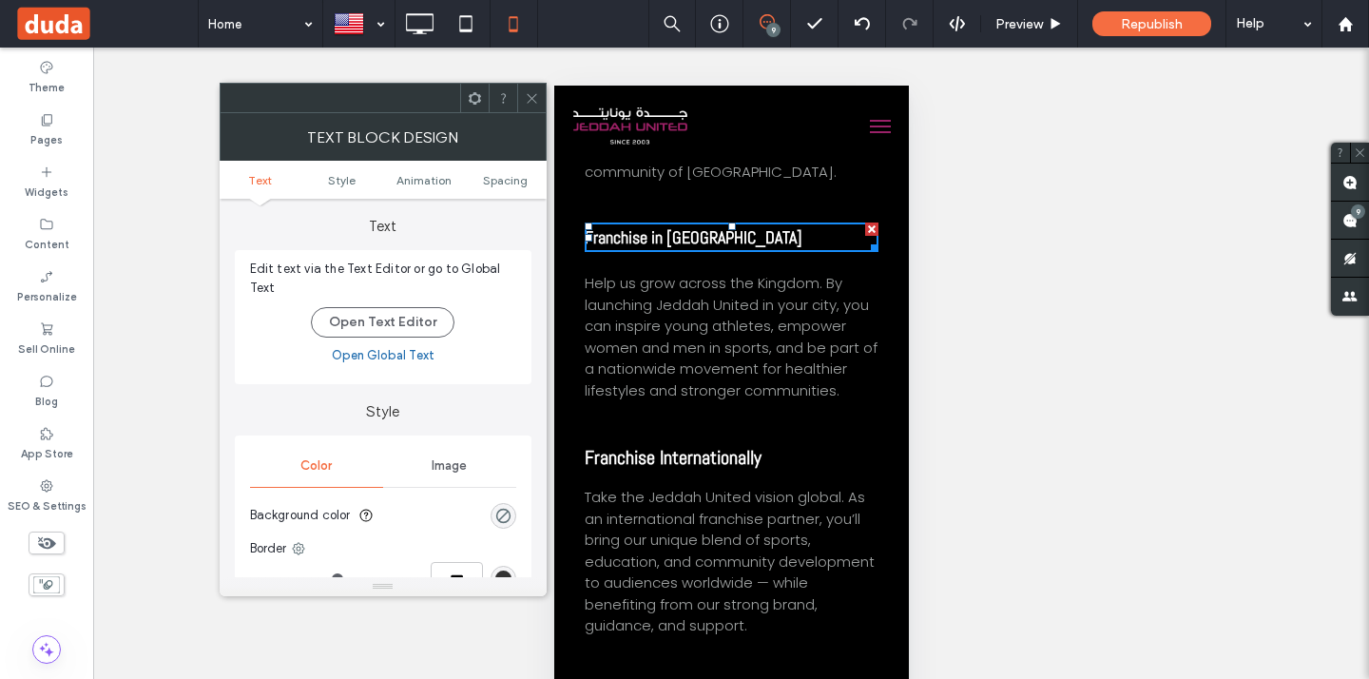
click at [501, 187] on ul "Text Style Animation Spacing" at bounding box center [383, 180] width 327 height 38
click at [503, 187] on ul "Text Style Animation Spacing" at bounding box center [383, 180] width 327 height 38
click at [505, 184] on span "Spacing" at bounding box center [505, 180] width 45 height 14
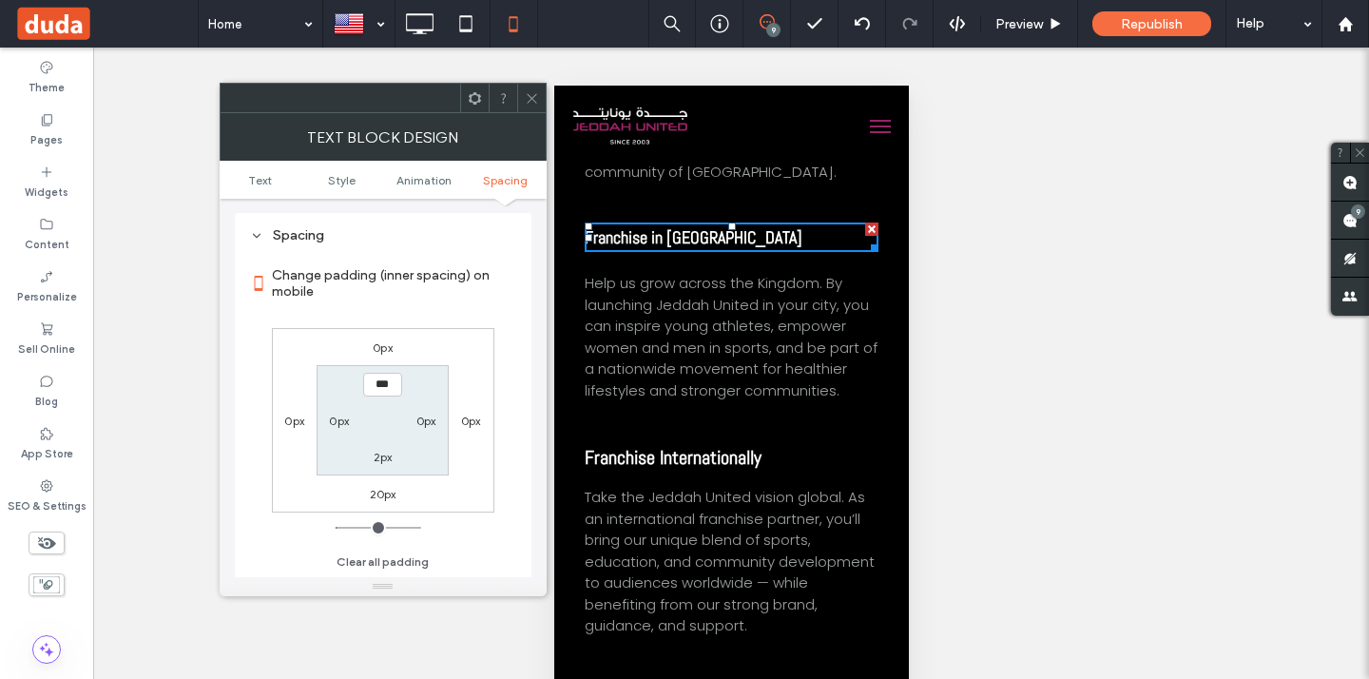
click at [375, 490] on label "20px" at bounding box center [383, 494] width 27 height 14
type input "**"
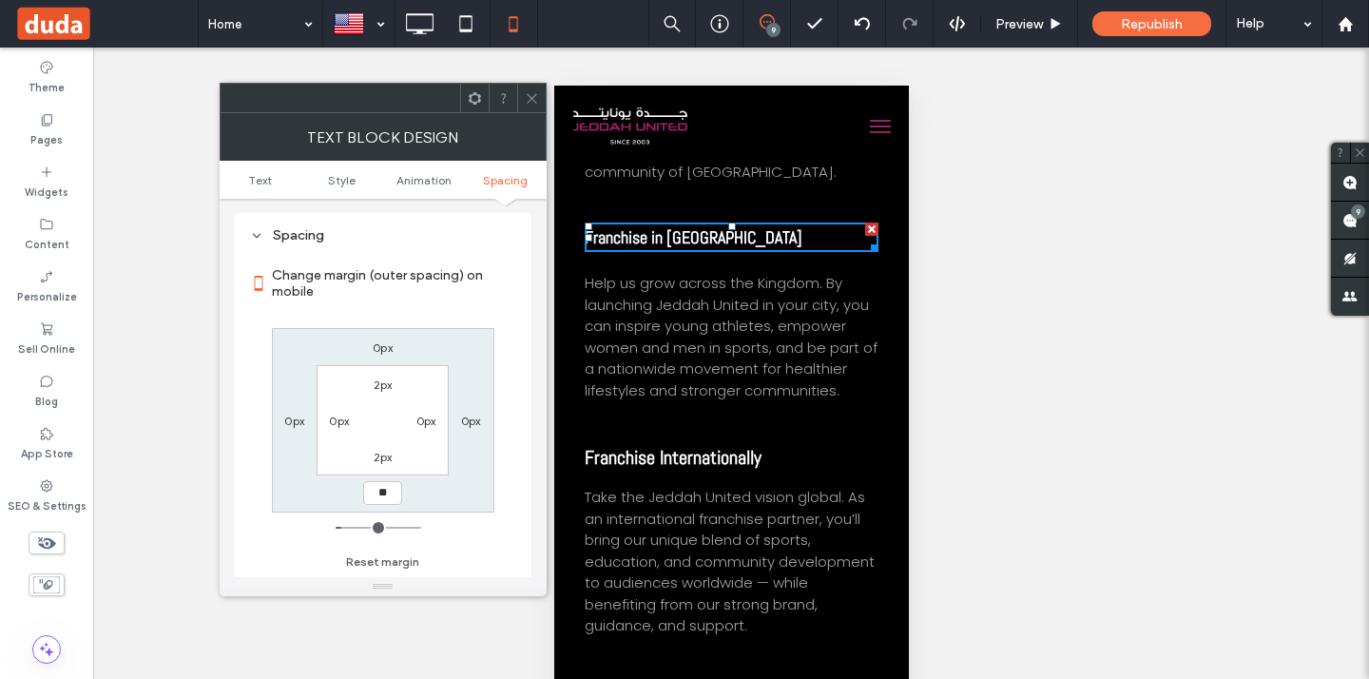
type input "**"
type input "****"
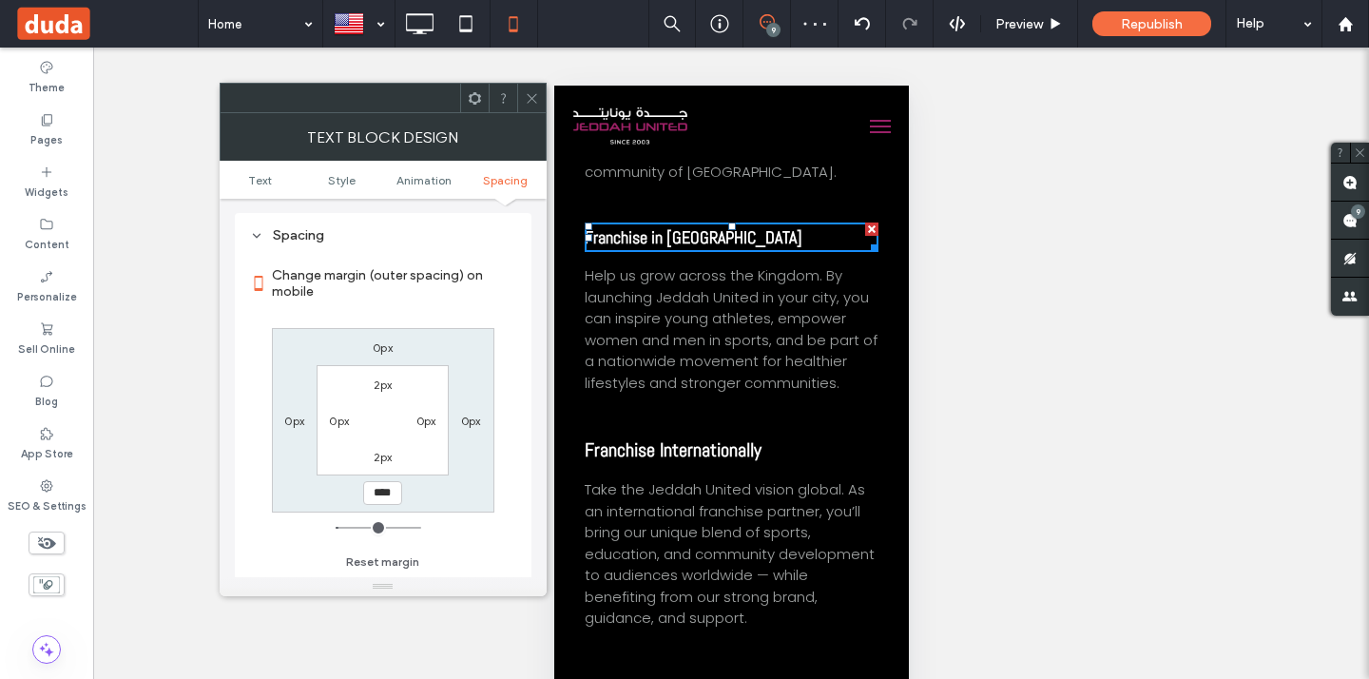
click at [532, 94] on icon at bounding box center [532, 98] width 14 height 14
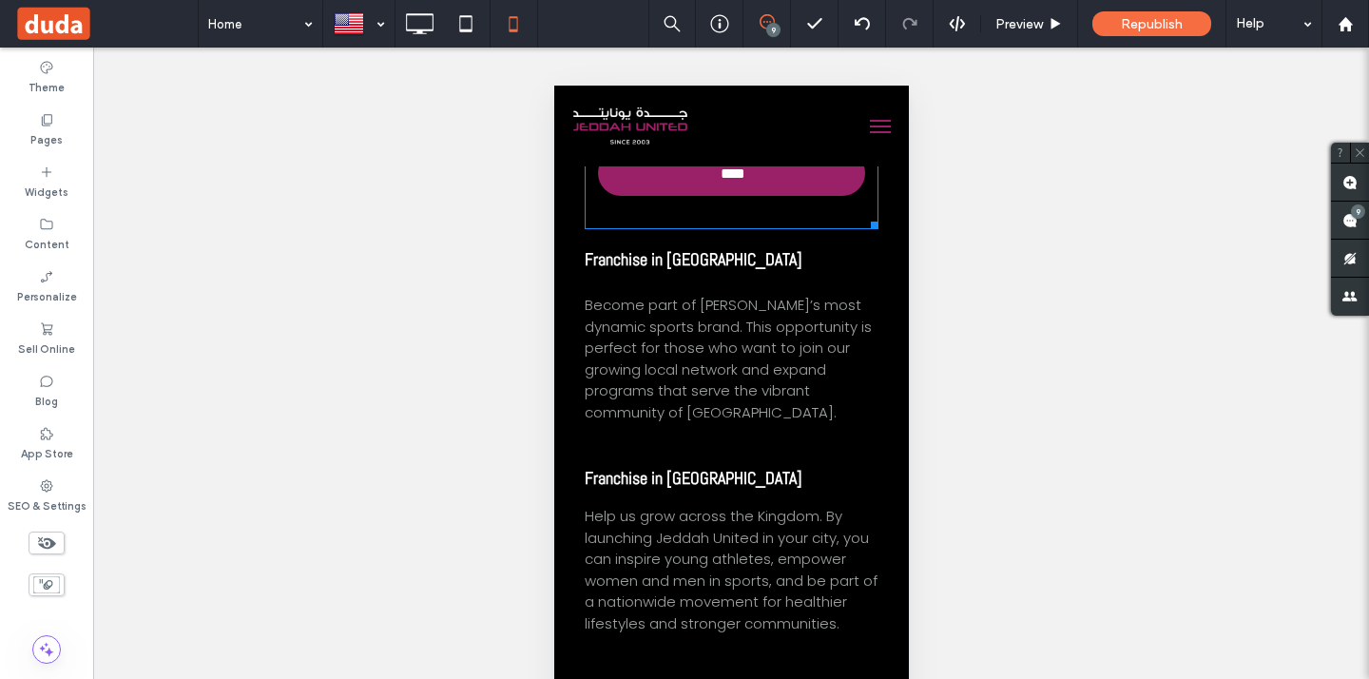
scroll to position [5697, 0]
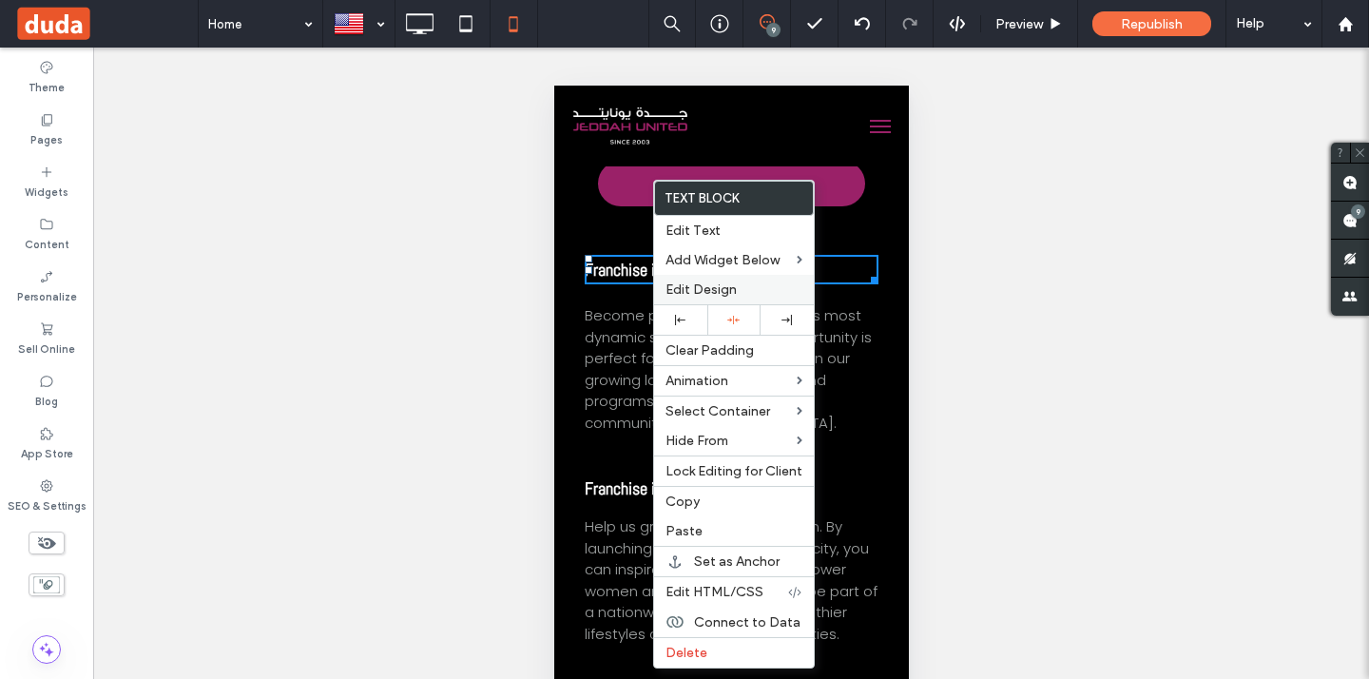
click at [666, 281] on span "Edit Design" at bounding box center [700, 289] width 71 height 16
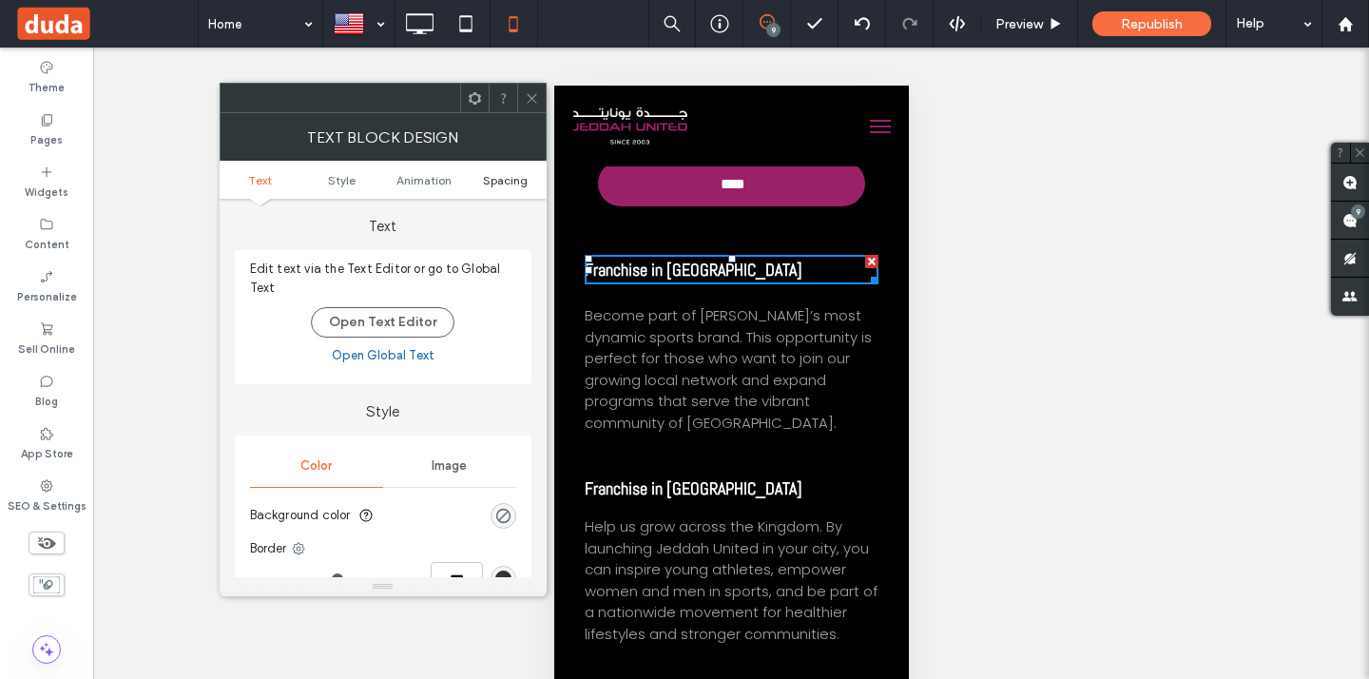
click at [500, 178] on span "Spacing" at bounding box center [505, 180] width 45 height 14
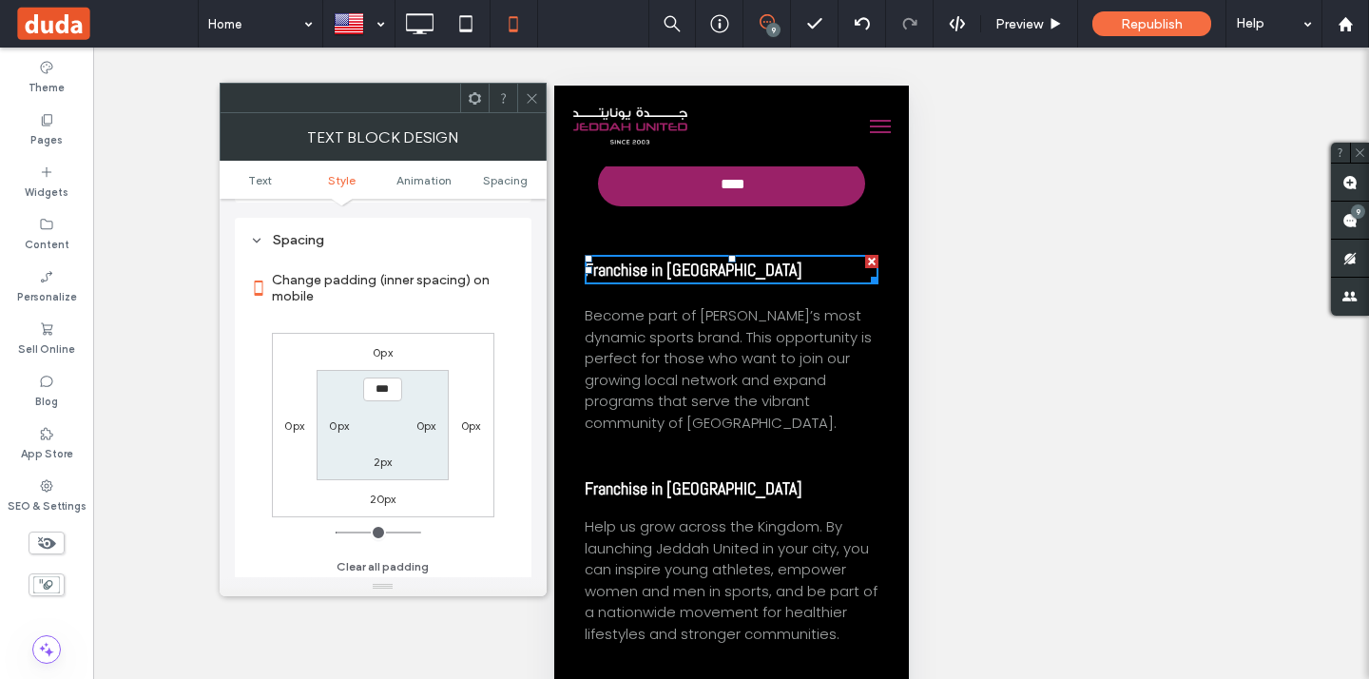
scroll to position [546, 0]
click at [377, 491] on label "20px" at bounding box center [383, 494] width 27 height 14
type input "**"
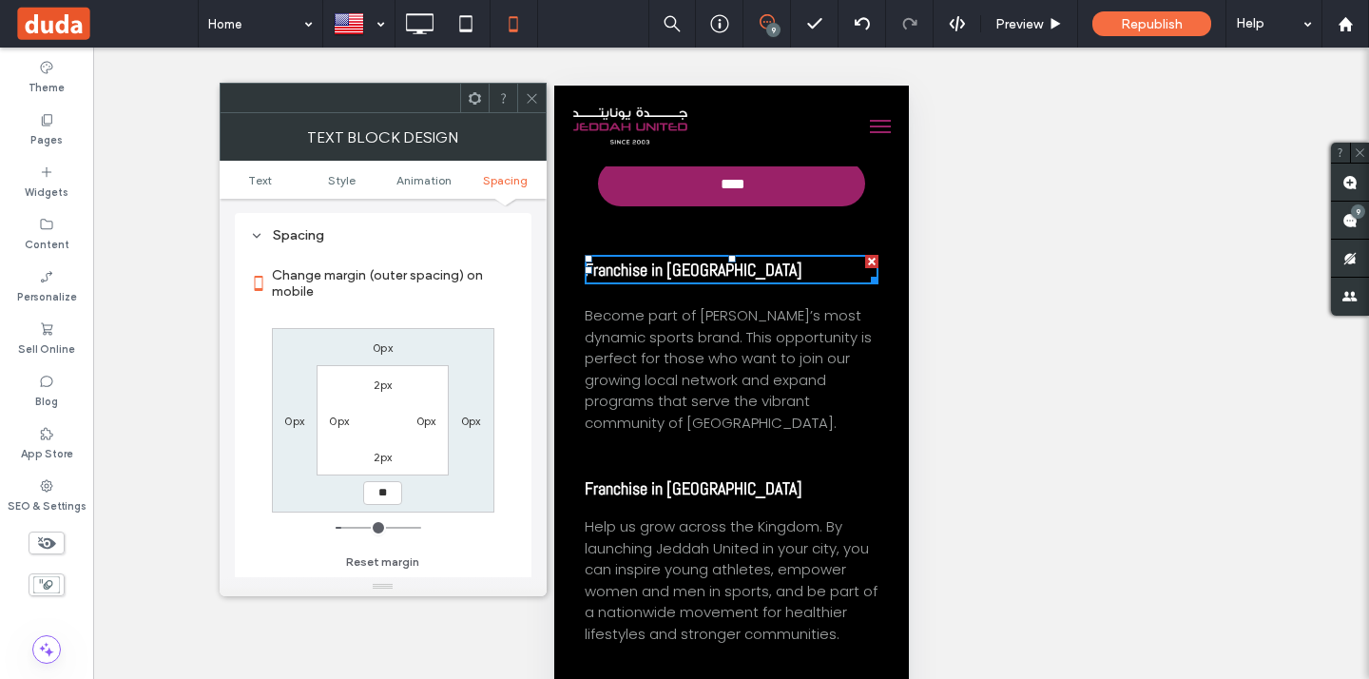
type input "**"
type input "****"
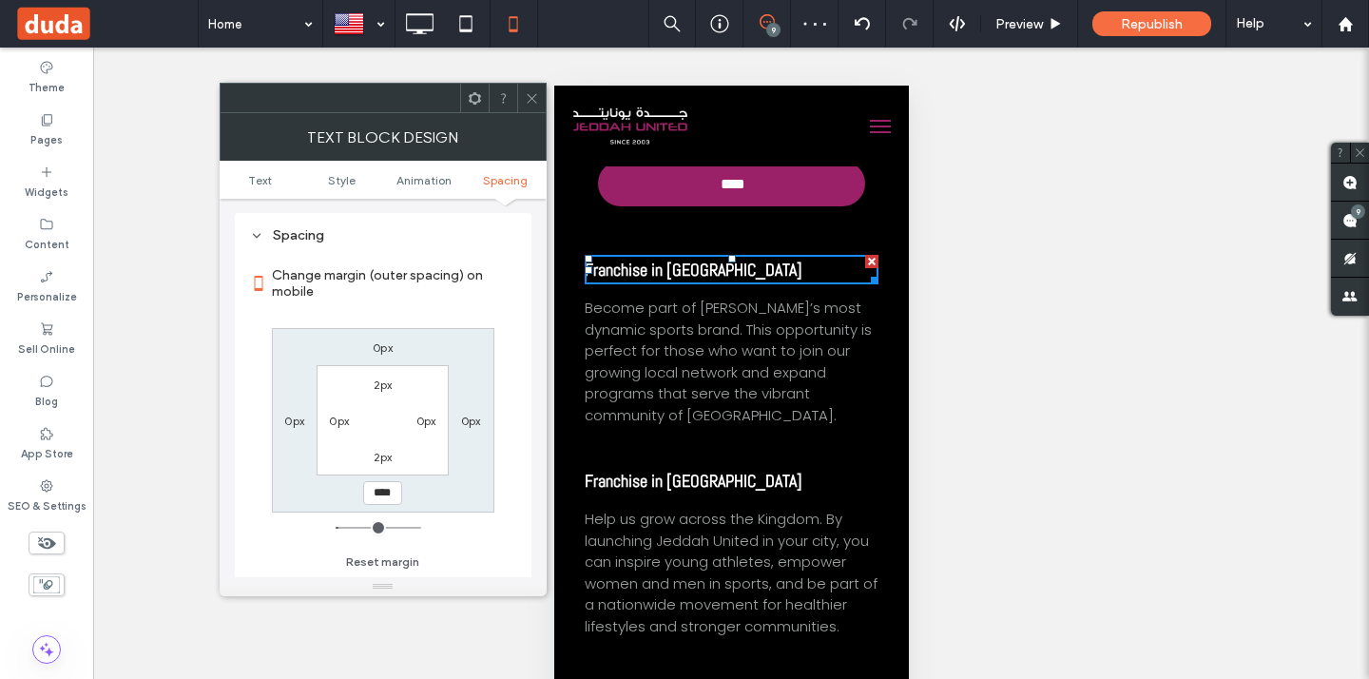
click at [527, 93] on use at bounding box center [532, 98] width 10 height 10
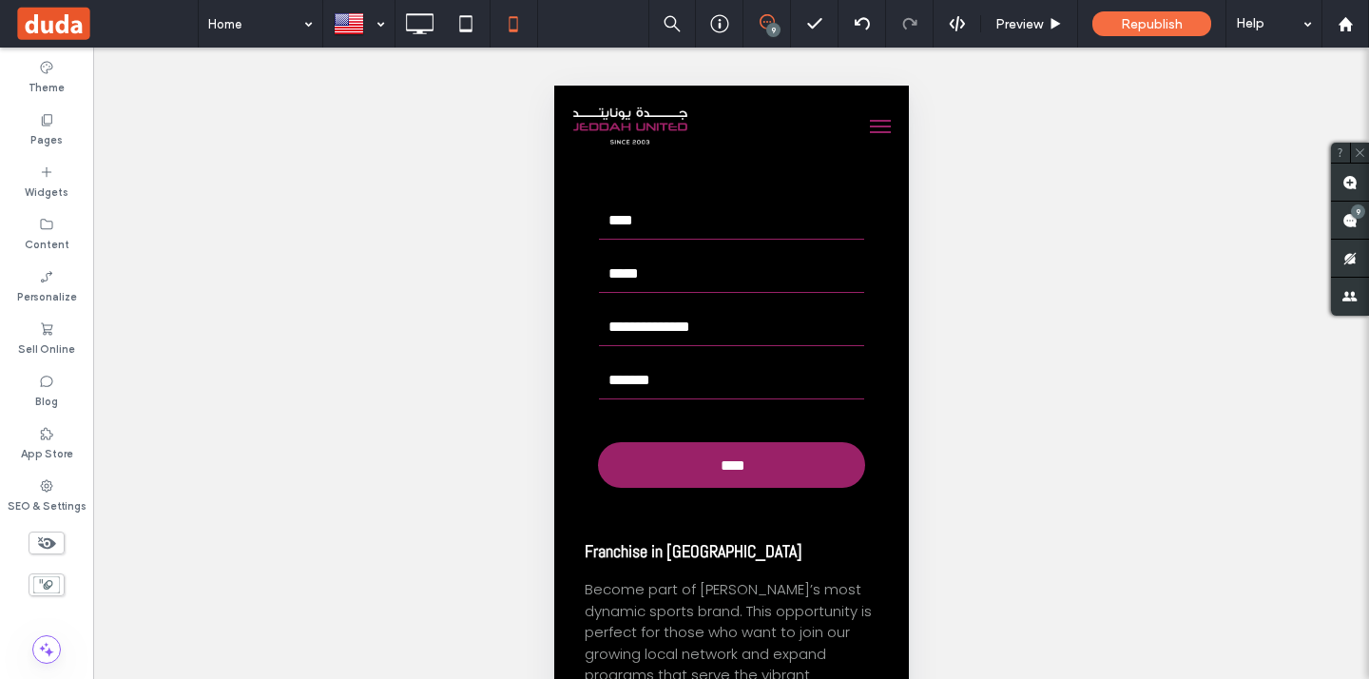
scroll to position [5408, 0]
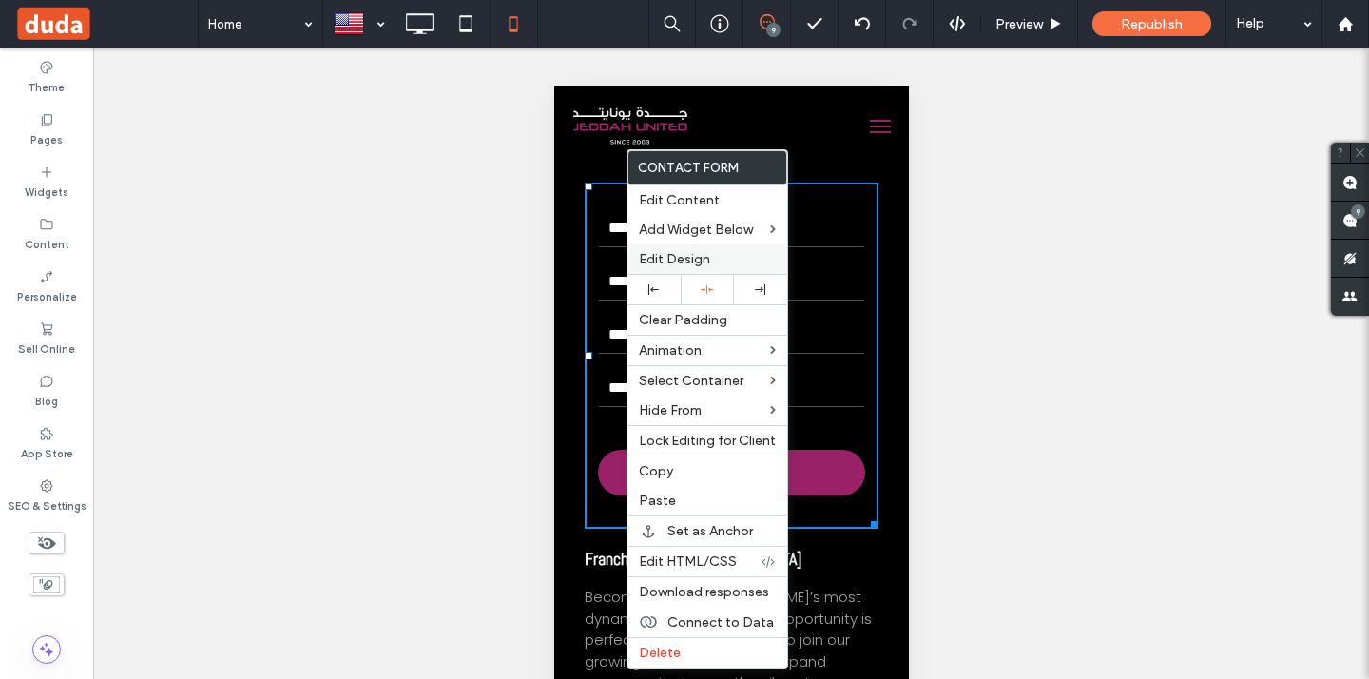
click at [651, 254] on span "Edit Design" at bounding box center [674, 259] width 71 height 16
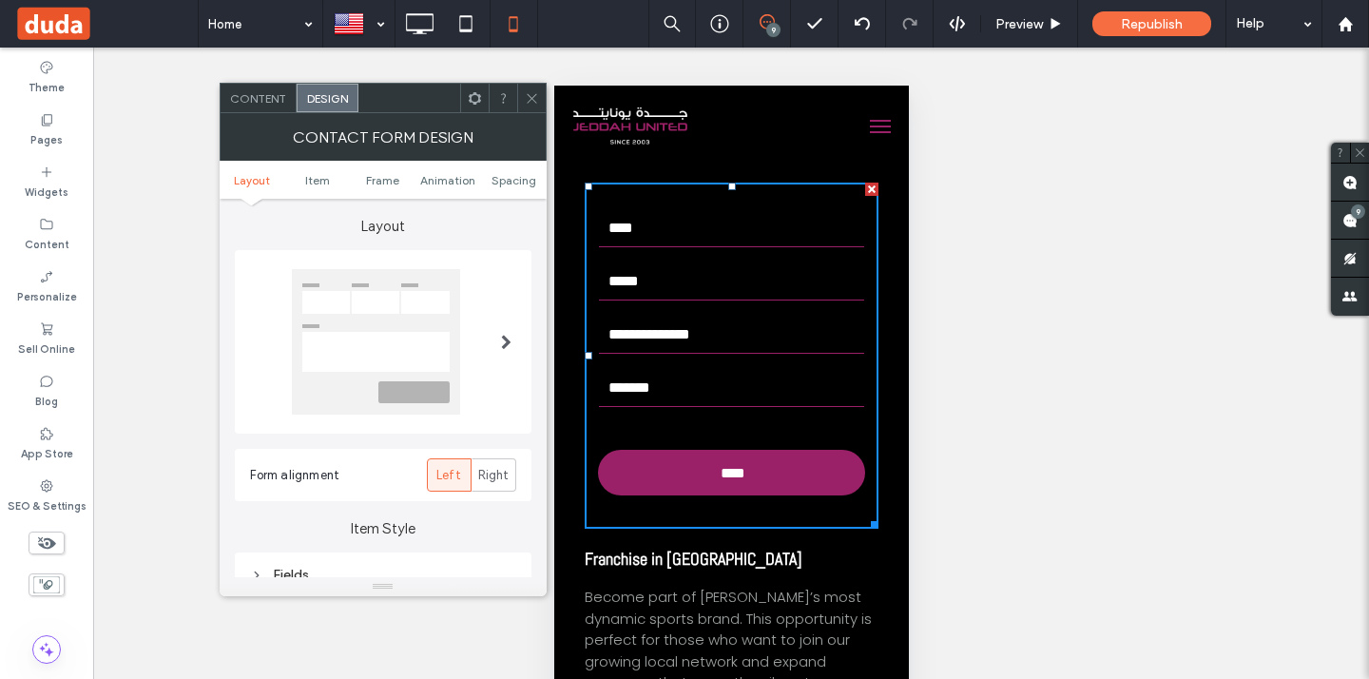
click at [522, 171] on ul "Layout Item Frame Animation Spacing" at bounding box center [383, 180] width 327 height 38
click at [522, 179] on span "Spacing" at bounding box center [513, 180] width 45 height 14
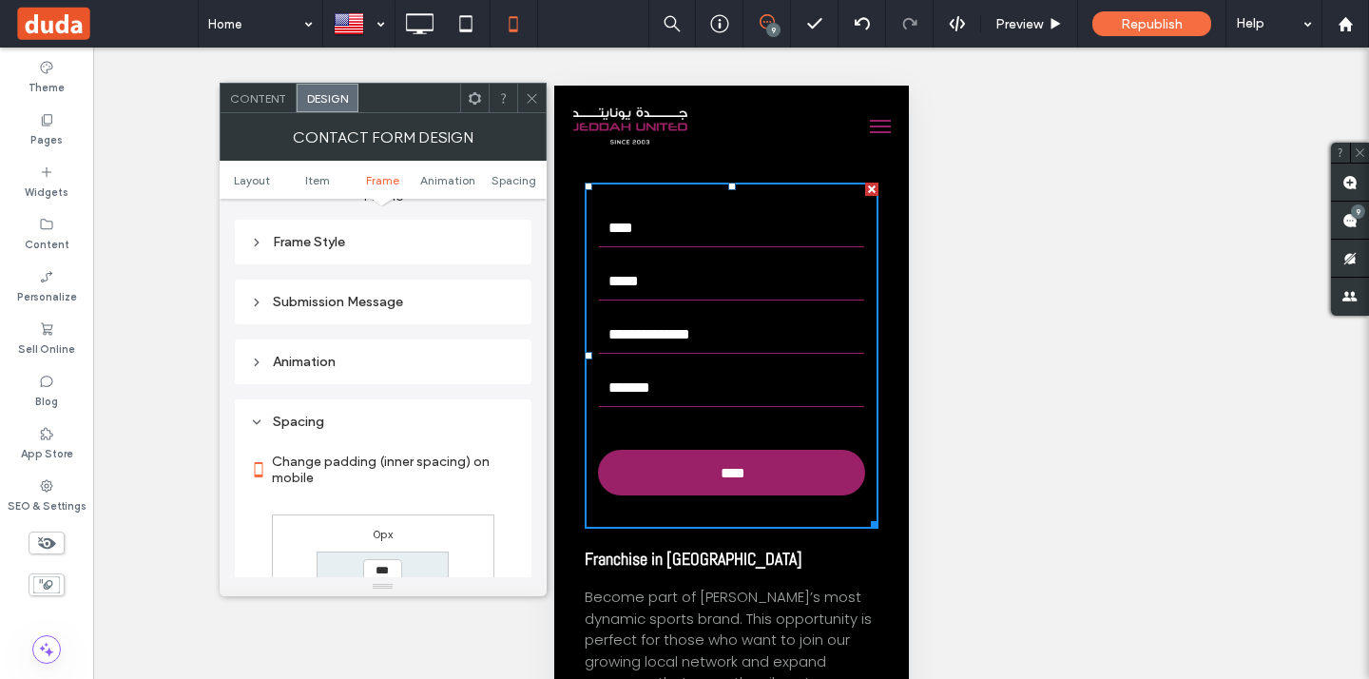
scroll to position [529, 0]
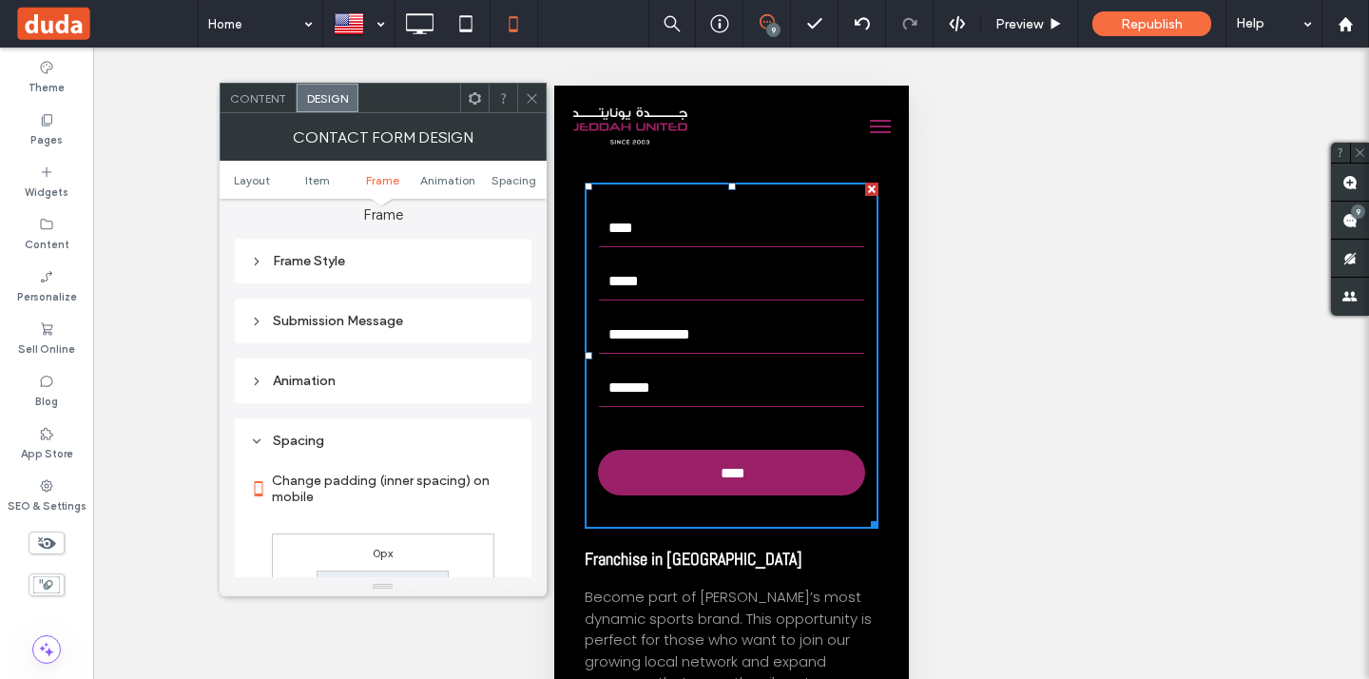
click at [365, 439] on div "Spacing" at bounding box center [383, 440] width 266 height 16
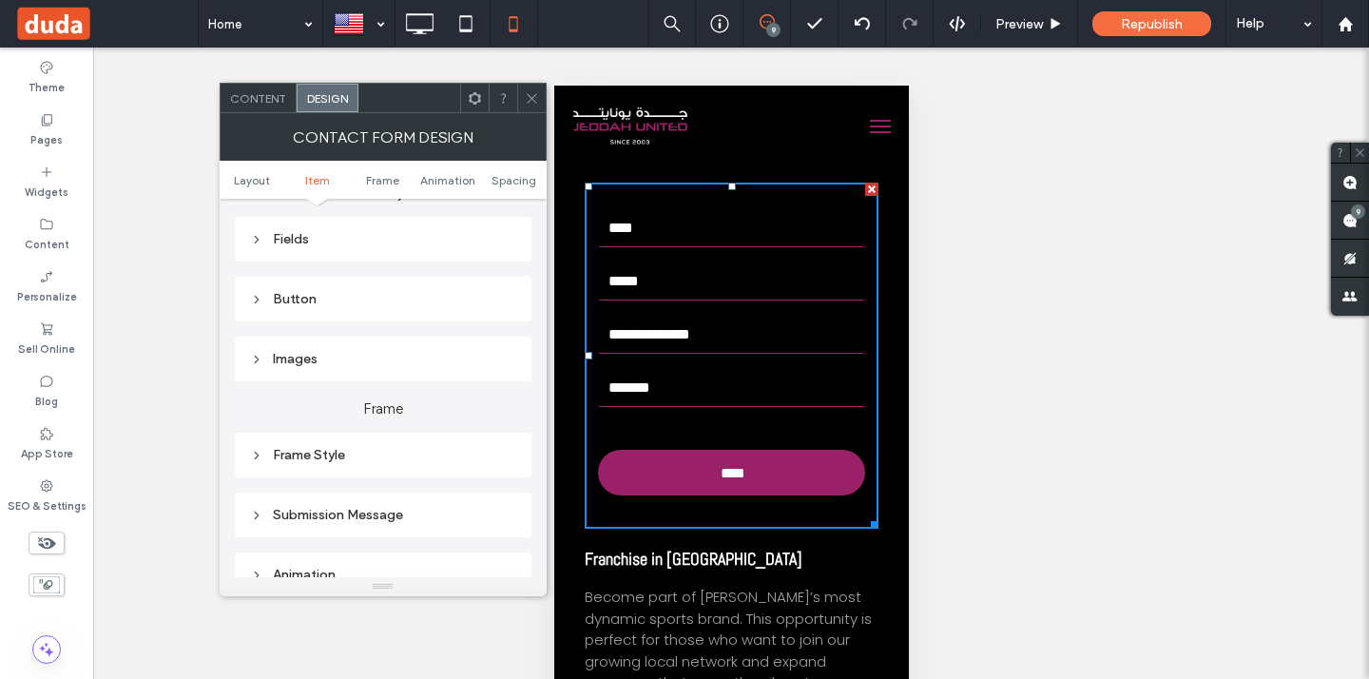
scroll to position [331, 0]
click at [369, 456] on div "Frame Style" at bounding box center [383, 460] width 266 height 16
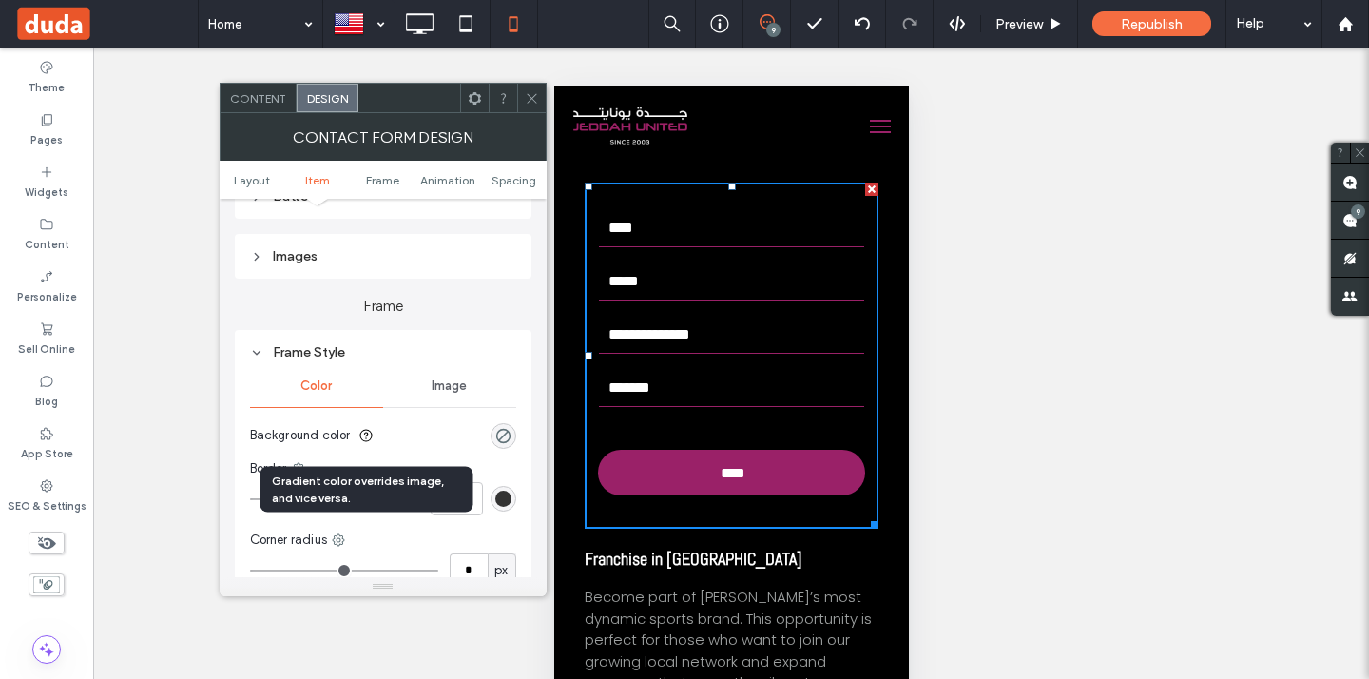
scroll to position [425, 0]
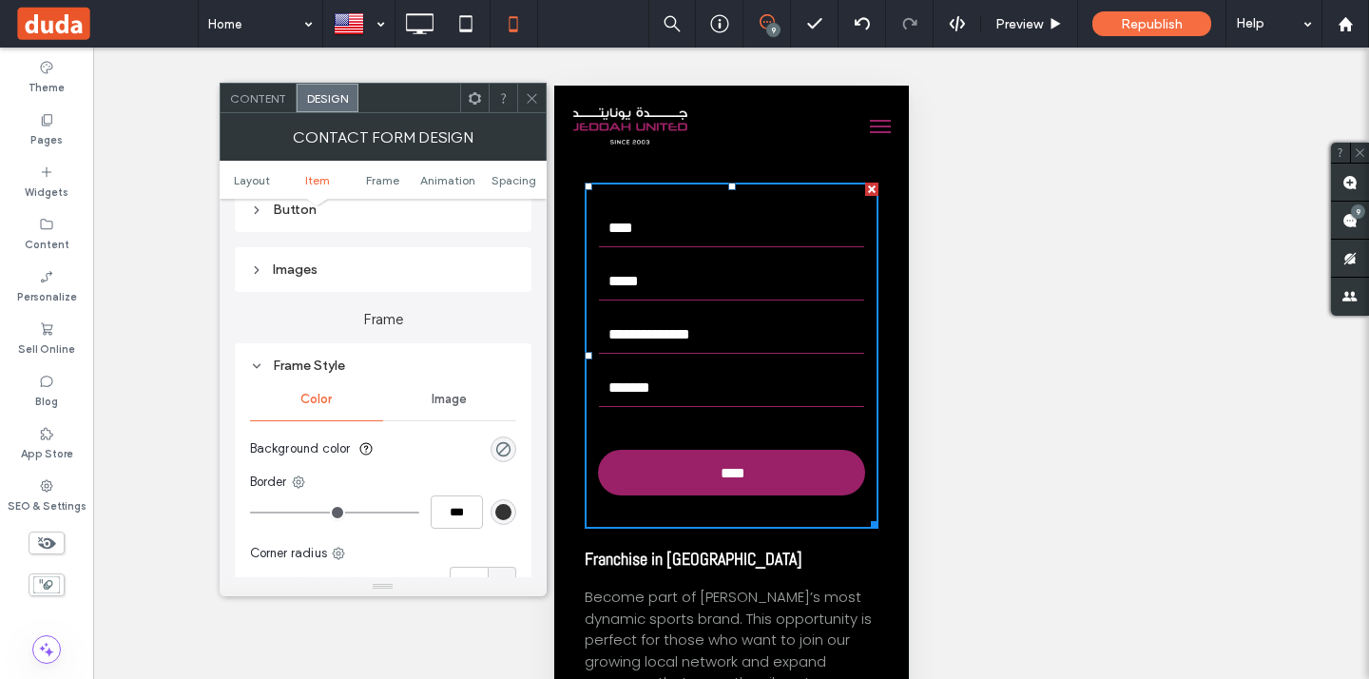
click at [342, 365] on div "Frame Style" at bounding box center [383, 365] width 266 height 16
click at [363, 428] on div "Submission Message" at bounding box center [383, 425] width 266 height 16
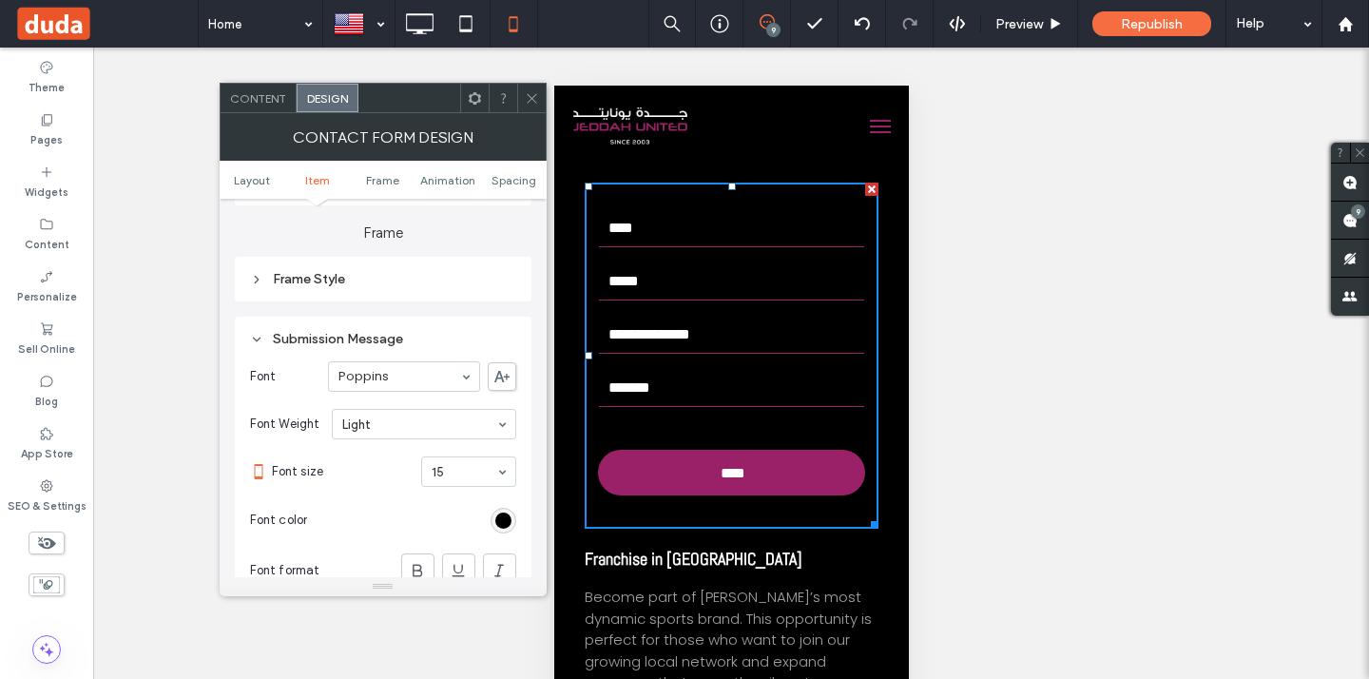
scroll to position [505, 0]
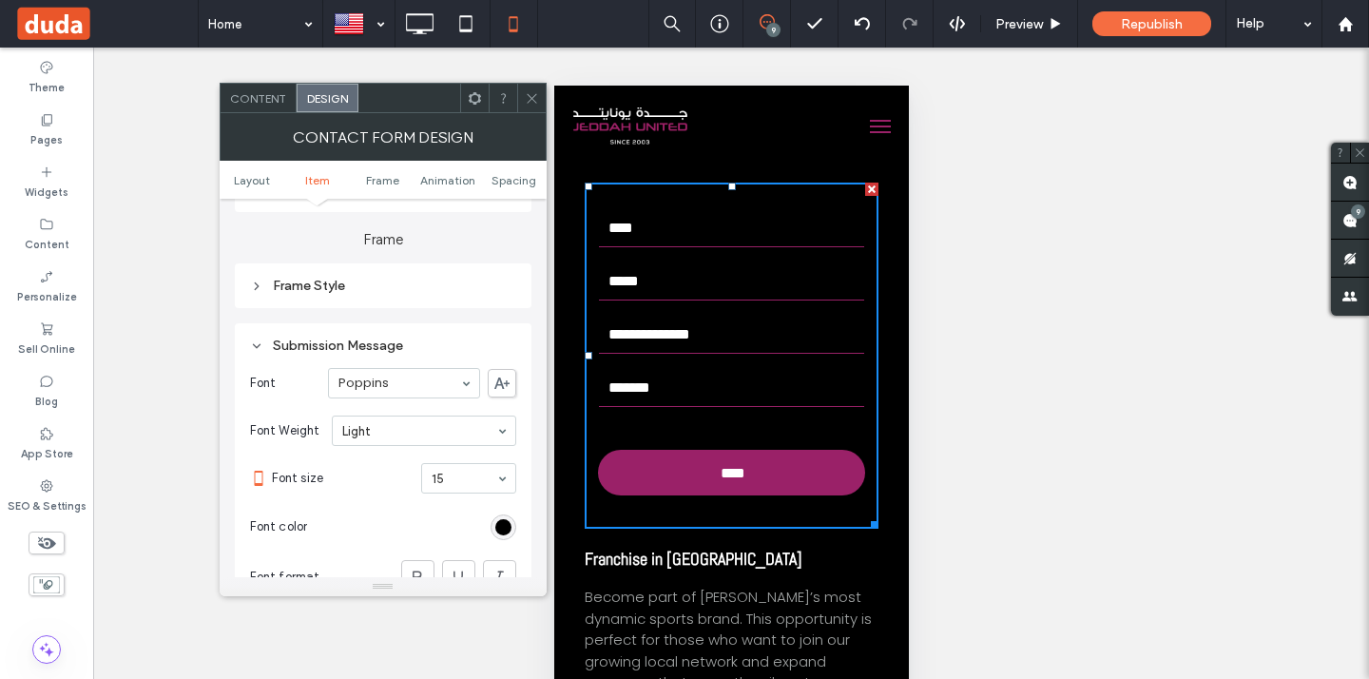
click at [345, 350] on div "Submission Message" at bounding box center [383, 345] width 266 height 16
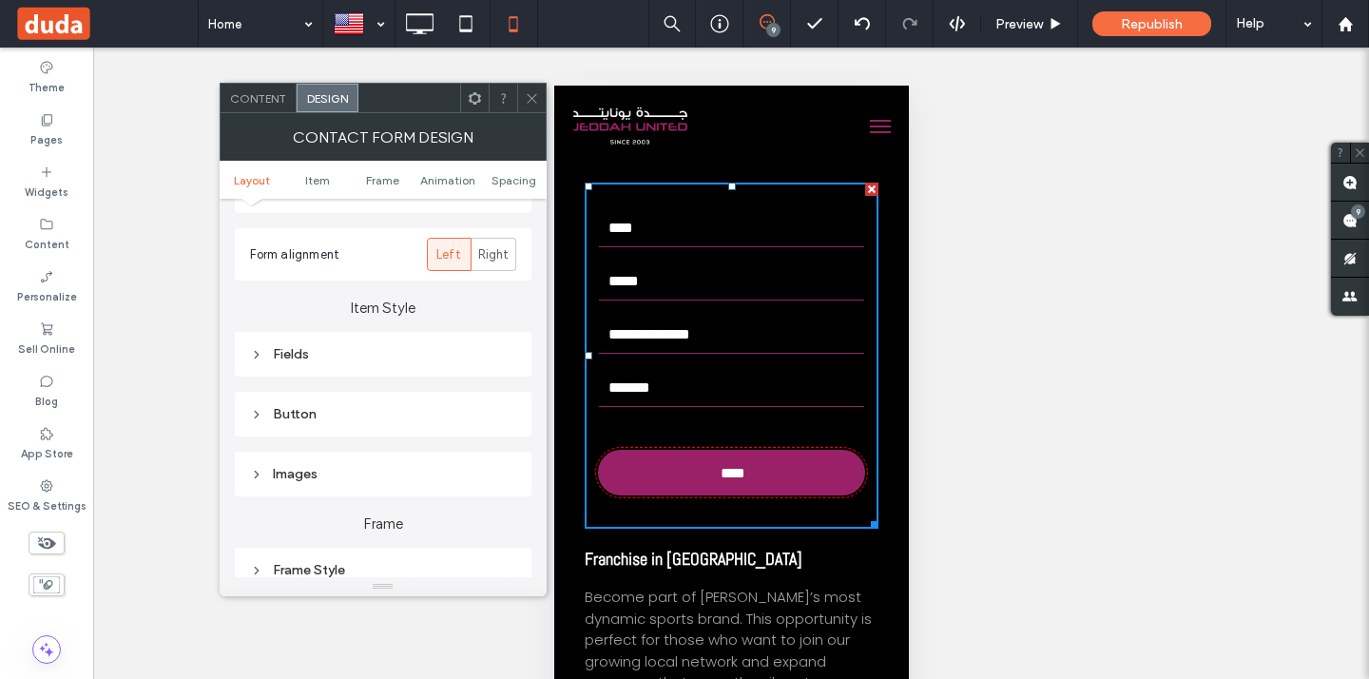
scroll to position [220, 0]
click at [344, 365] on div "Fields" at bounding box center [383, 355] width 266 height 26
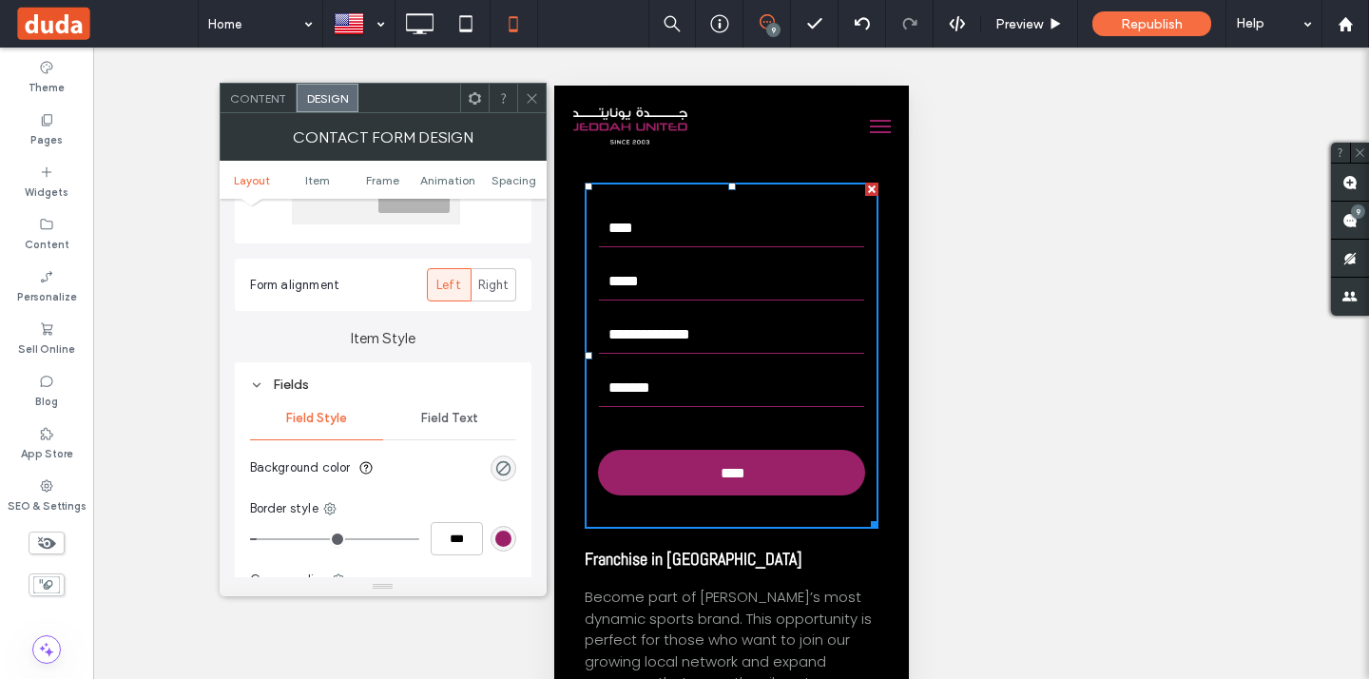
scroll to position [186, 0]
click at [341, 381] on div "Fields" at bounding box center [383, 388] width 266 height 16
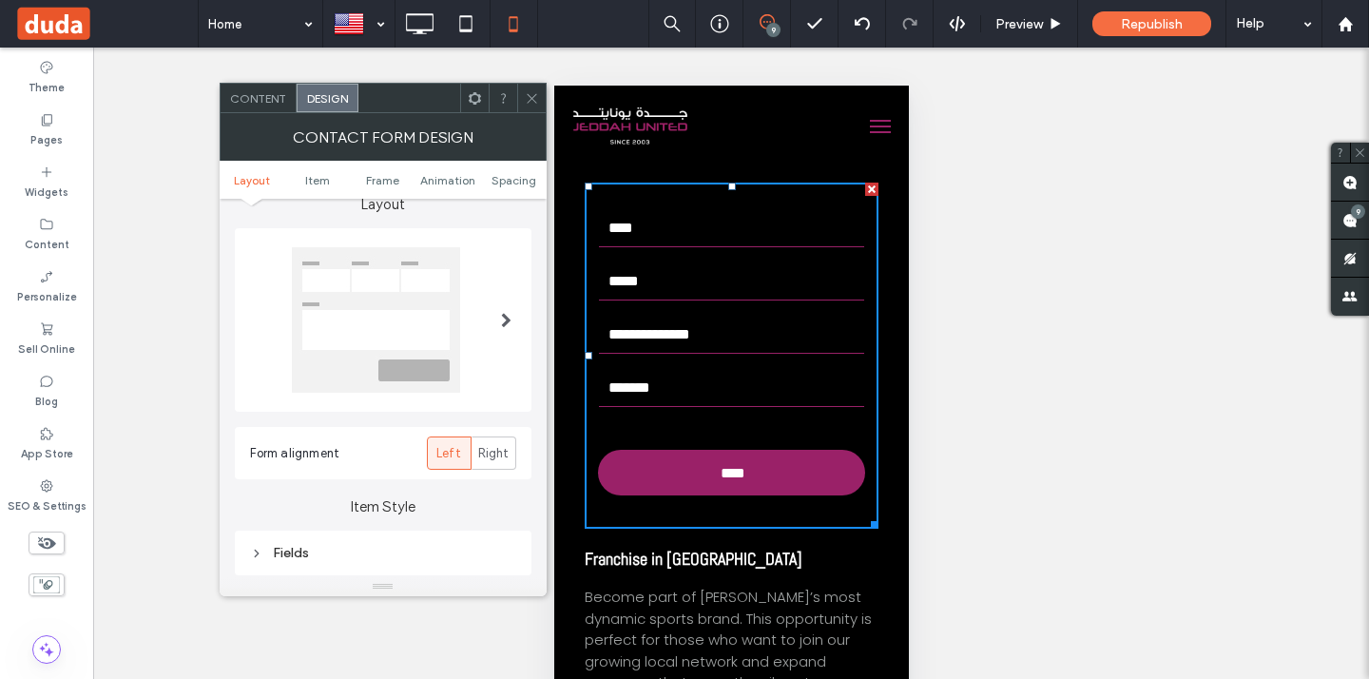
scroll to position [0, 0]
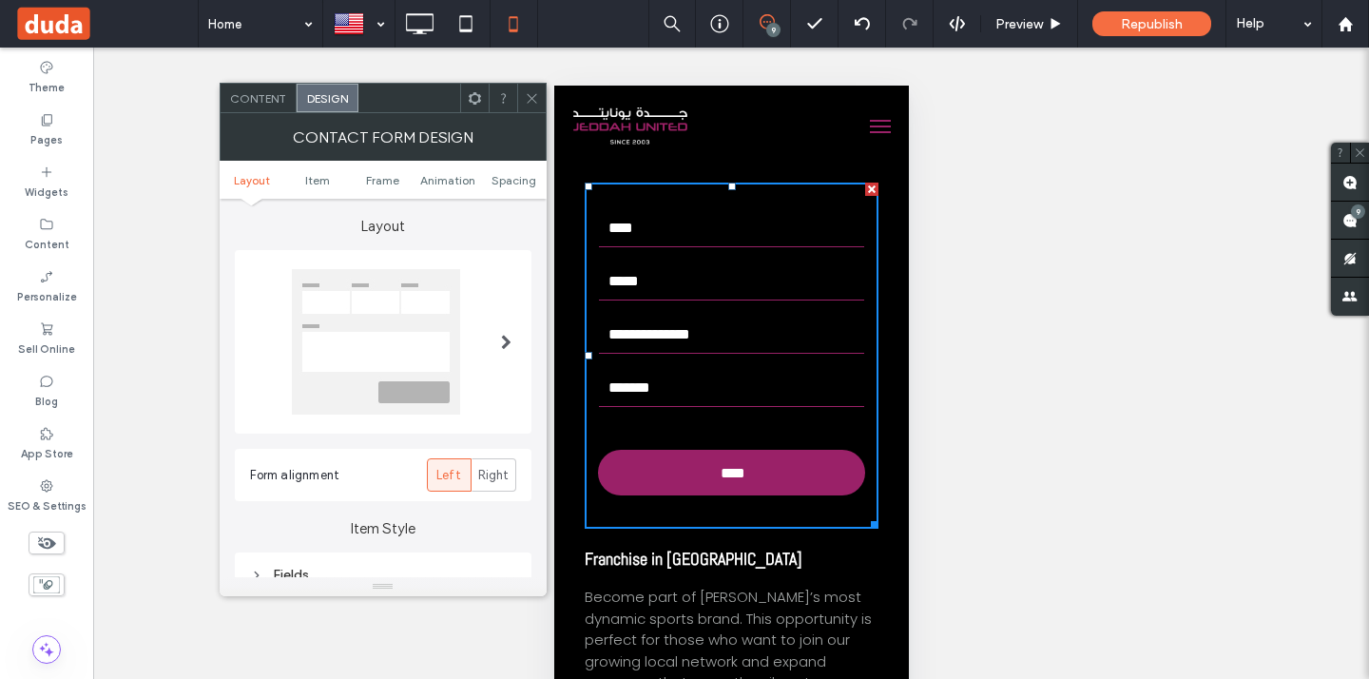
click at [255, 113] on div "Contact Form Design" at bounding box center [383, 137] width 327 height 48
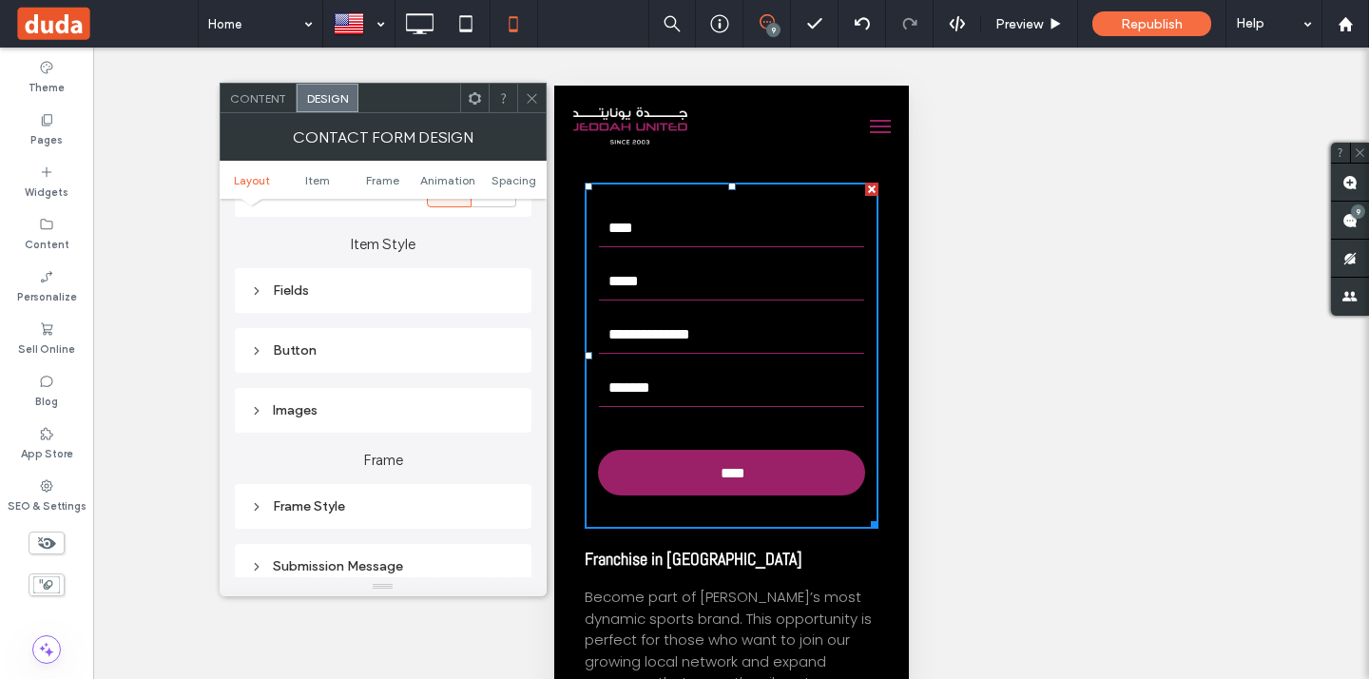
scroll to position [290, 0]
click at [270, 104] on span "Content" at bounding box center [258, 98] width 56 height 14
